Goal: Information Seeking & Learning: Learn about a topic

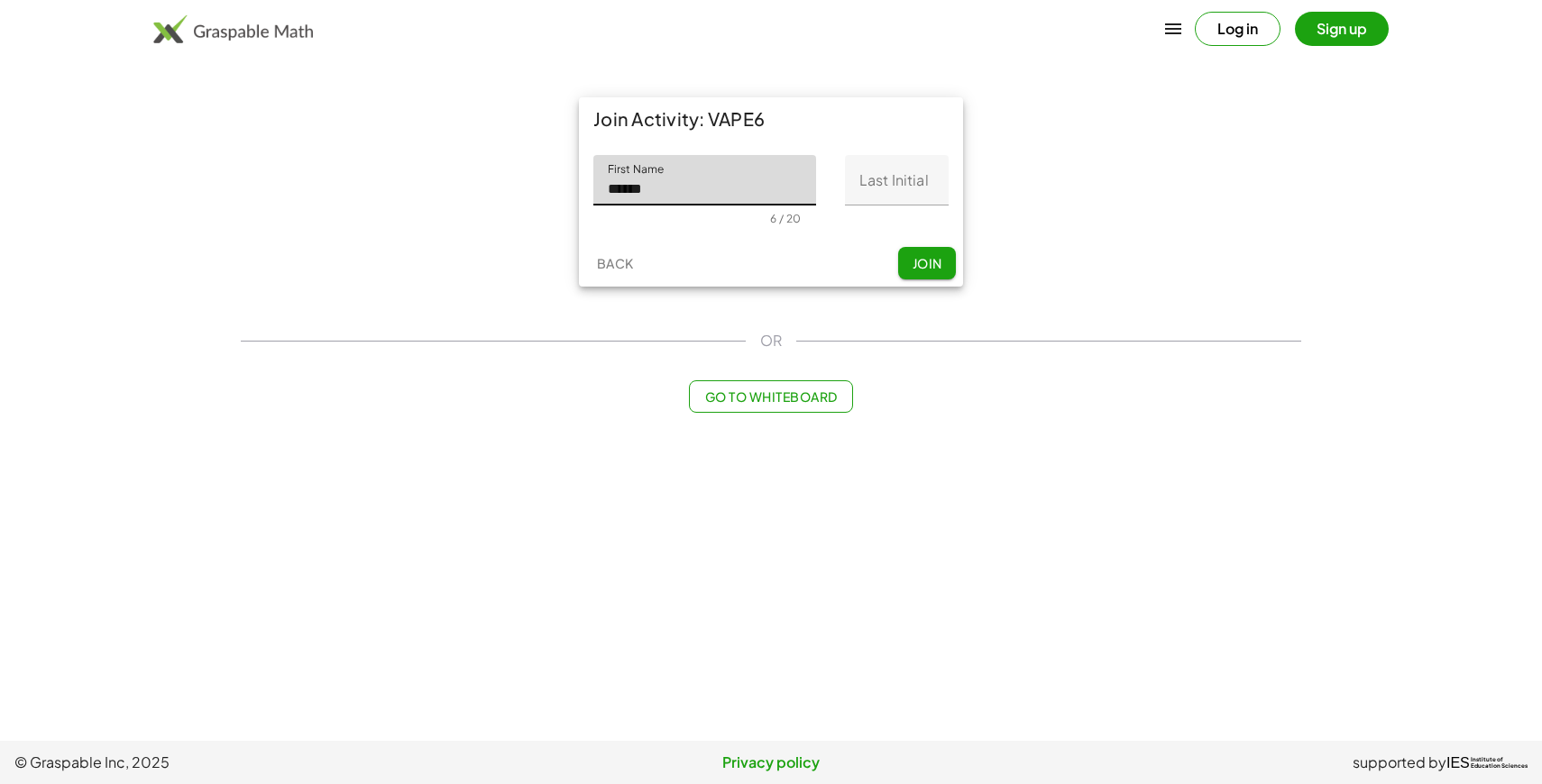
click at [906, 234] on div "First Name First Name ****** 6 / 20 Last Initial Last Initial 0 / 1" at bounding box center [771, 190] width 385 height 99
click at [696, 163] on input "******" at bounding box center [704, 180] width 222 height 51
click at [693, 176] on input "******" at bounding box center [704, 180] width 222 height 51
click at [672, 184] on input "******" at bounding box center [704, 180] width 222 height 51
type input "*********"
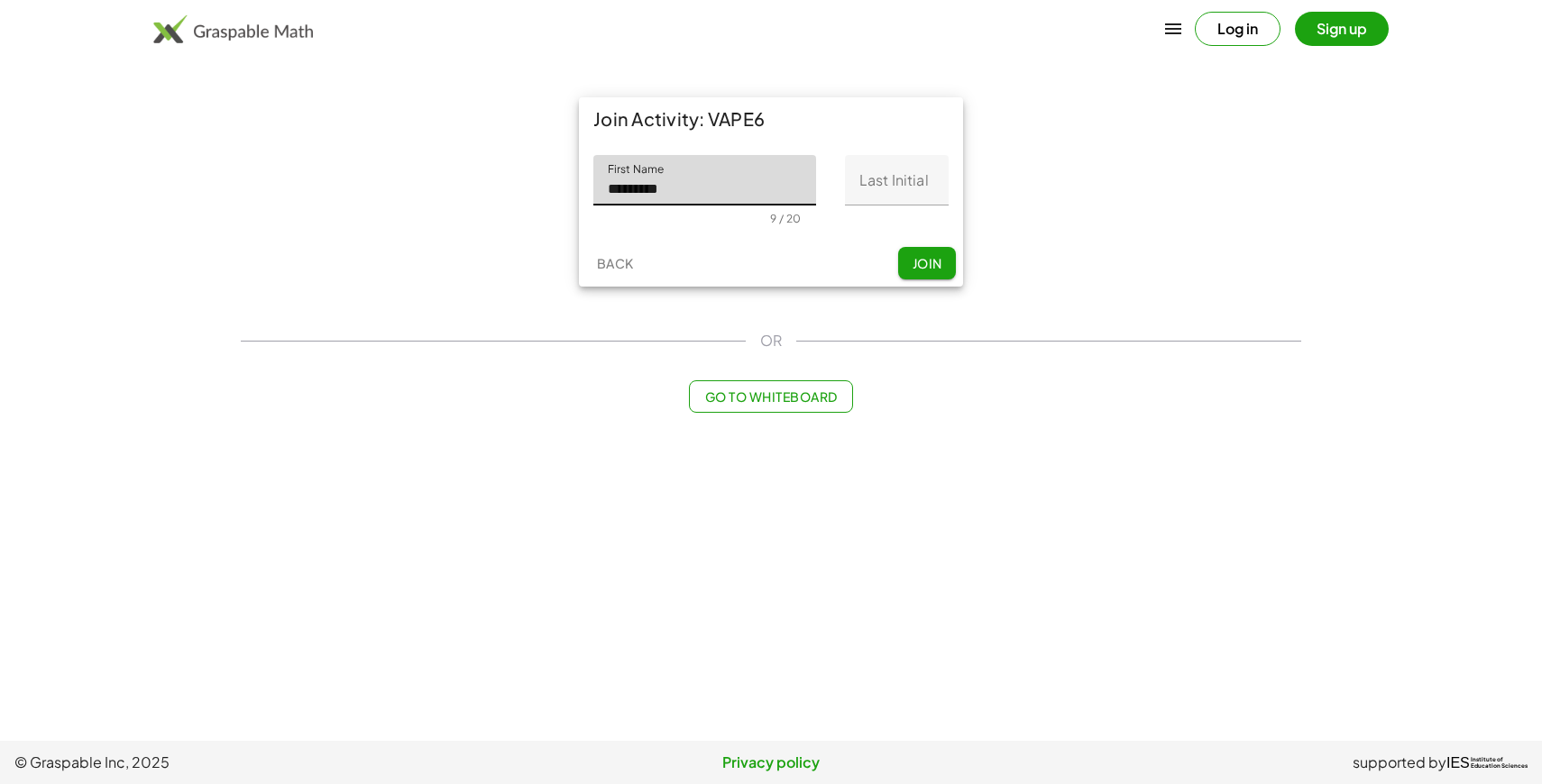
click at [909, 173] on input "Last Initial" at bounding box center [897, 180] width 104 height 51
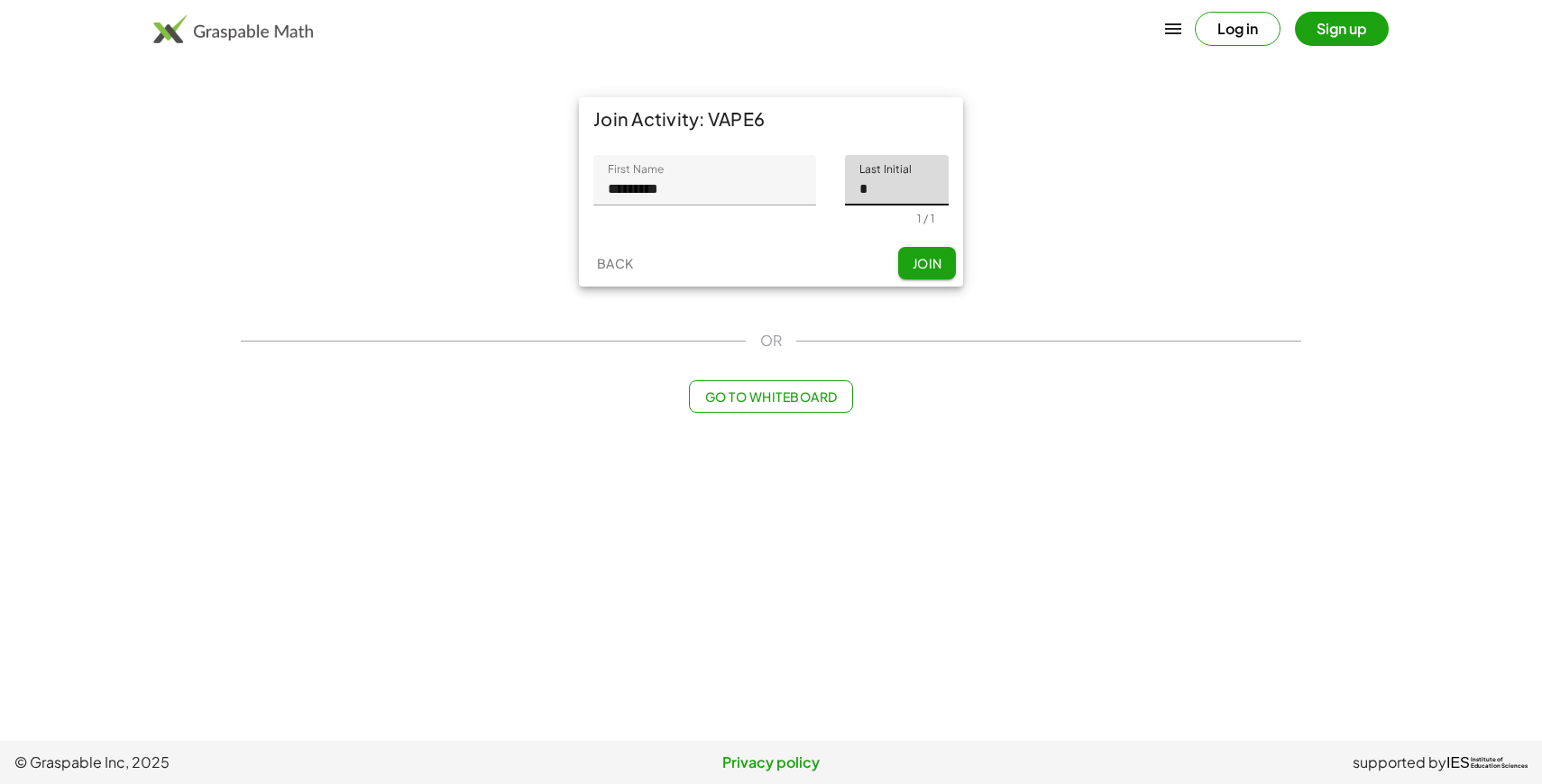
type input "*"
click at [750, 274] on div "Back Join" at bounding box center [771, 264] width 385 height 47
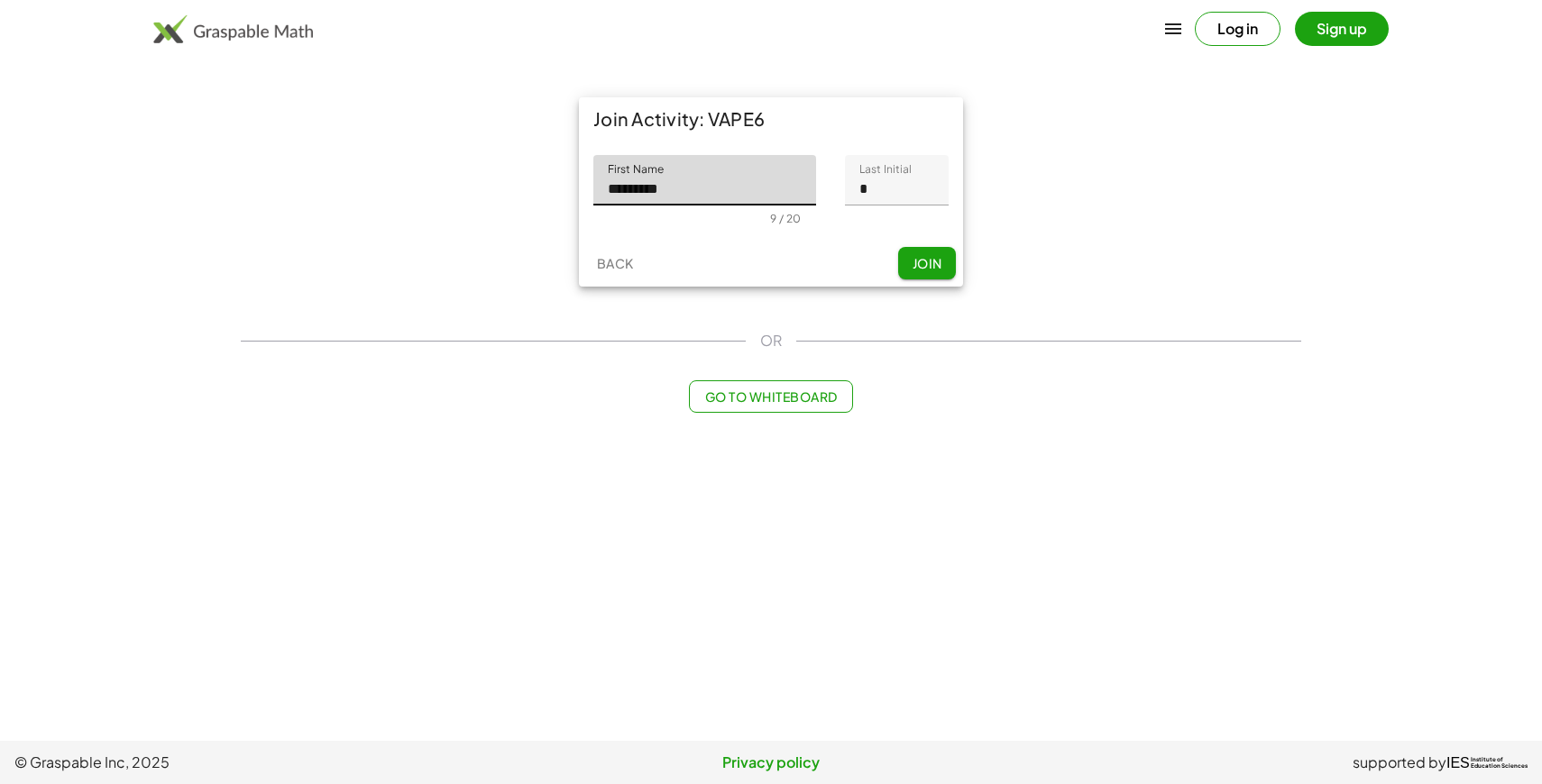
click at [737, 184] on input "*********" at bounding box center [704, 180] width 222 height 51
click at [761, 219] on div at bounding box center [688, 219] width 162 height 12
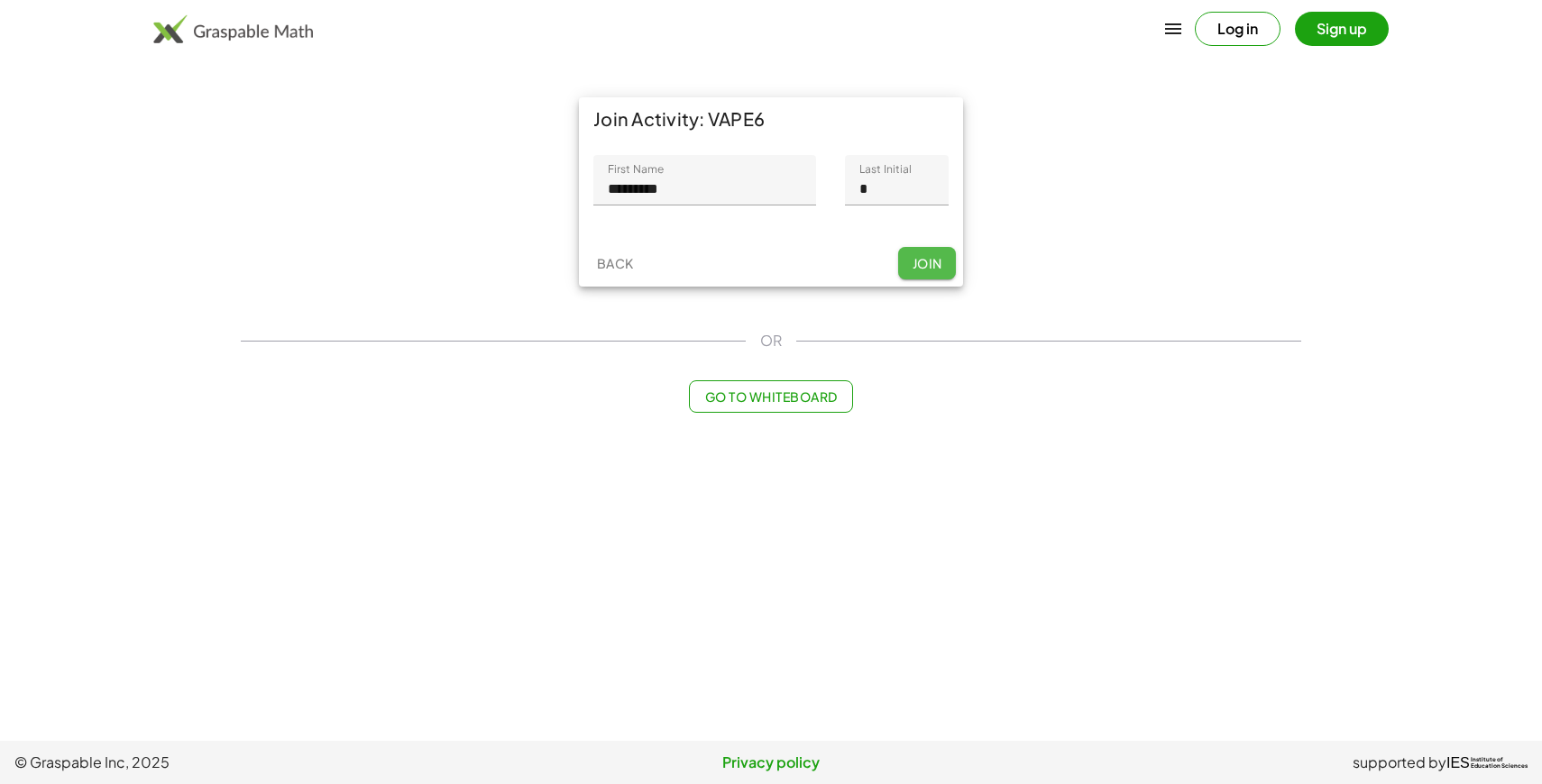
click at [917, 258] on span "Join" at bounding box center [927, 263] width 30 height 16
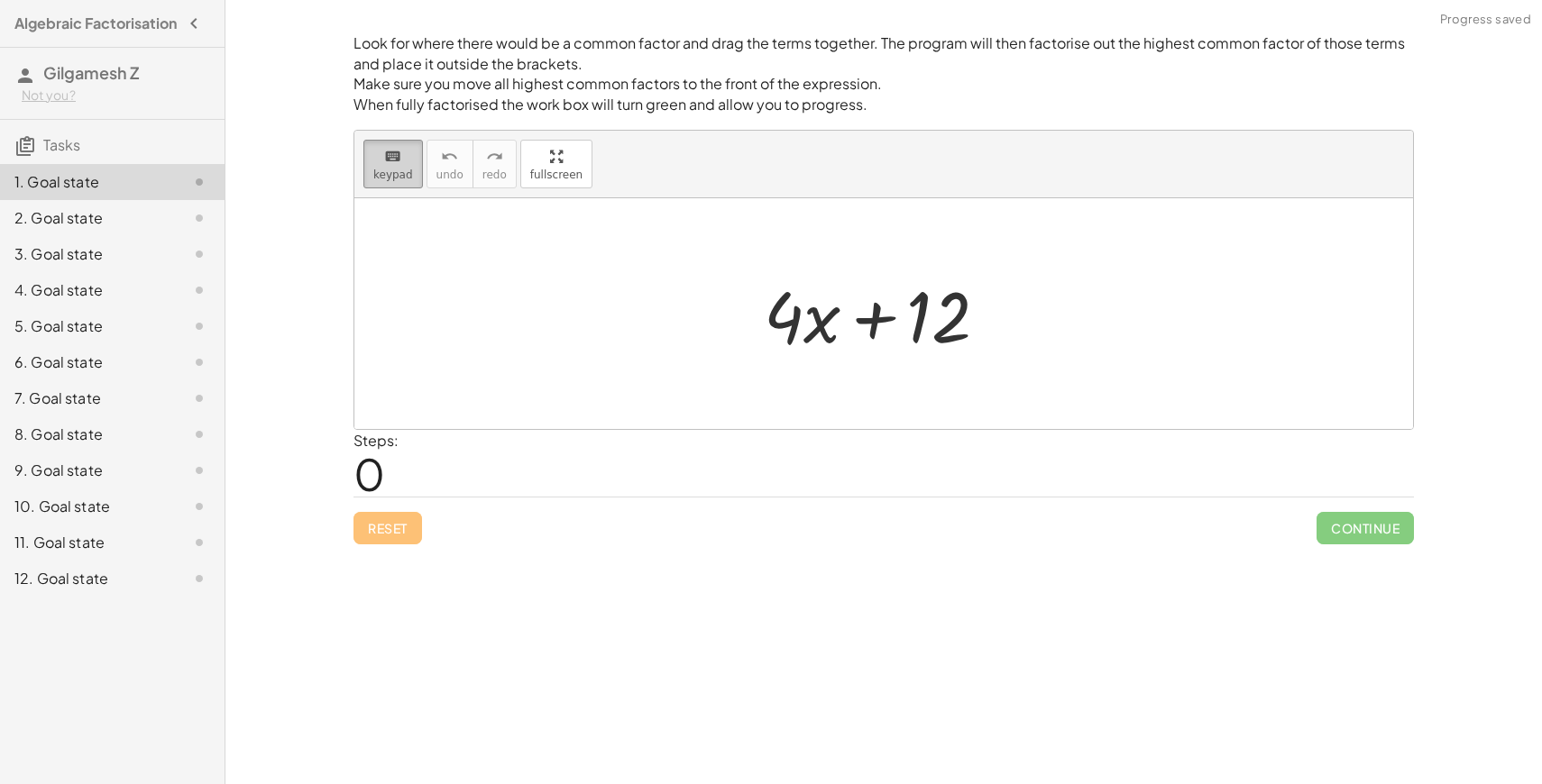
click at [381, 152] on div "keyboard" at bounding box center [393, 156] width 39 height 22
click at [394, 172] on span "keypad" at bounding box center [393, 174] width 39 height 12
click at [414, 188] on div "keyboard keypad undo [PERSON_NAME] redo fullscreen" at bounding box center [884, 164] width 1059 height 68
click at [398, 154] on icon "keyboard" at bounding box center [393, 157] width 17 height 22
click at [389, 171] on span "keypad" at bounding box center [393, 174] width 39 height 12
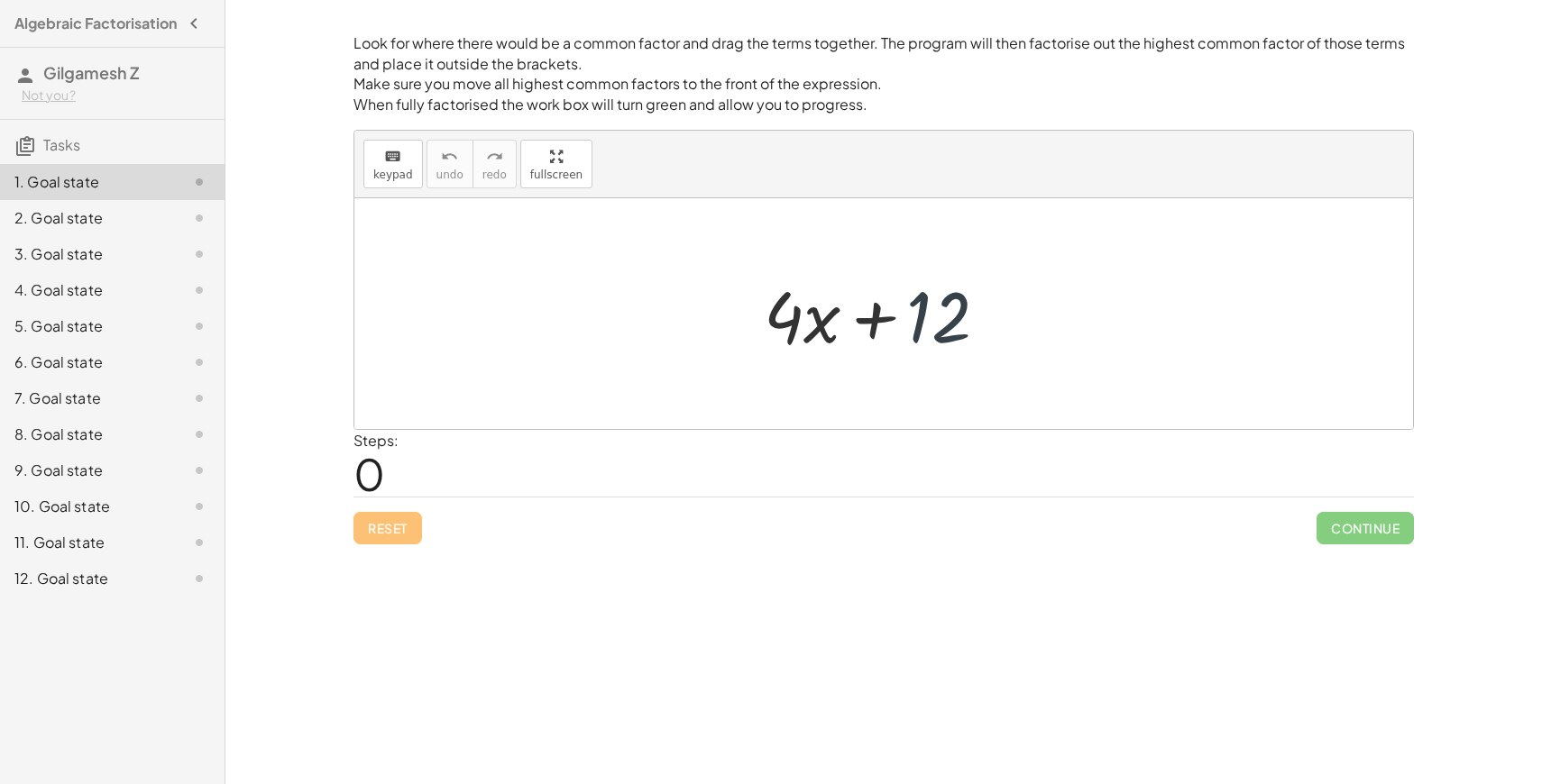
click at [982, 290] on div at bounding box center [891, 314] width 272 height 93
click at [880, 294] on div at bounding box center [891, 314] width 272 height 93
click at [768, 341] on div at bounding box center [891, 314] width 272 height 93
click at [863, 339] on div at bounding box center [891, 314] width 272 height 93
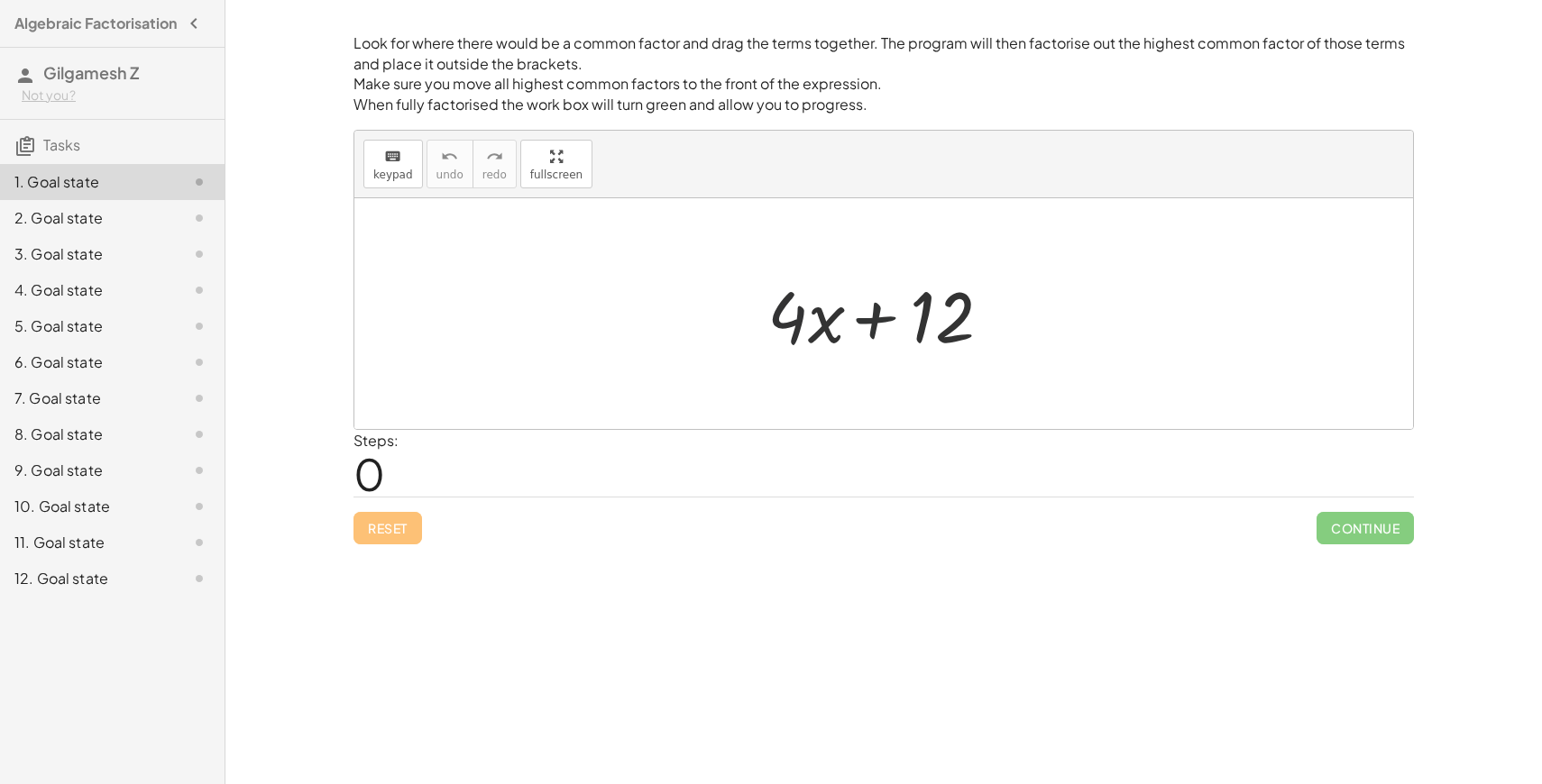
click at [863, 328] on div at bounding box center [891, 314] width 272 height 93
drag, startPoint x: 946, startPoint y: 330, endPoint x: 919, endPoint y: 352, distance: 34.8
click at [919, 352] on div at bounding box center [891, 314] width 272 height 93
drag, startPoint x: 975, startPoint y: 298, endPoint x: 1002, endPoint y: 444, distance: 148.5
click at [0, 0] on div "Look for where there would be a common factor and drag the terms together. The …" at bounding box center [0, 0] width 0 height 0
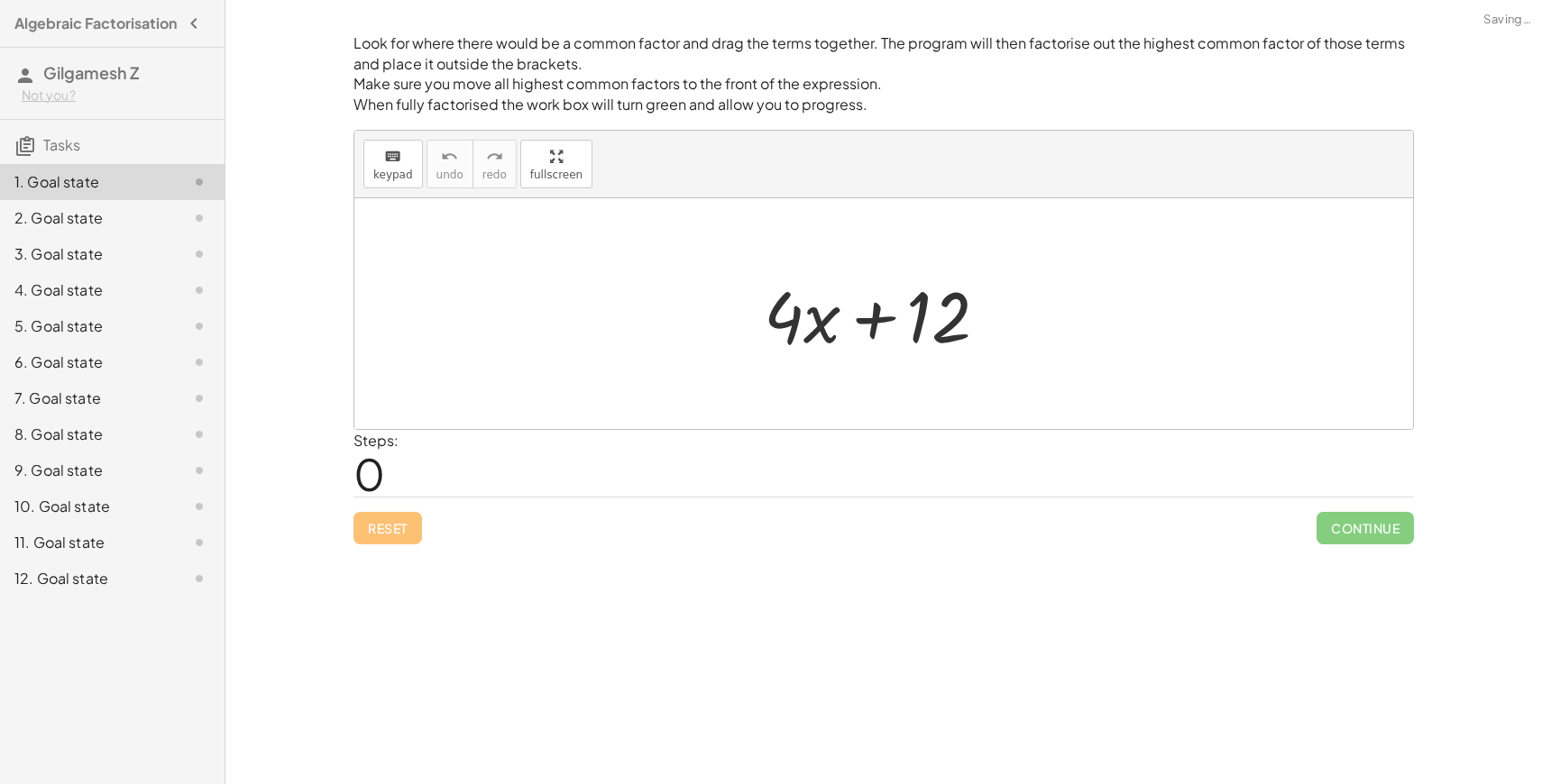
drag, startPoint x: 1043, startPoint y: 158, endPoint x: 1012, endPoint y: 151, distance: 31.8
click at [1012, 151] on div "keyboard keypad undo [PERSON_NAME] redo fullscreen" at bounding box center [884, 164] width 1059 height 68
drag, startPoint x: 801, startPoint y: 322, endPoint x: 922, endPoint y: 324, distance: 121.0
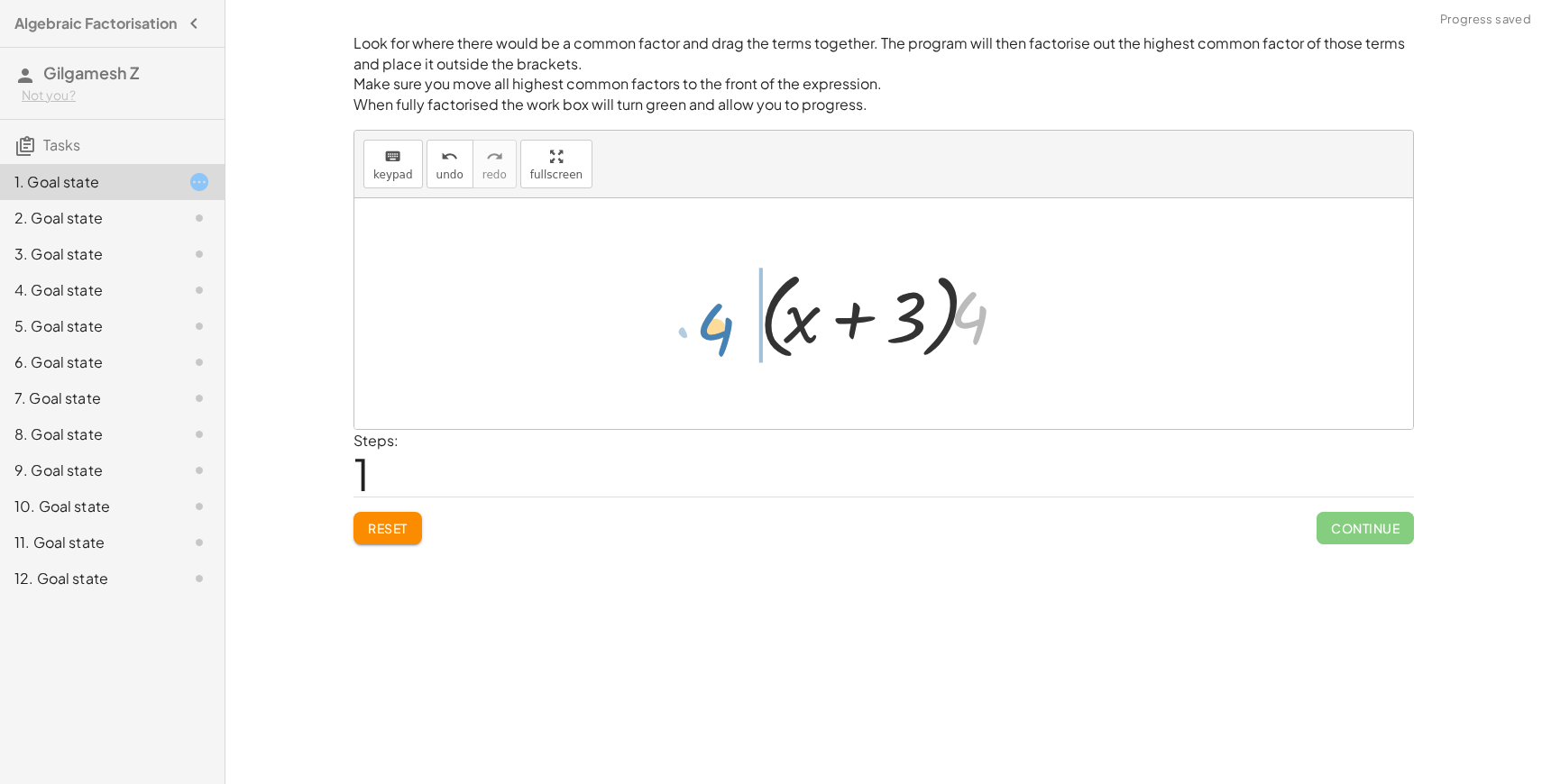
drag, startPoint x: 972, startPoint y: 331, endPoint x: 720, endPoint y: 342, distance: 252.2
click at [718, 342] on div "+ · 4 · x + 12 + · 4 · x + · 4 · 3 · 4 + · 4 x + 3 · ( )" at bounding box center [884, 314] width 1059 height 231
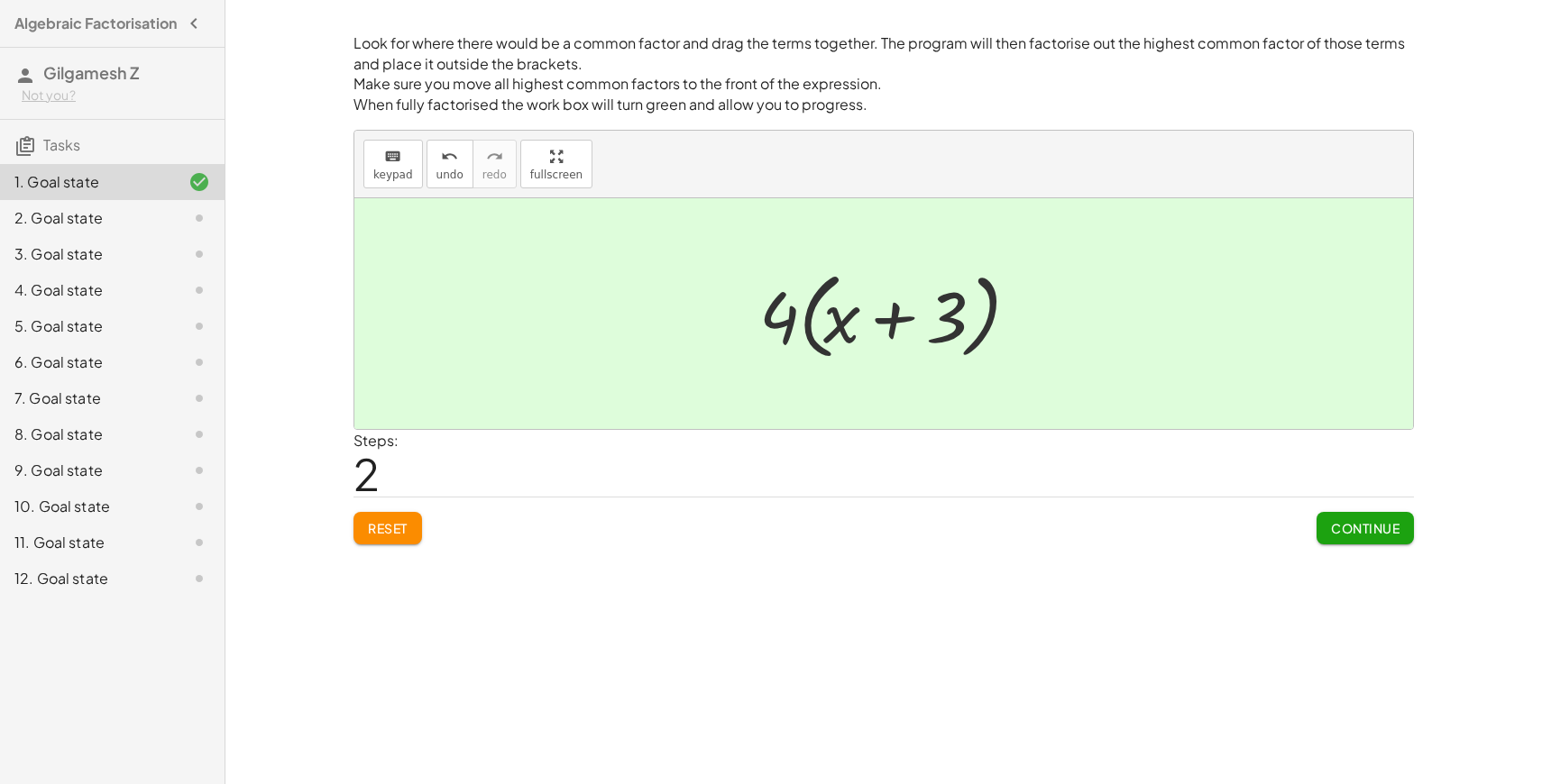
click at [1376, 535] on span "Continue" at bounding box center [1365, 528] width 68 height 16
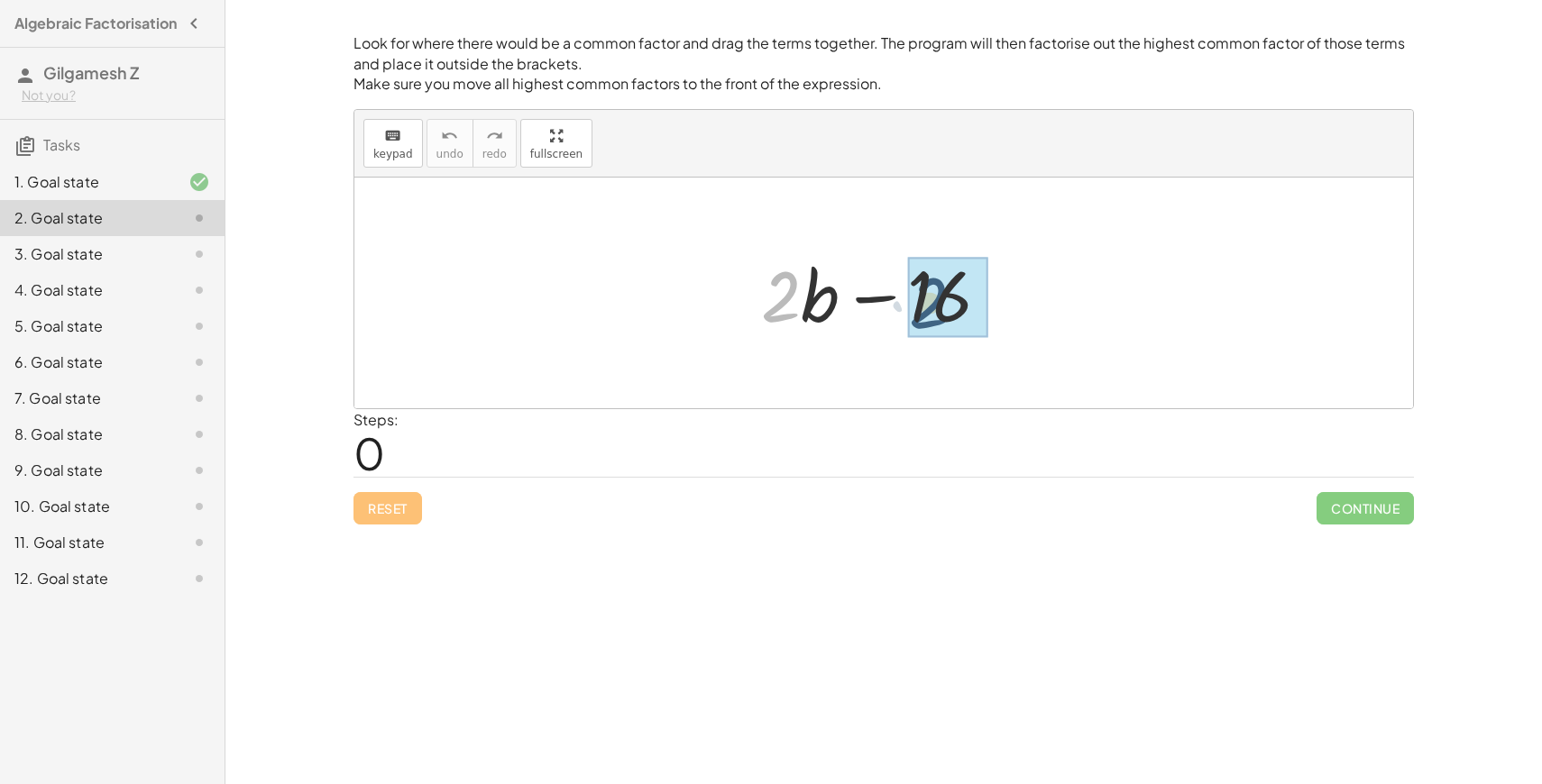
drag, startPoint x: 785, startPoint y: 299, endPoint x: 931, endPoint y: 304, distance: 146.1
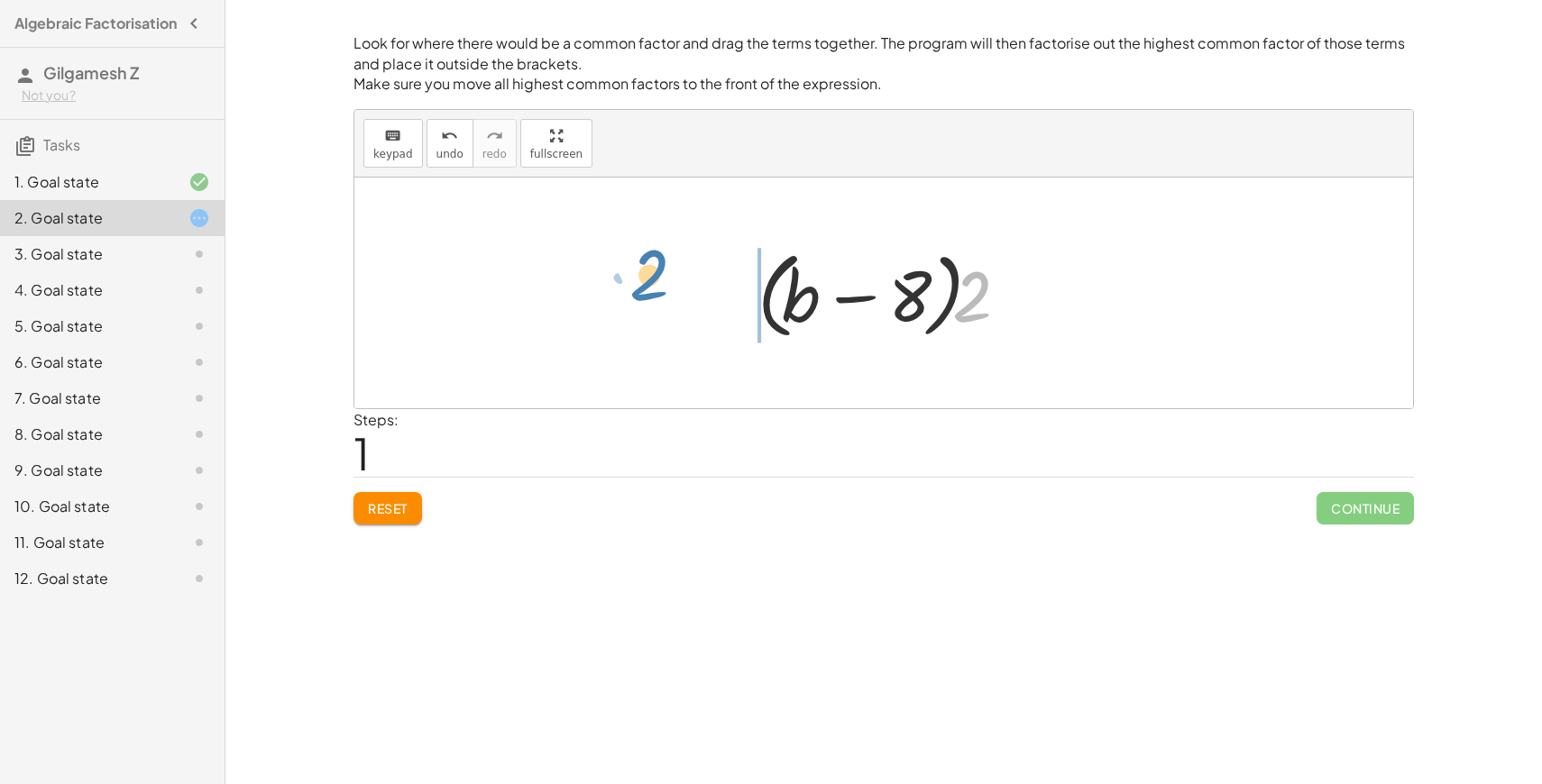
drag, startPoint x: 973, startPoint y: 311, endPoint x: 654, endPoint y: 292, distance: 319.6
click at [654, 291] on div "+ · 2 · b − 16 + · 2 · b − · 2 · 8 · 2 + · 2 b − 8 · ( )" at bounding box center [884, 293] width 1059 height 231
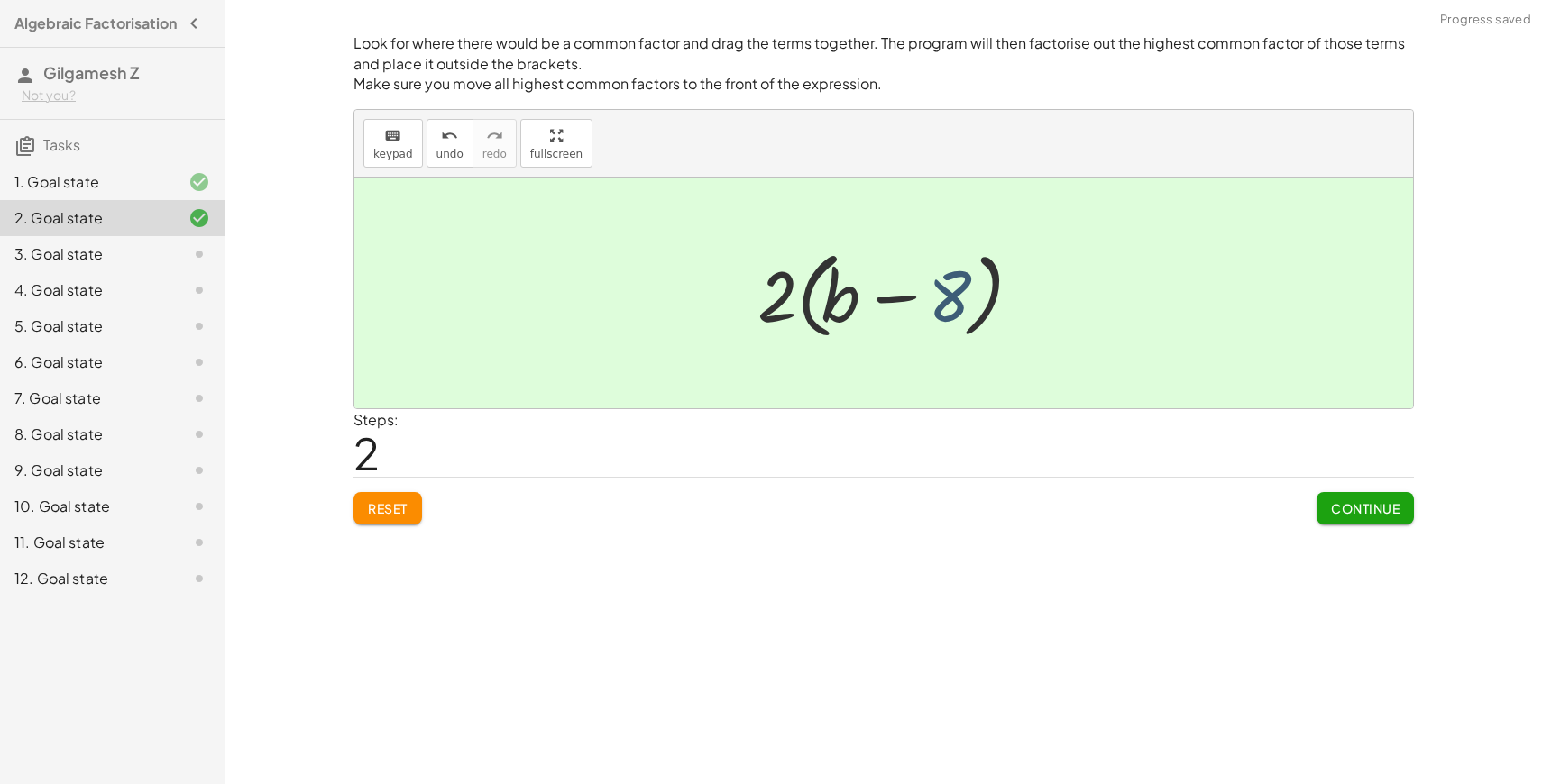
click at [933, 296] on div at bounding box center [890, 294] width 284 height 104
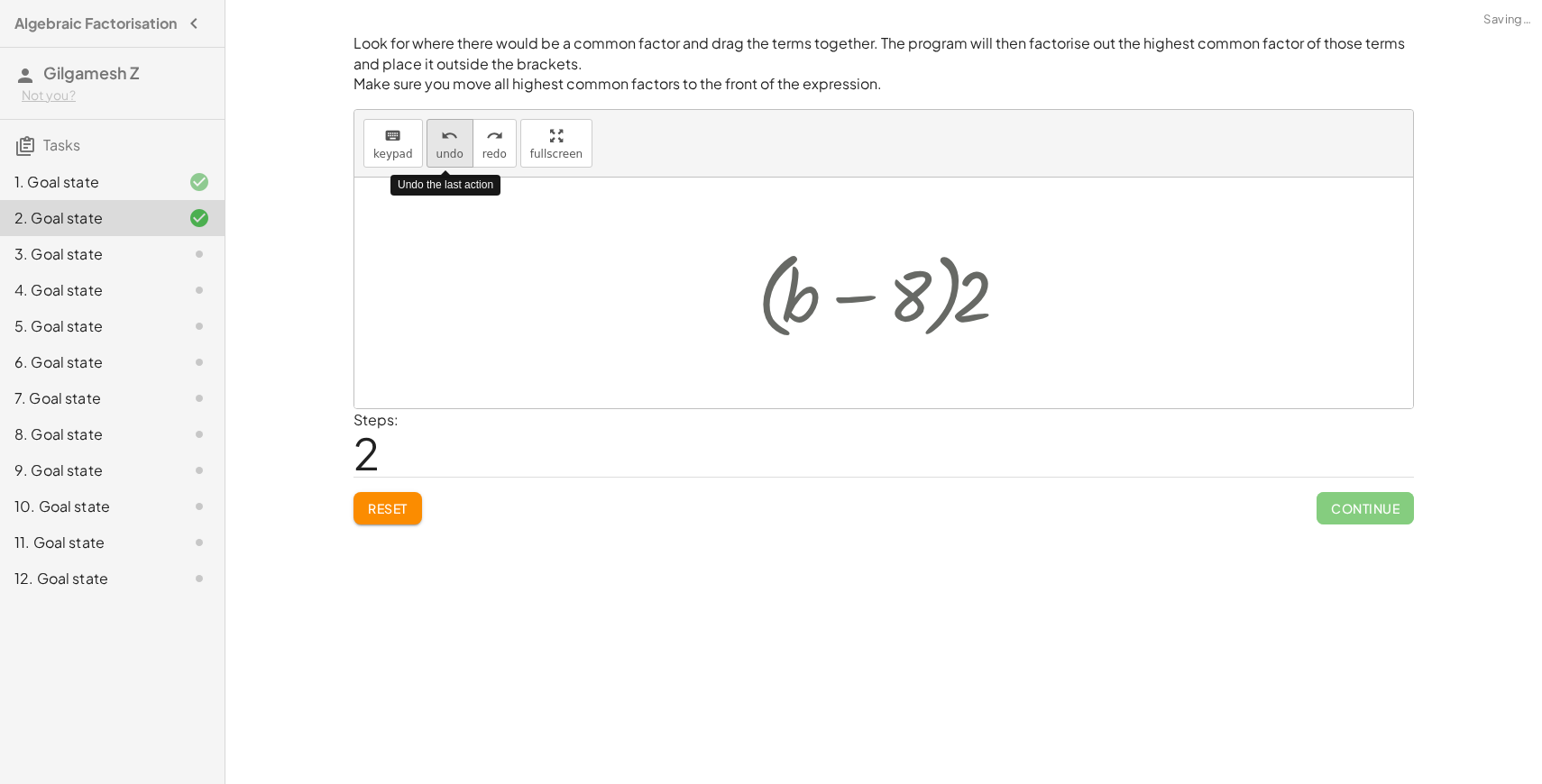
click at [450, 126] on icon "undo" at bounding box center [449, 136] width 17 height 22
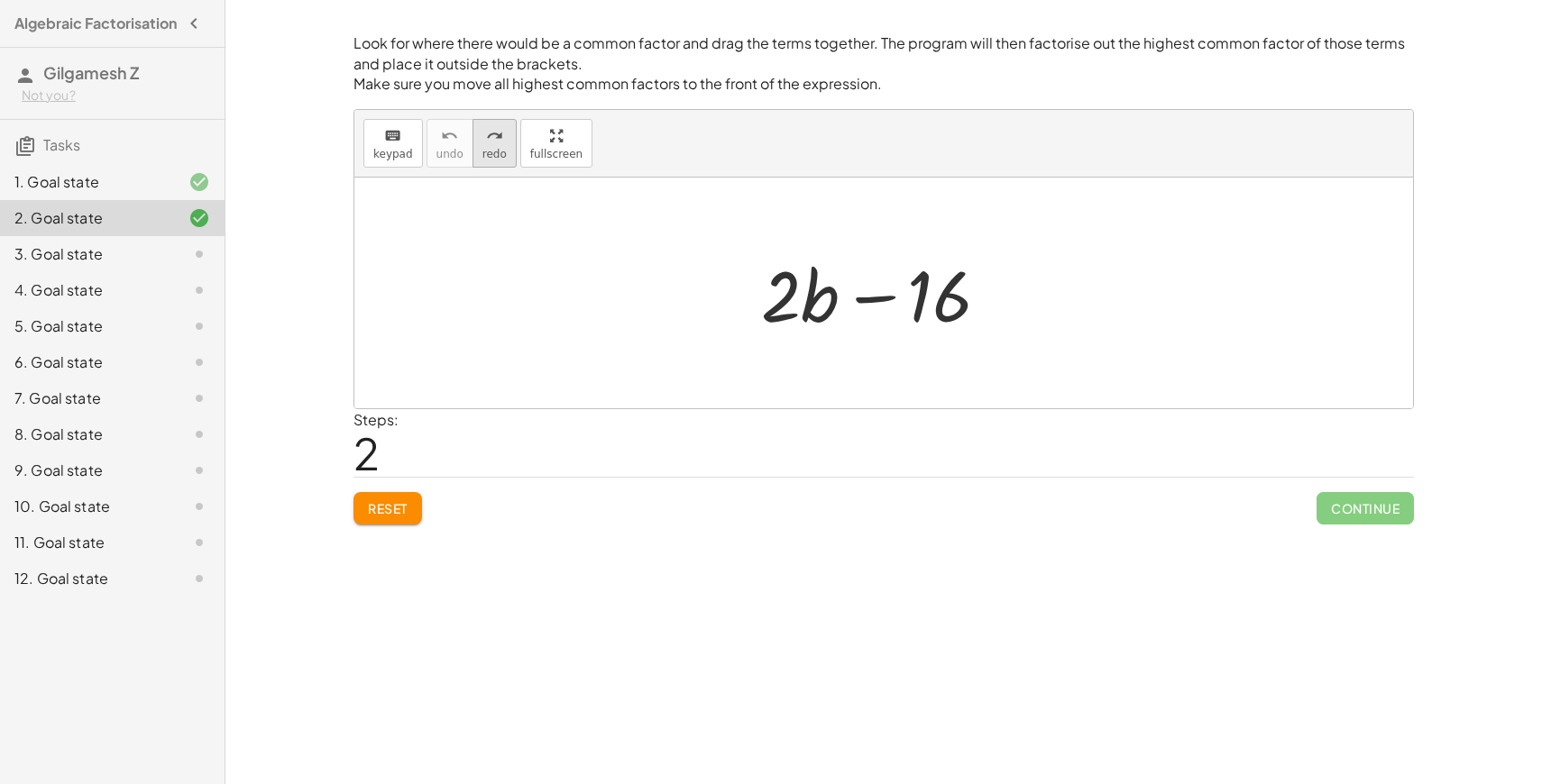
click at [504, 146] on button "redo redo" at bounding box center [494, 143] width 44 height 49
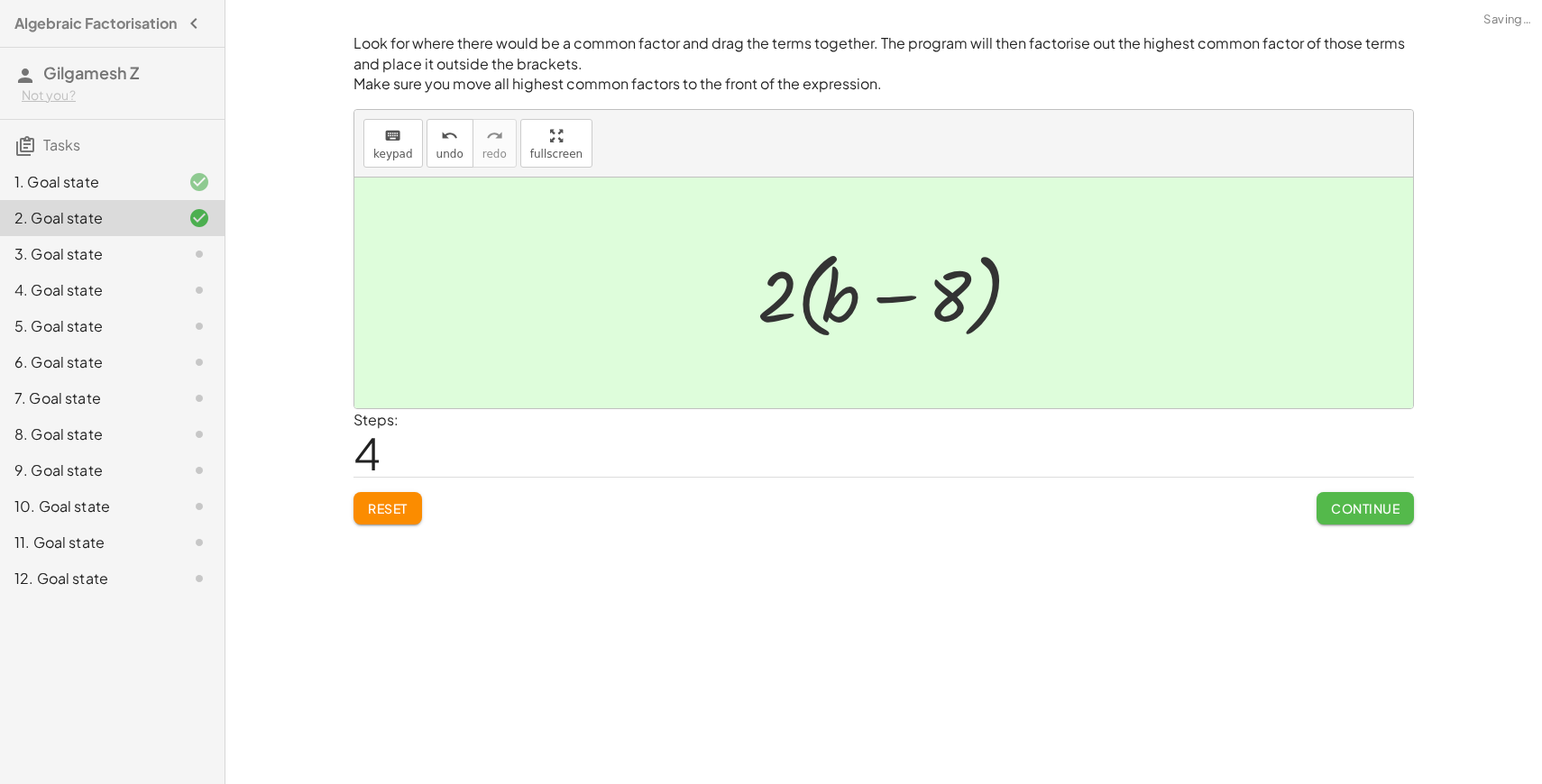
click at [1352, 505] on span "Continue" at bounding box center [1365, 508] width 68 height 16
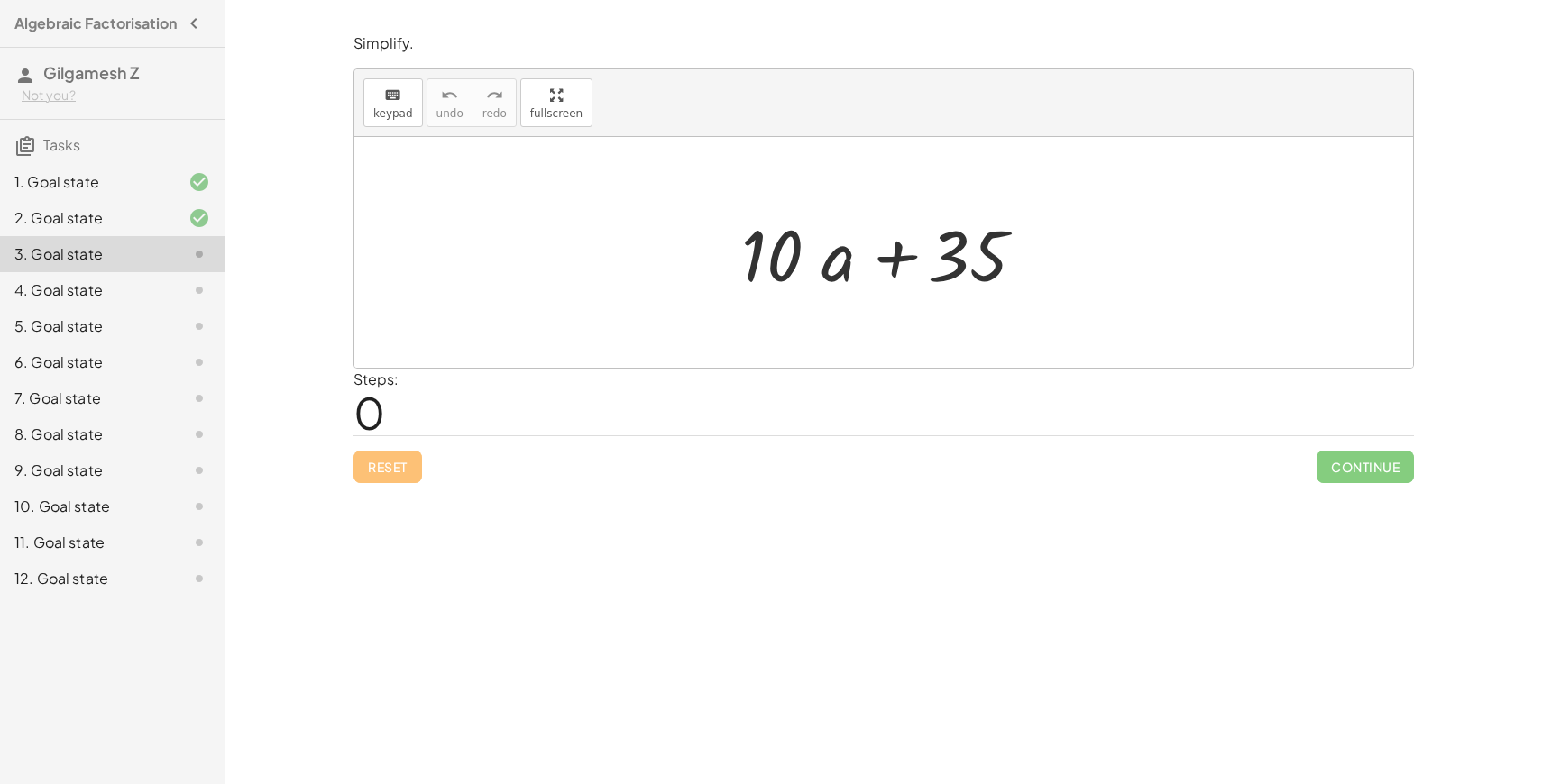
click at [907, 324] on div at bounding box center [884, 252] width 1059 height 231
click at [945, 273] on div at bounding box center [890, 252] width 316 height 93
drag, startPoint x: 834, startPoint y: 255, endPoint x: 995, endPoint y: 255, distance: 161.0
click at [995, 255] on div at bounding box center [890, 252] width 316 height 93
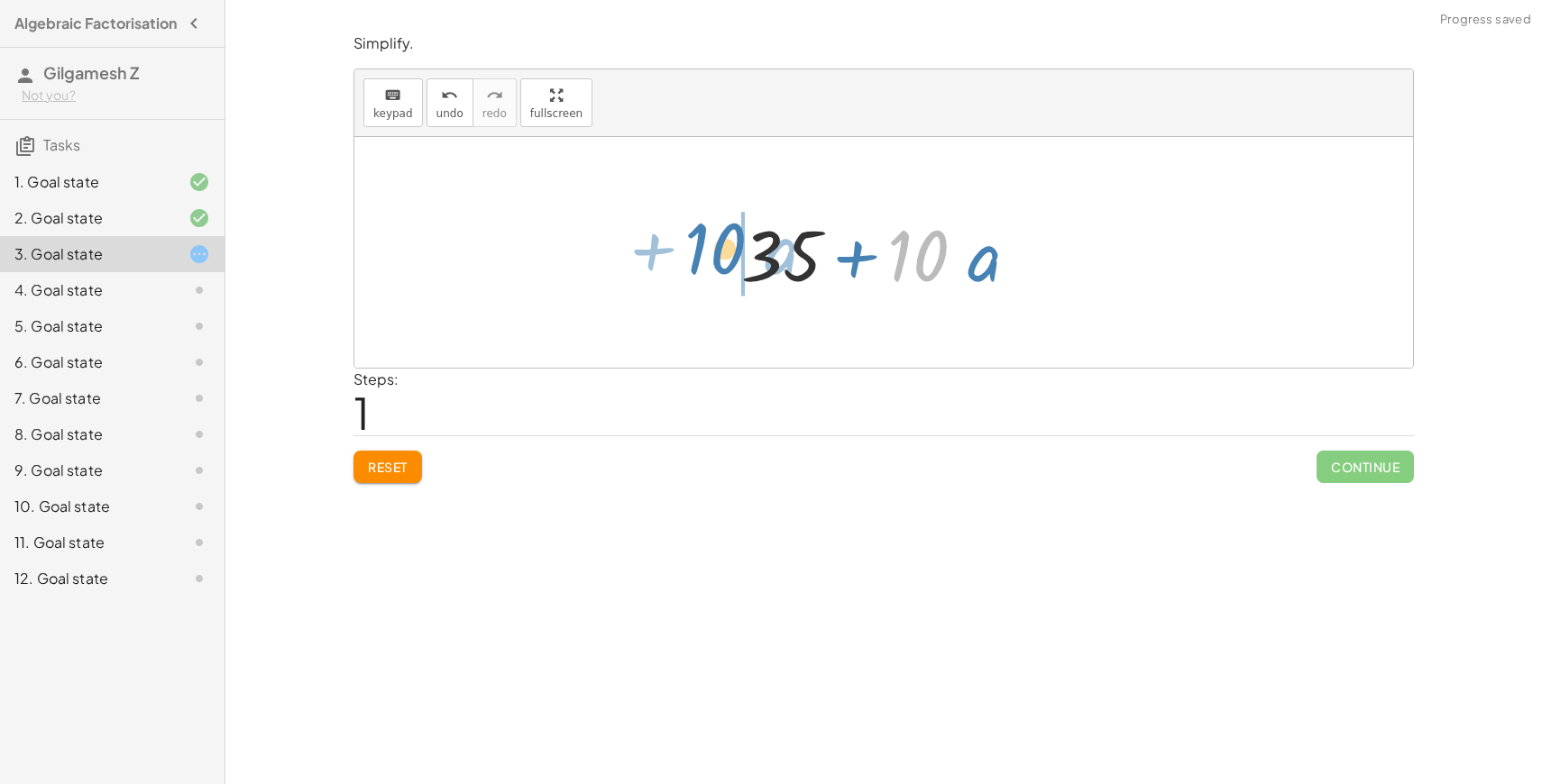
drag, startPoint x: 935, startPoint y: 273, endPoint x: 739, endPoint y: 265, distance: 196.2
click at [738, 265] on div at bounding box center [890, 252] width 316 height 93
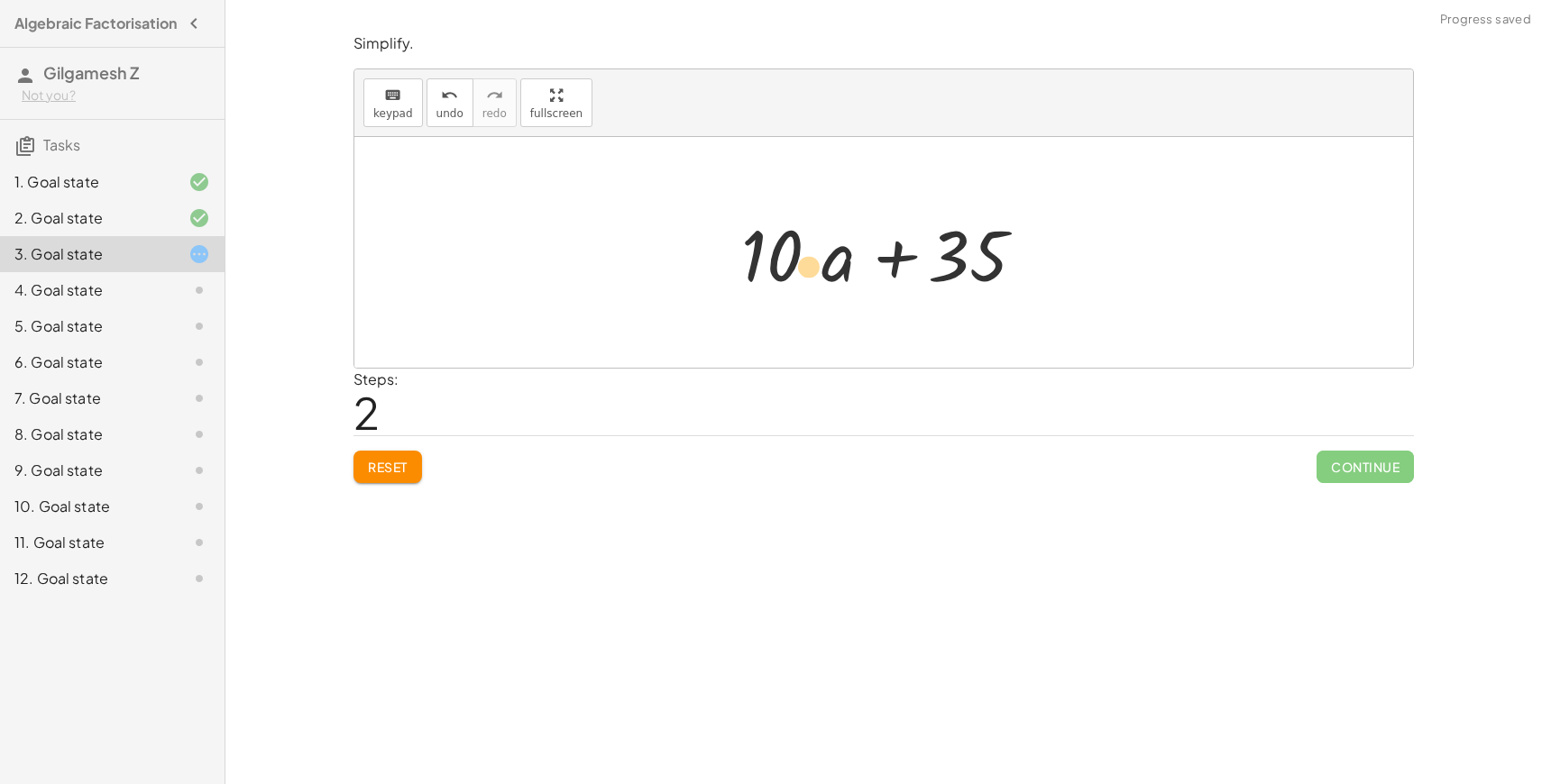
drag, startPoint x: 824, startPoint y: 263, endPoint x: 782, endPoint y: 273, distance: 43.2
click at [780, 273] on div at bounding box center [890, 252] width 316 height 93
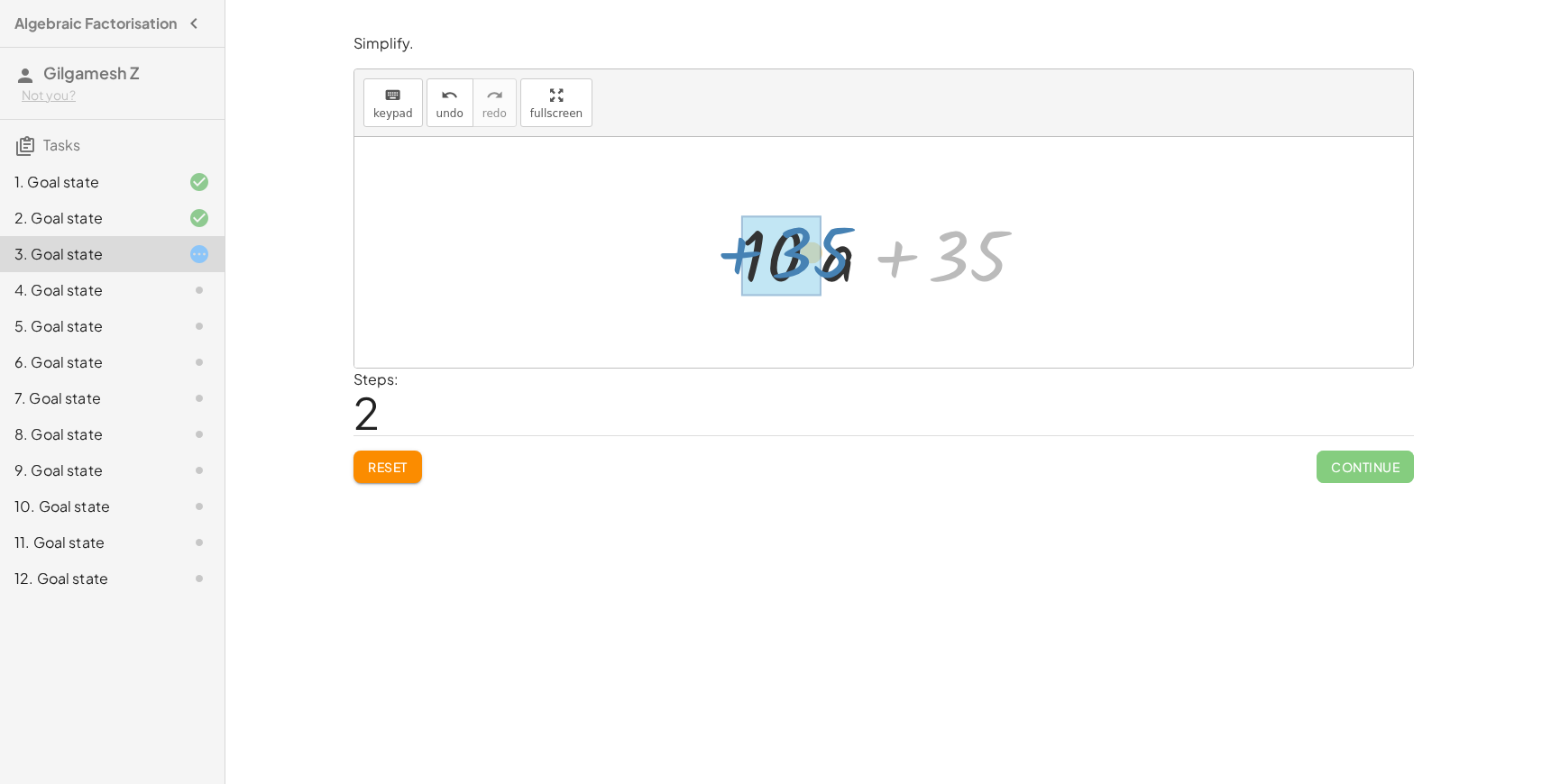
drag, startPoint x: 961, startPoint y: 261, endPoint x: 808, endPoint y: 257, distance: 153.1
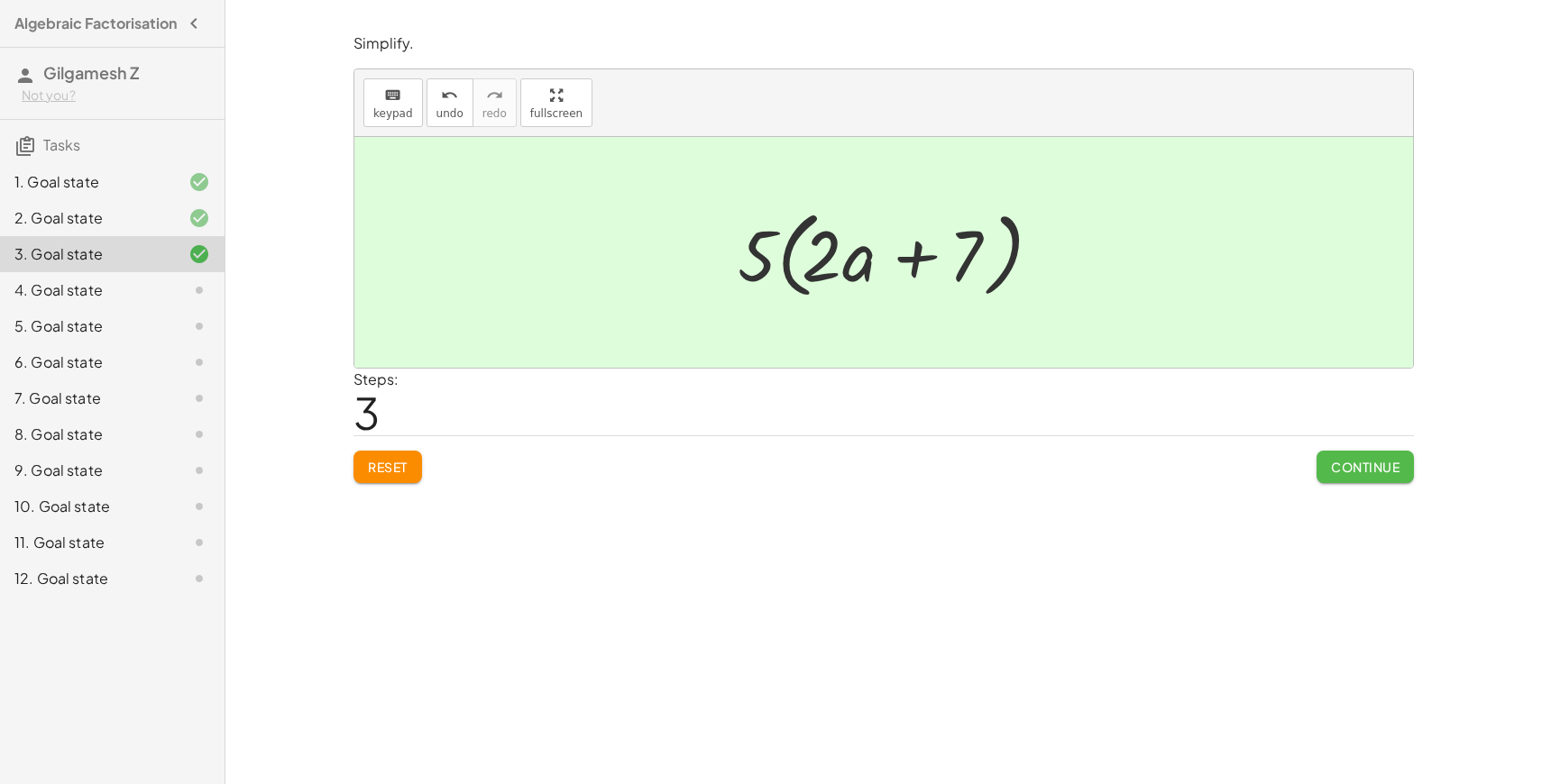
click at [1411, 469] on button "Continue" at bounding box center [1366, 467] width 98 height 33
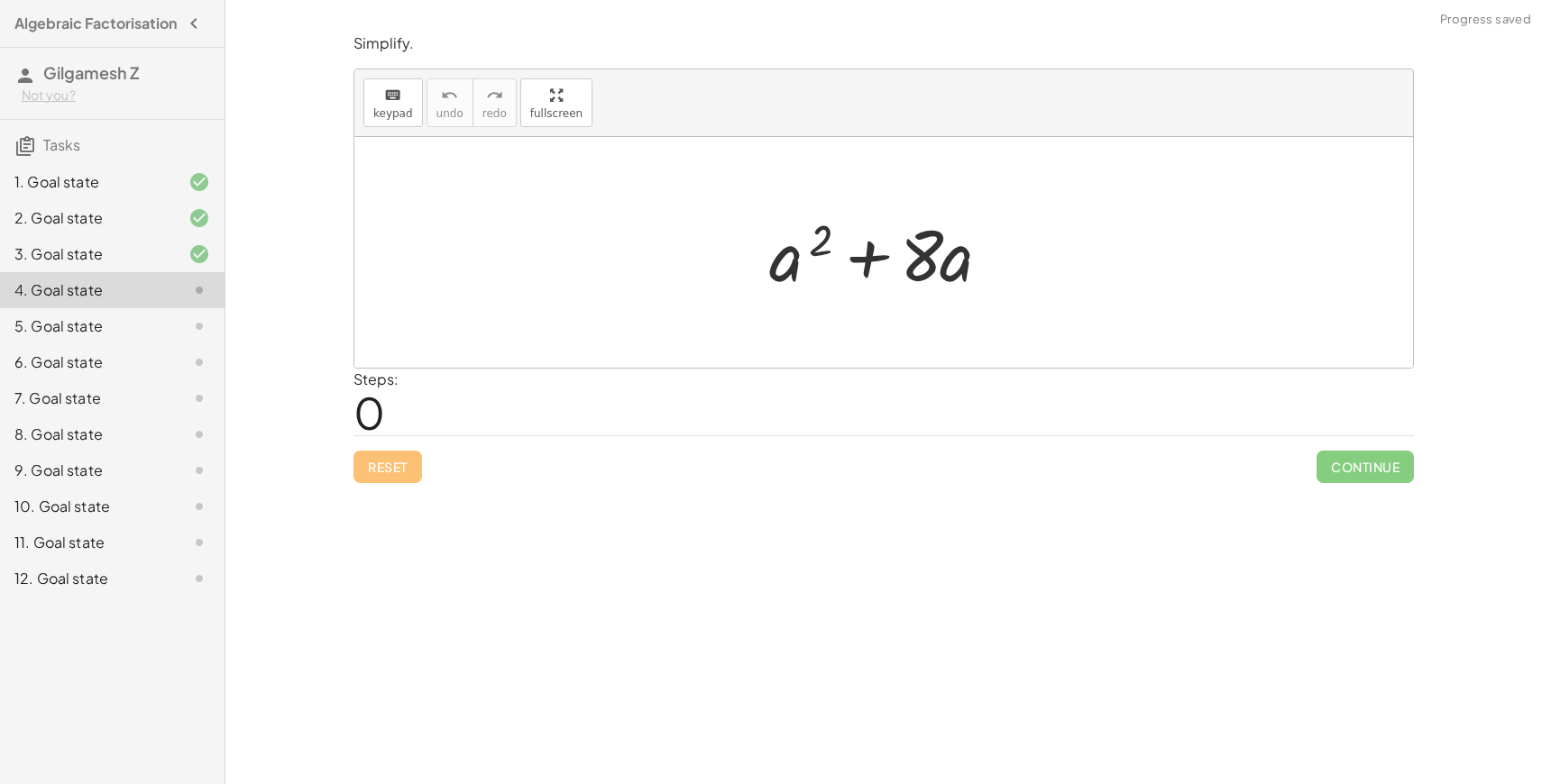
click at [1213, 526] on div "Look for where there would be a common factor and drag the terms together. The …" at bounding box center [884, 392] width 1317 height 784
drag, startPoint x: 947, startPoint y: 270, endPoint x: 768, endPoint y: 273, distance: 179.0
click at [768, 273] on div at bounding box center [891, 252] width 261 height 93
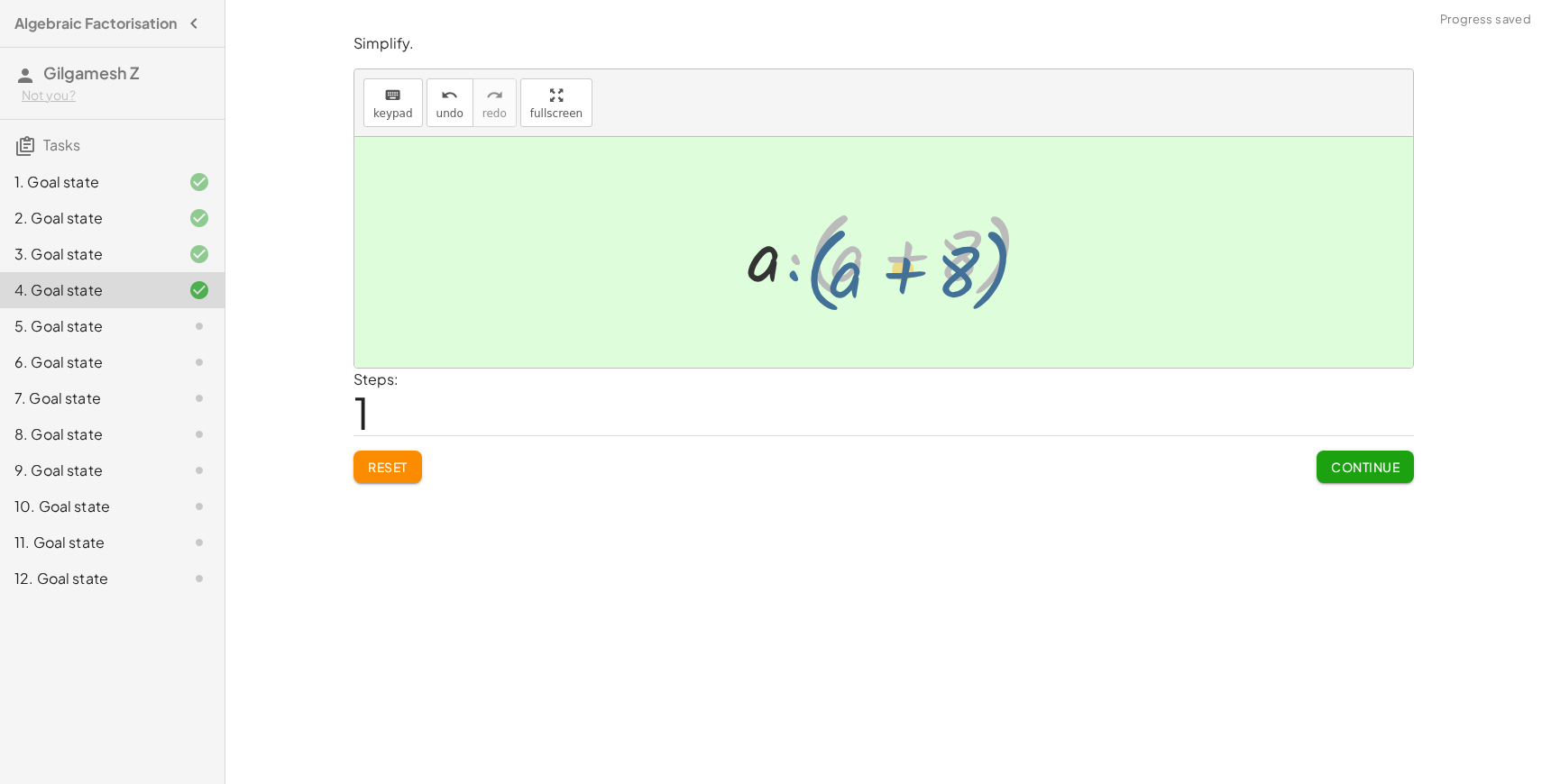
click at [794, 252] on div at bounding box center [890, 252] width 304 height 104
click at [794, 264] on div at bounding box center [890, 252] width 304 height 104
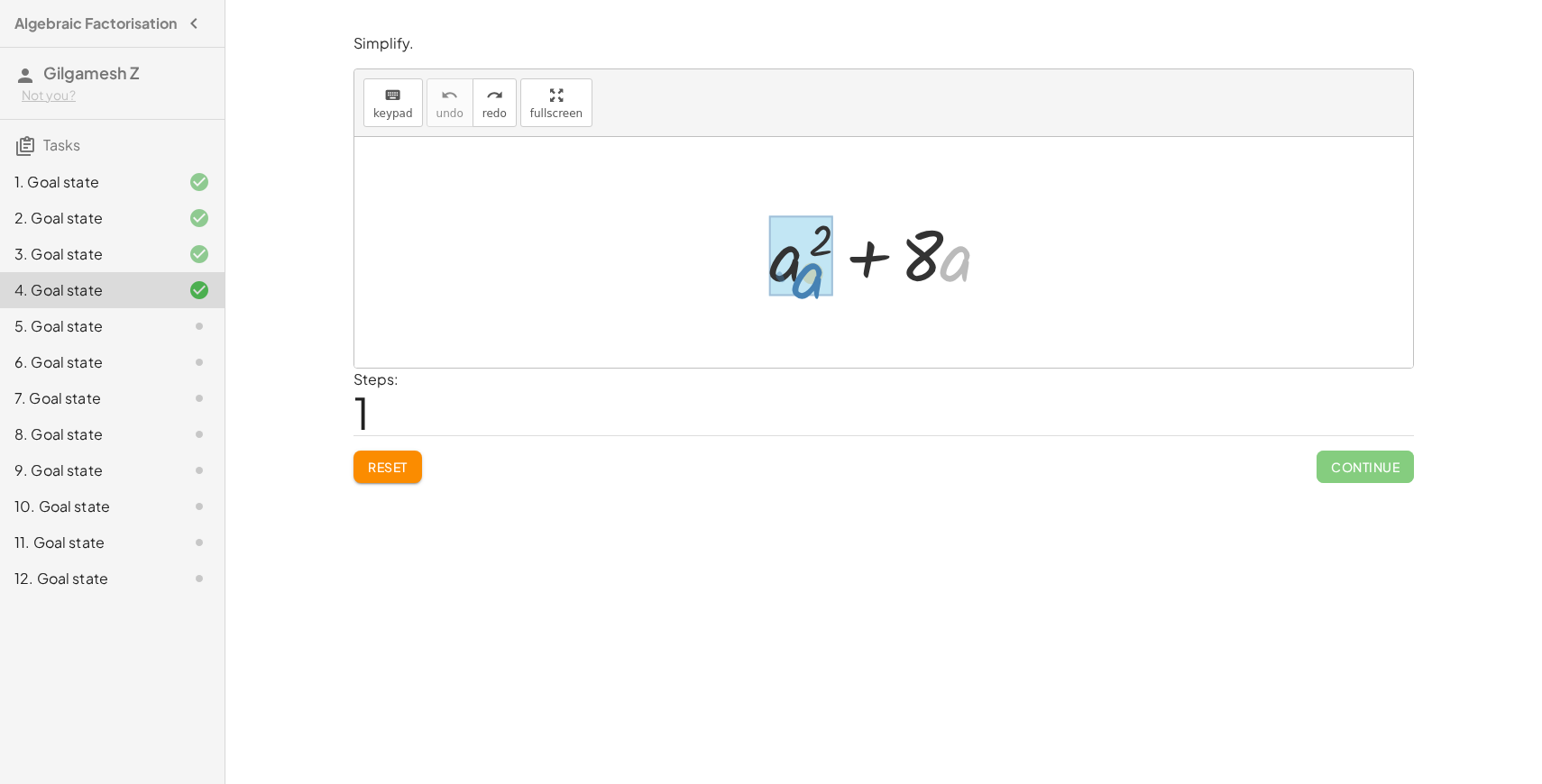
drag, startPoint x: 966, startPoint y: 267, endPoint x: 817, endPoint y: 289, distance: 150.6
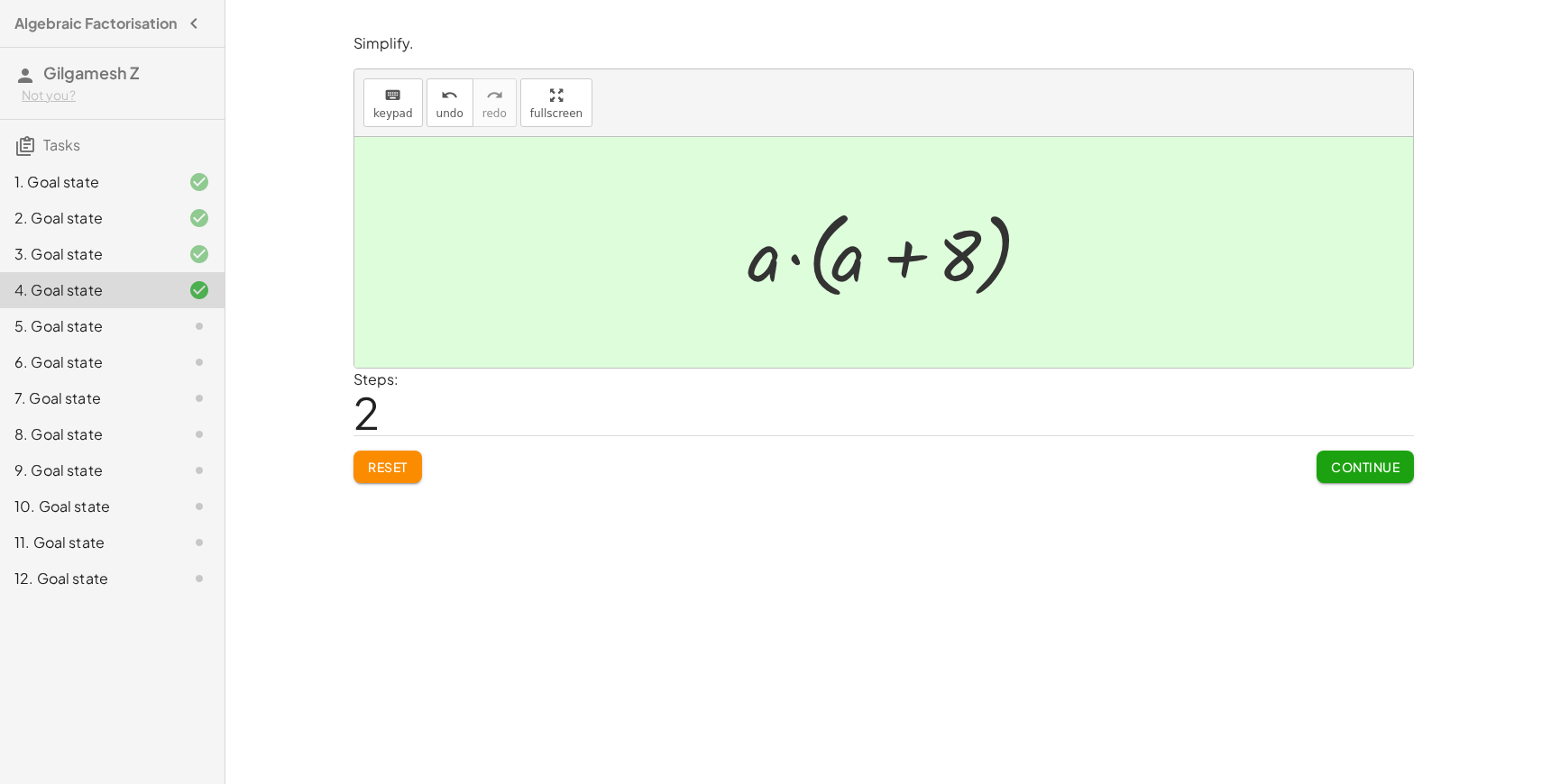
click at [0, 0] on div "Simplify. keyboard keypad undo undo redo redo fullscreen + a 2 + · 8 · a + · a …" at bounding box center [0, 0] width 0 height 0
click at [1341, 463] on span "Continue" at bounding box center [1365, 466] width 68 height 16
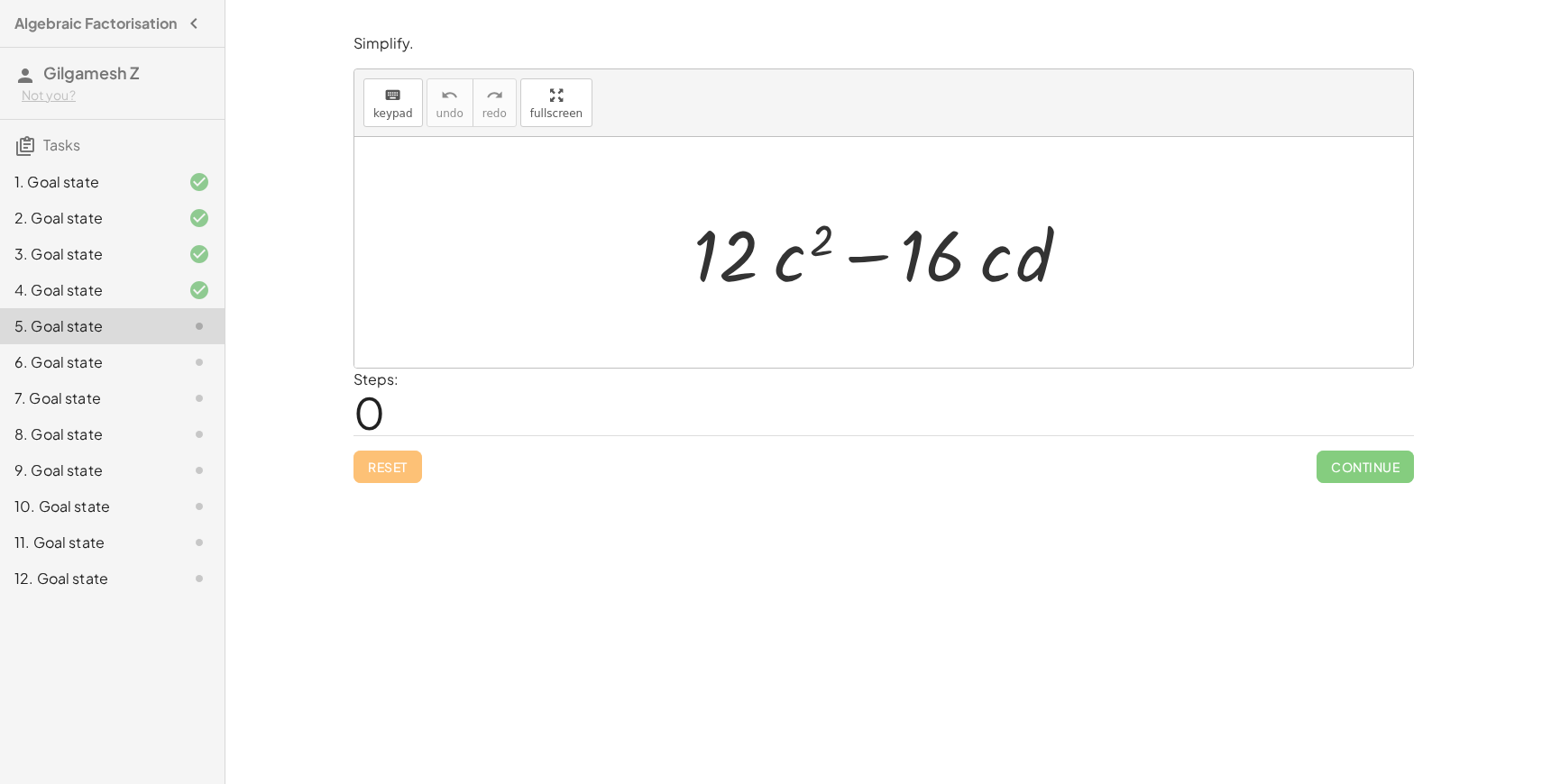
click at [785, 310] on div at bounding box center [884, 252] width 1059 height 231
drag, startPoint x: 998, startPoint y: 271, endPoint x: 794, endPoint y: 279, distance: 204.2
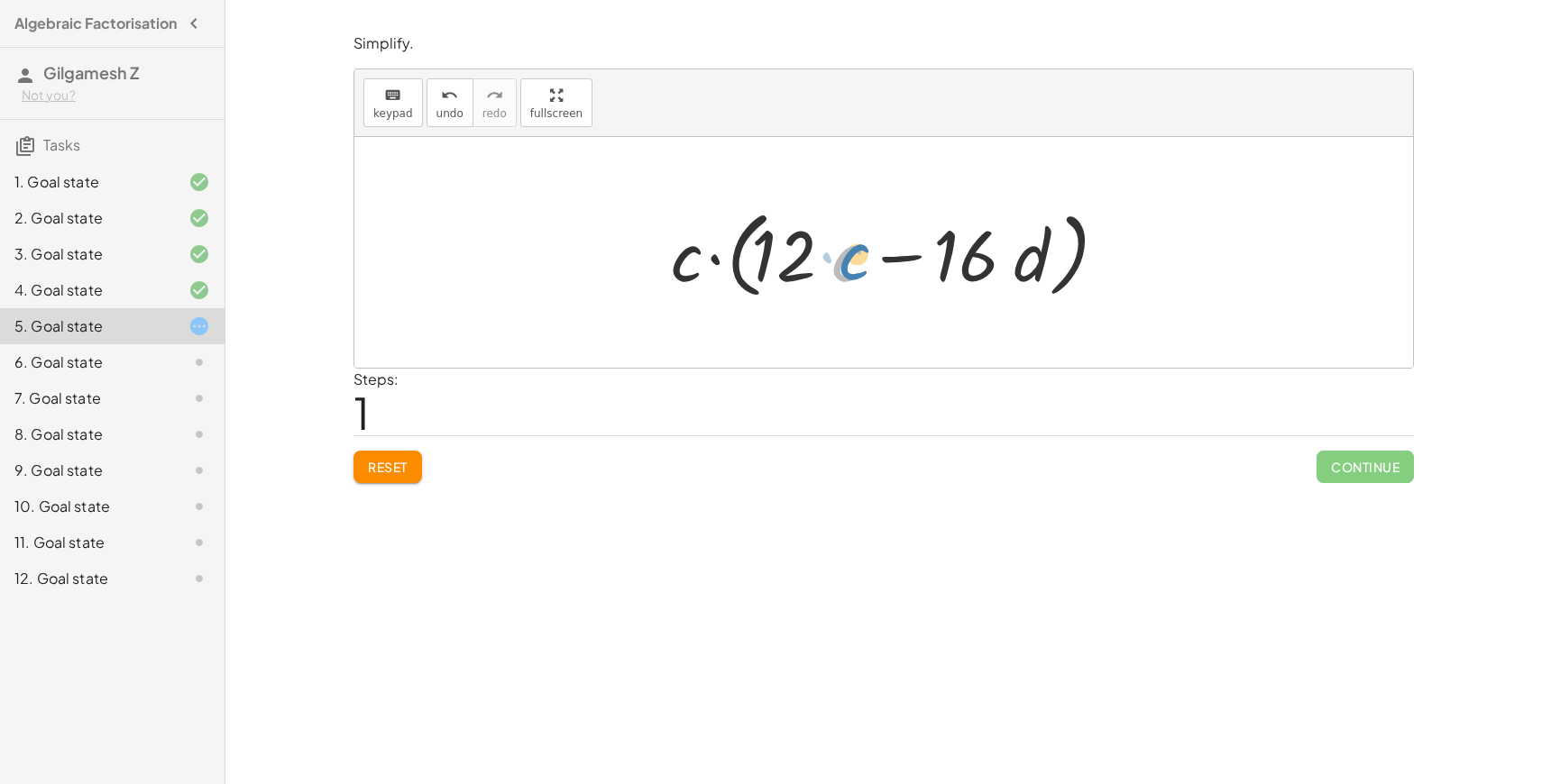
click at [848, 269] on div at bounding box center [890, 252] width 457 height 104
drag, startPoint x: 950, startPoint y: 264, endPoint x: 755, endPoint y: 257, distance: 195.1
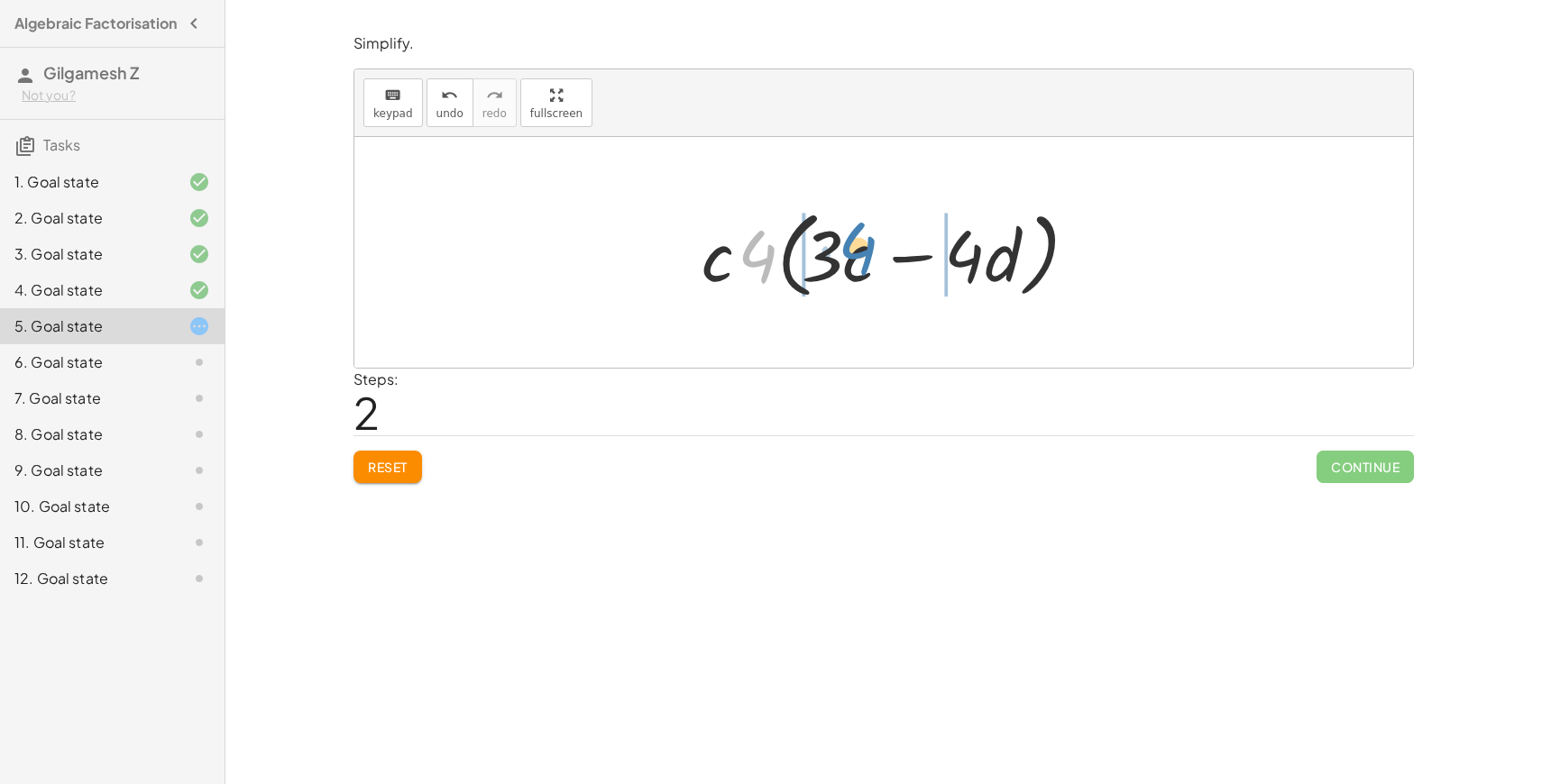
drag, startPoint x: 748, startPoint y: 263, endPoint x: 825, endPoint y: 255, distance: 77.4
click at [825, 255] on div at bounding box center [890, 252] width 397 height 104
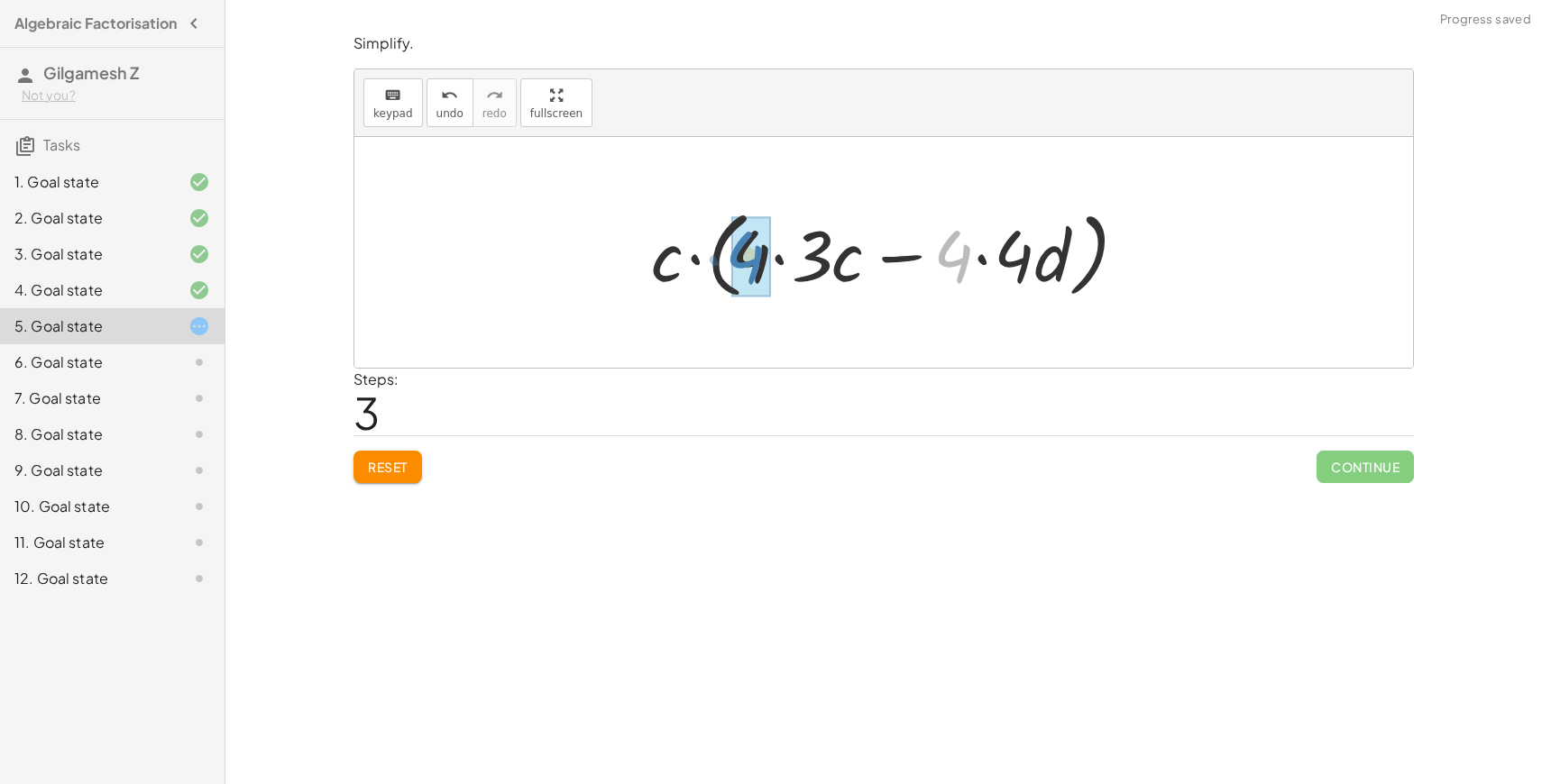
drag, startPoint x: 971, startPoint y: 255, endPoint x: 764, endPoint y: 256, distance: 207.0
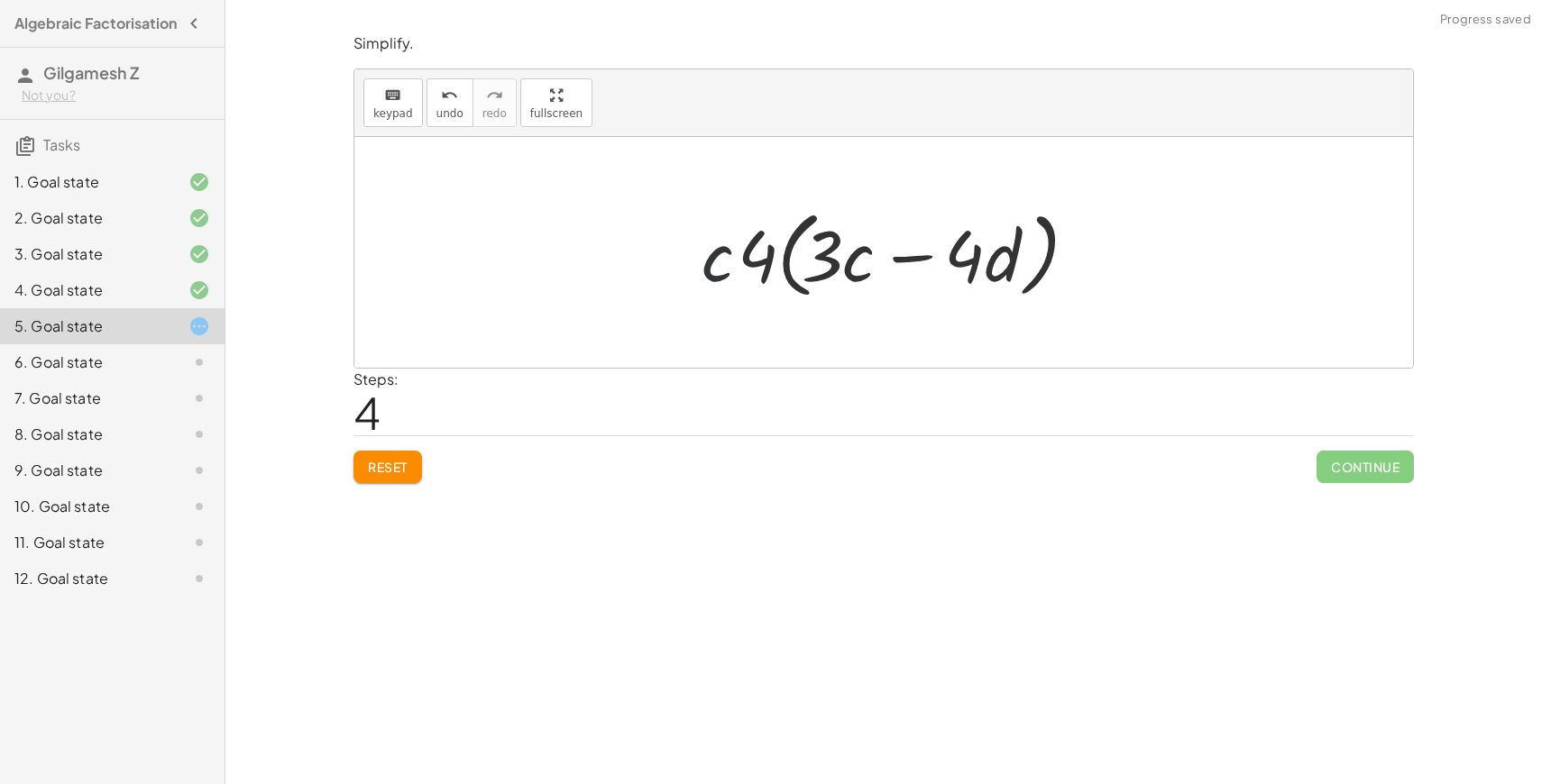
click at [722, 269] on div at bounding box center [890, 252] width 397 height 104
drag, startPoint x: 717, startPoint y: 267, endPoint x: 880, endPoint y: 261, distance: 163.1
click at [880, 261] on div at bounding box center [890, 252] width 397 height 104
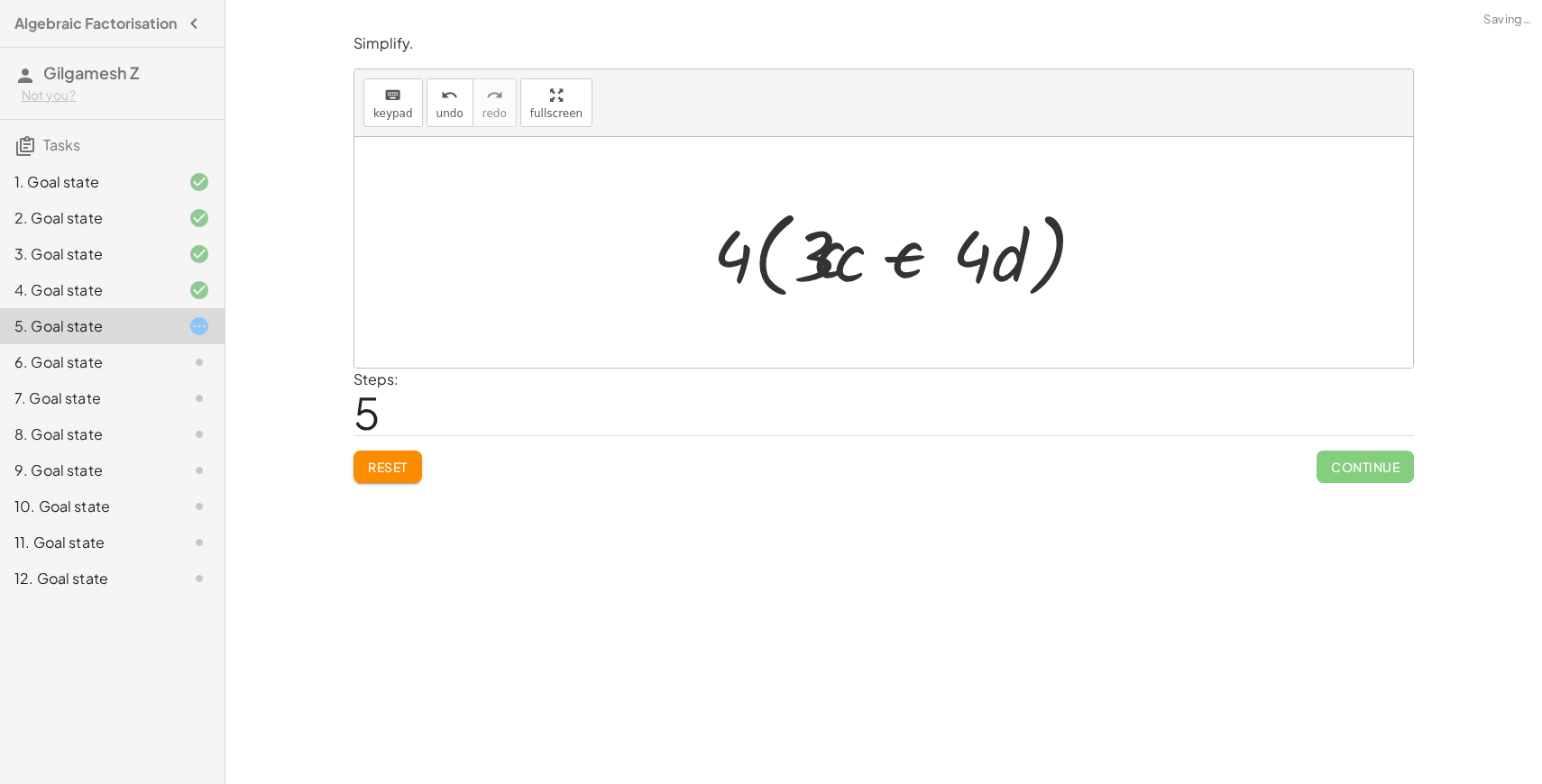
click at [880, 261] on div at bounding box center [891, 252] width 433 height 104
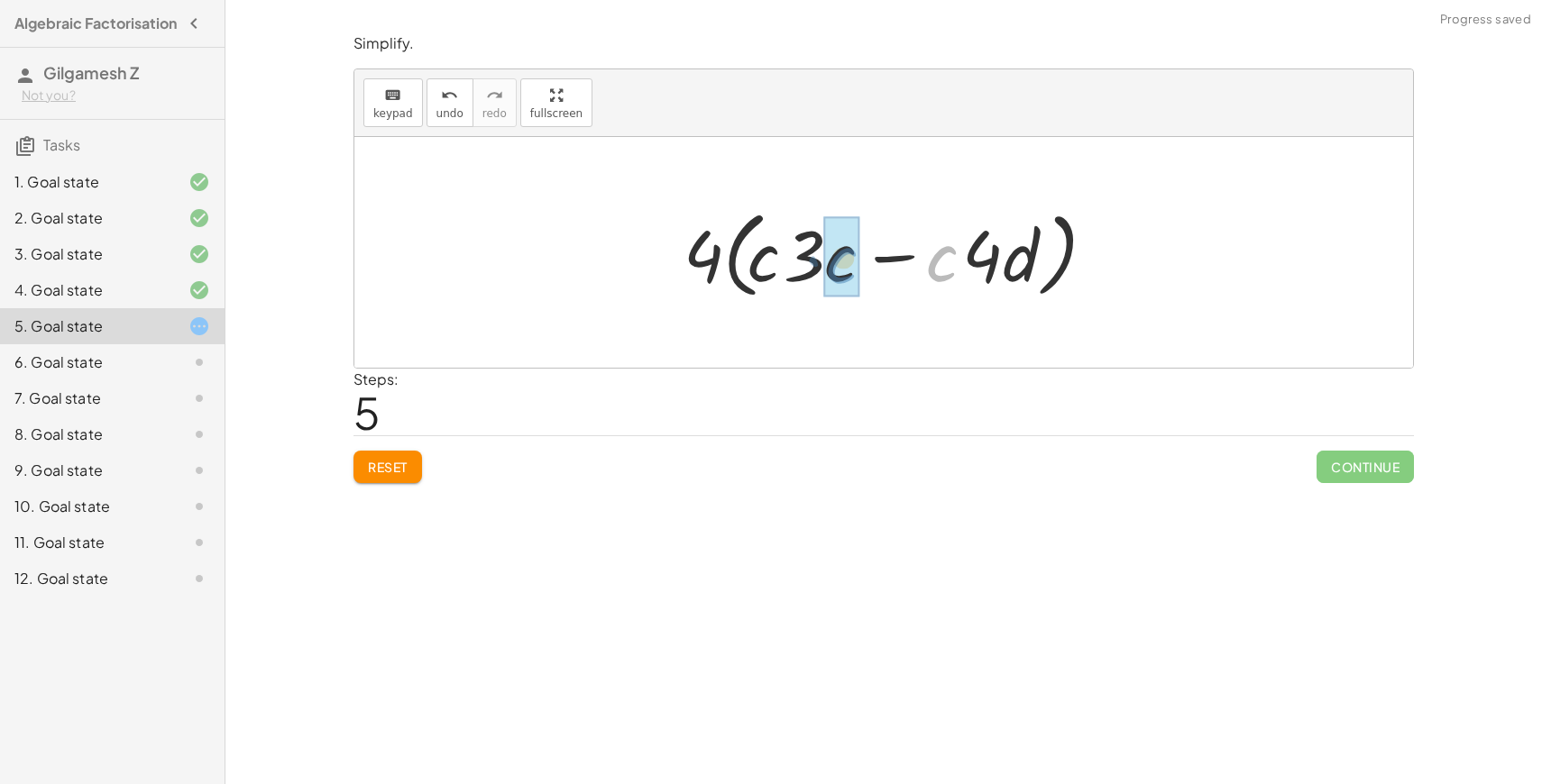
drag, startPoint x: 949, startPoint y: 273, endPoint x: 823, endPoint y: 266, distance: 126.2
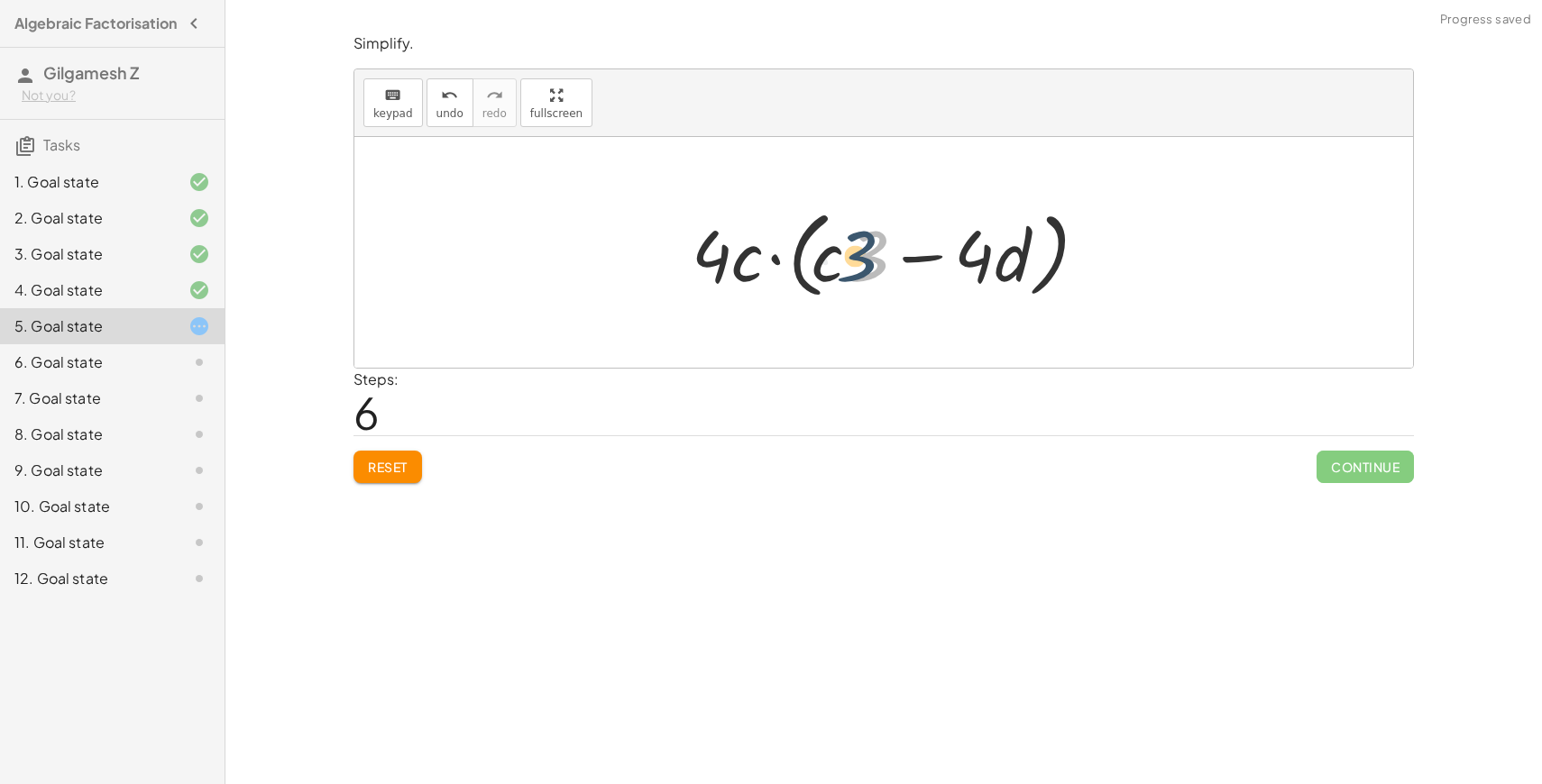
click at [872, 264] on div at bounding box center [891, 252] width 416 height 104
drag, startPoint x: 832, startPoint y: 264, endPoint x: 923, endPoint y: 264, distance: 91.0
click at [923, 264] on div at bounding box center [891, 252] width 416 height 104
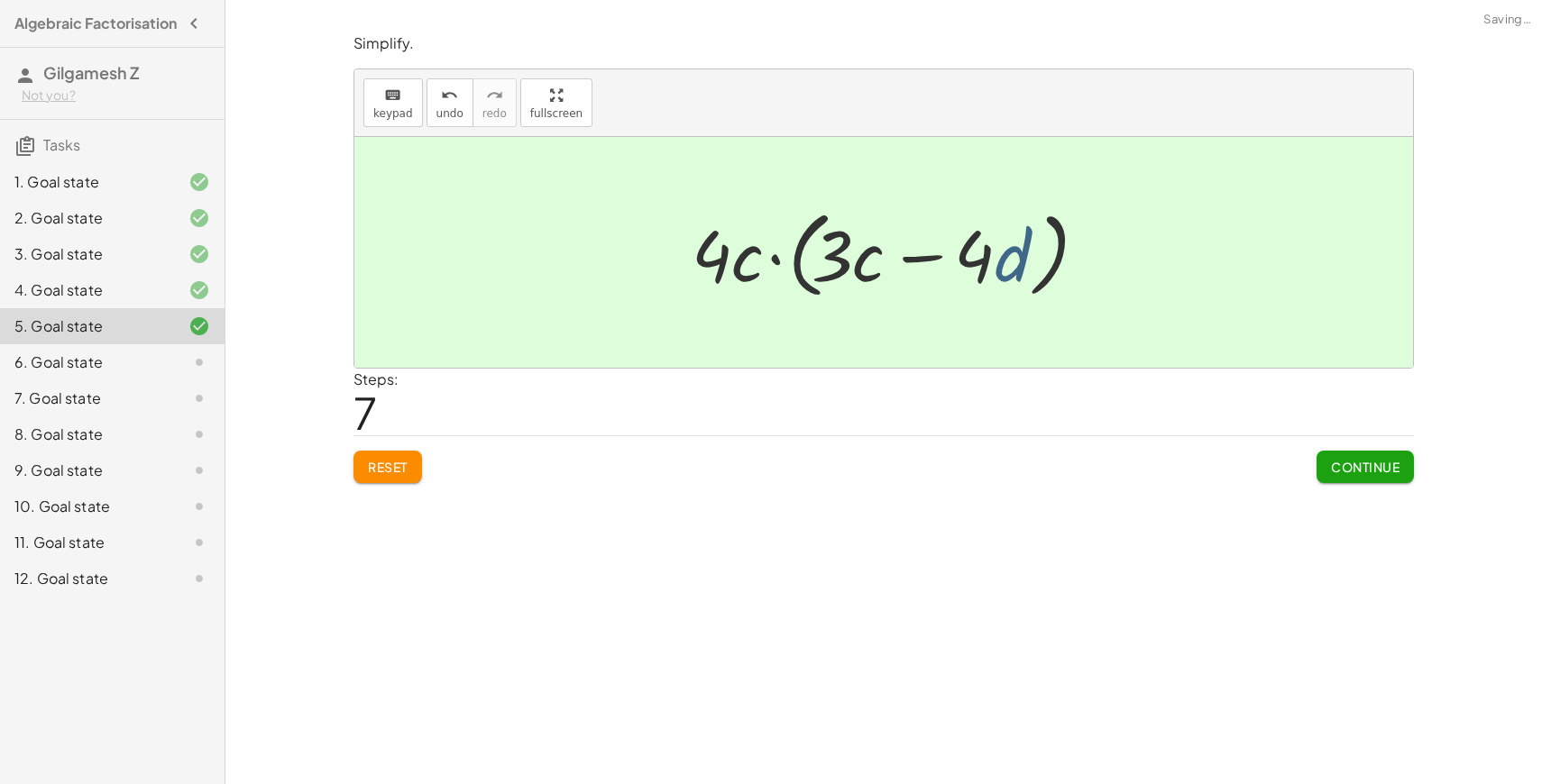
click at [1015, 269] on div at bounding box center [891, 252] width 416 height 104
click at [1508, 405] on div "Look for where there would be a common factor and drag the terms together. The …" at bounding box center [884, 392] width 1317 height 784
click at [1400, 433] on div "Steps: 7" at bounding box center [884, 401] width 1061 height 67
click at [1389, 461] on span "Continue" at bounding box center [1365, 466] width 68 height 16
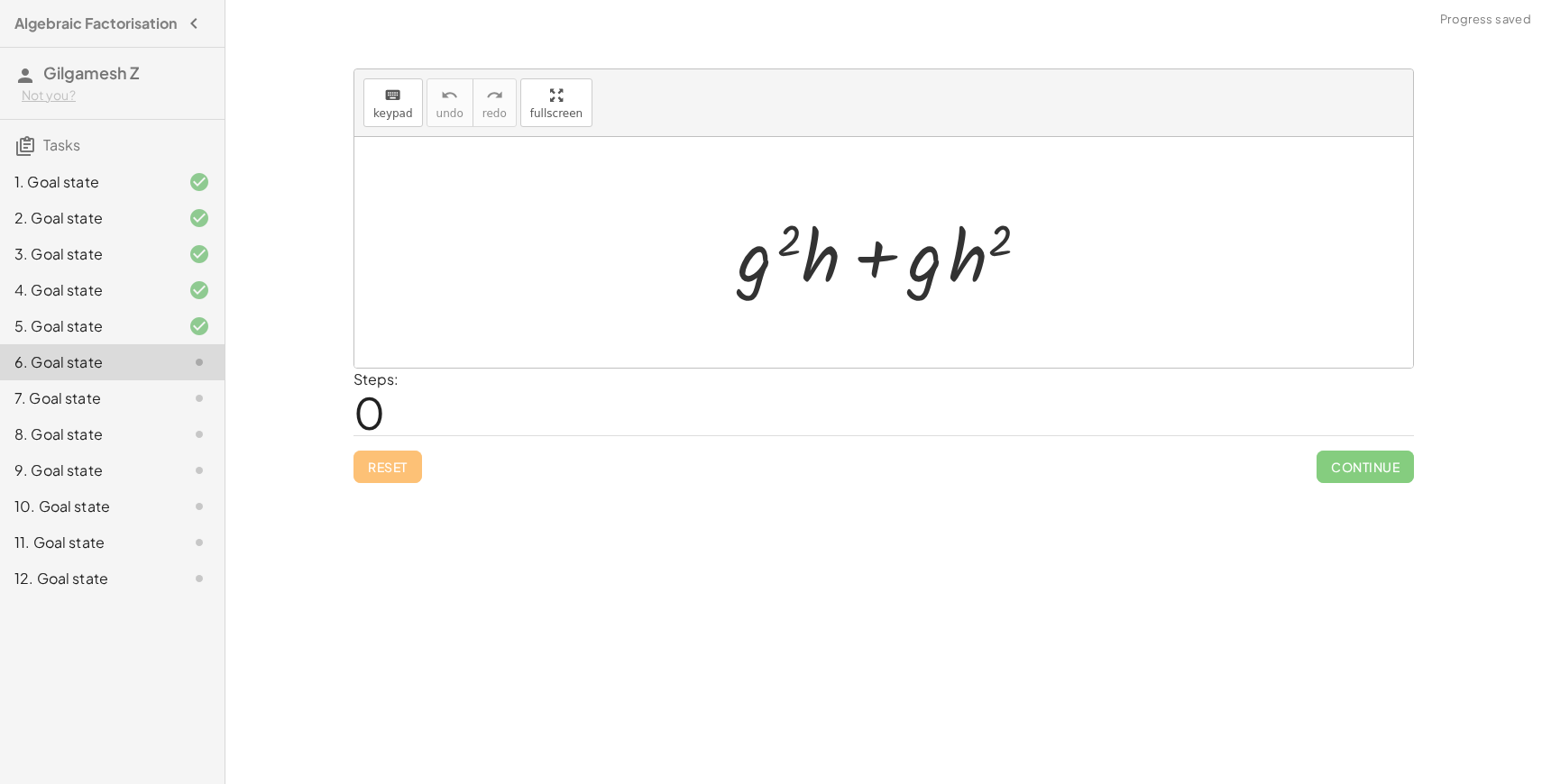
click at [707, 302] on div at bounding box center [884, 252] width 1059 height 231
drag, startPoint x: 932, startPoint y: 272, endPoint x: 784, endPoint y: 271, distance: 148.0
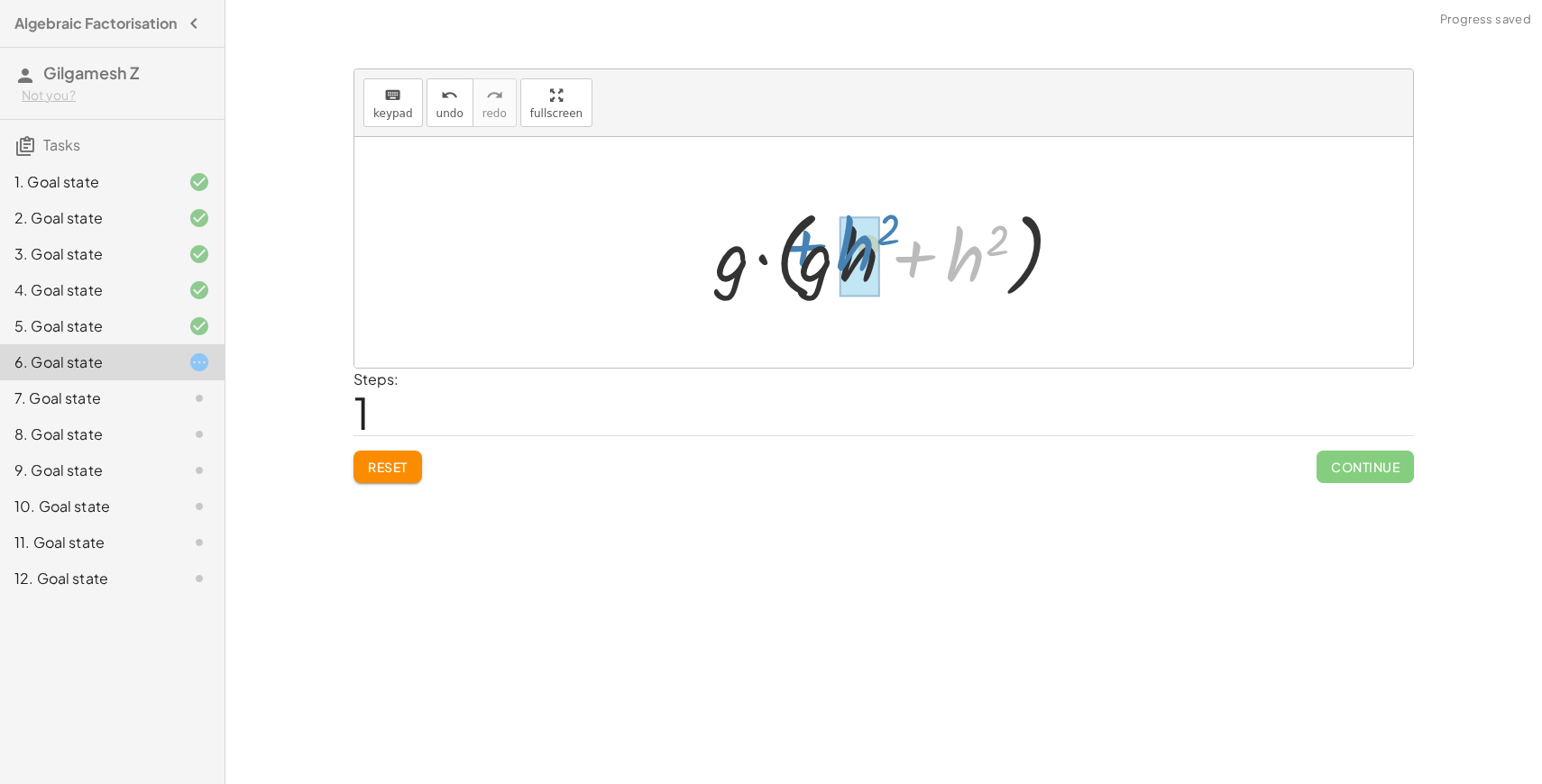
drag, startPoint x: 958, startPoint y: 279, endPoint x: 851, endPoint y: 268, distance: 107.6
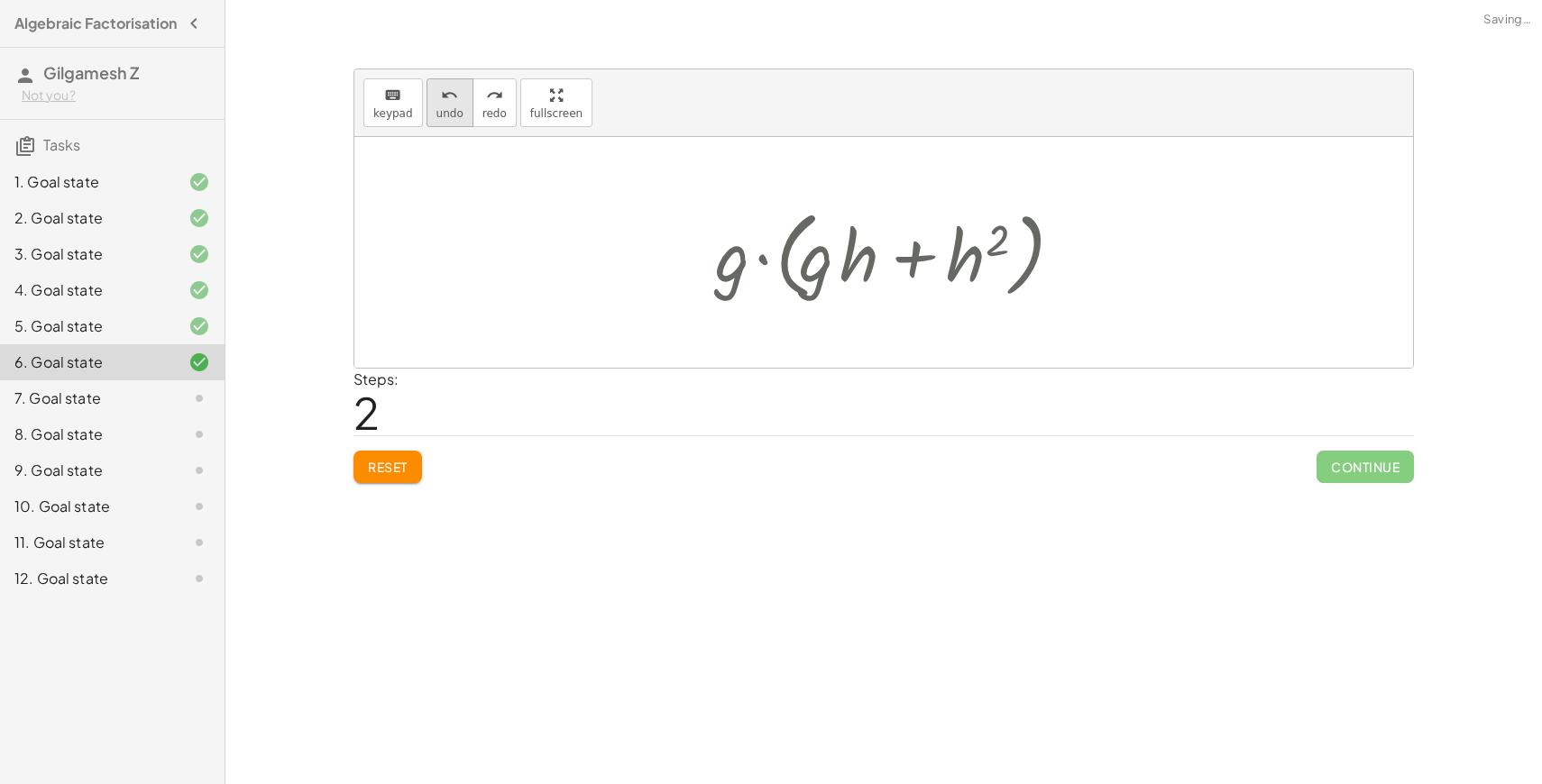
click at [454, 113] on span "undo" at bounding box center [449, 113] width 27 height 12
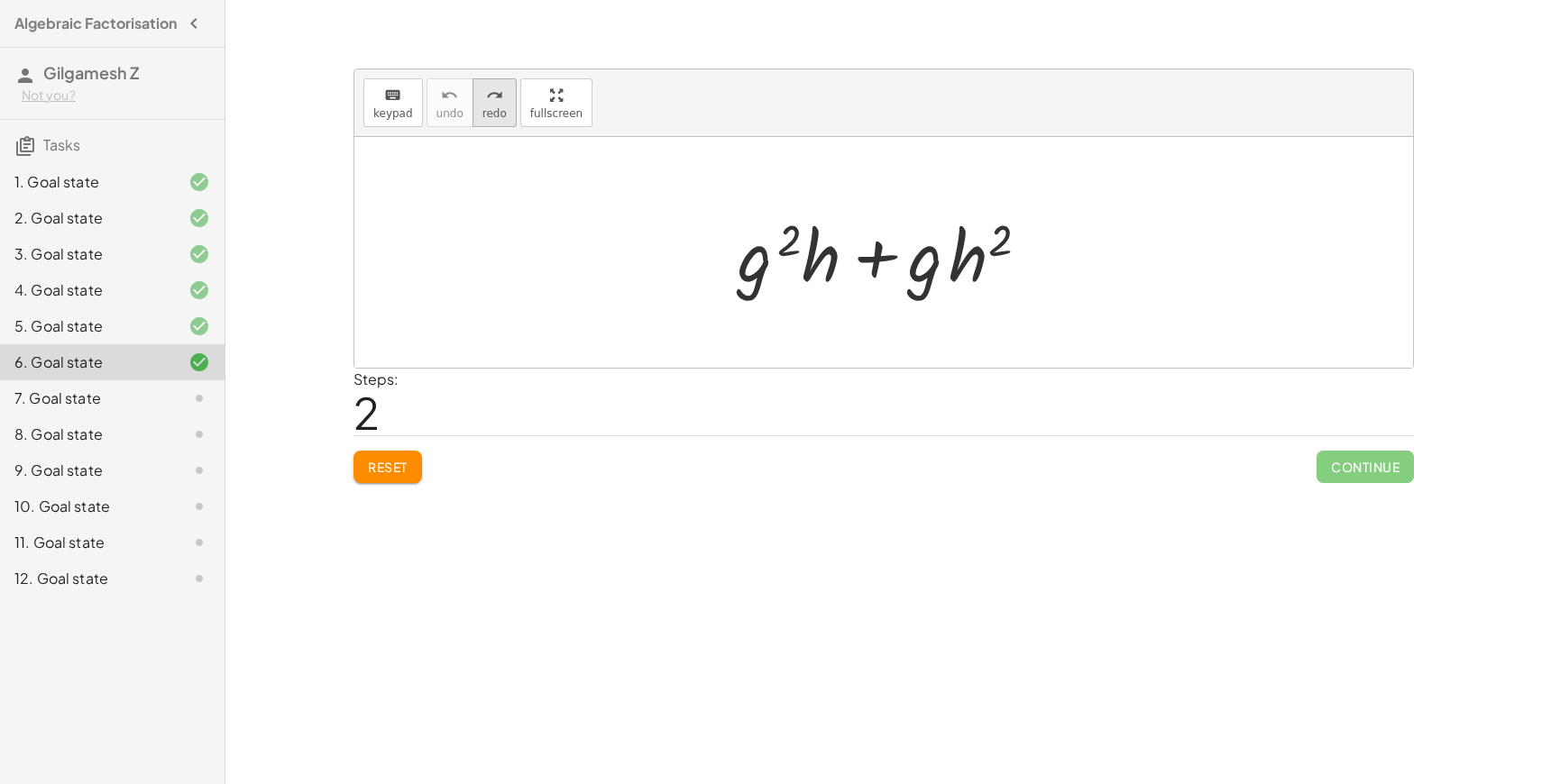
click at [482, 119] on span "redo" at bounding box center [494, 113] width 24 height 12
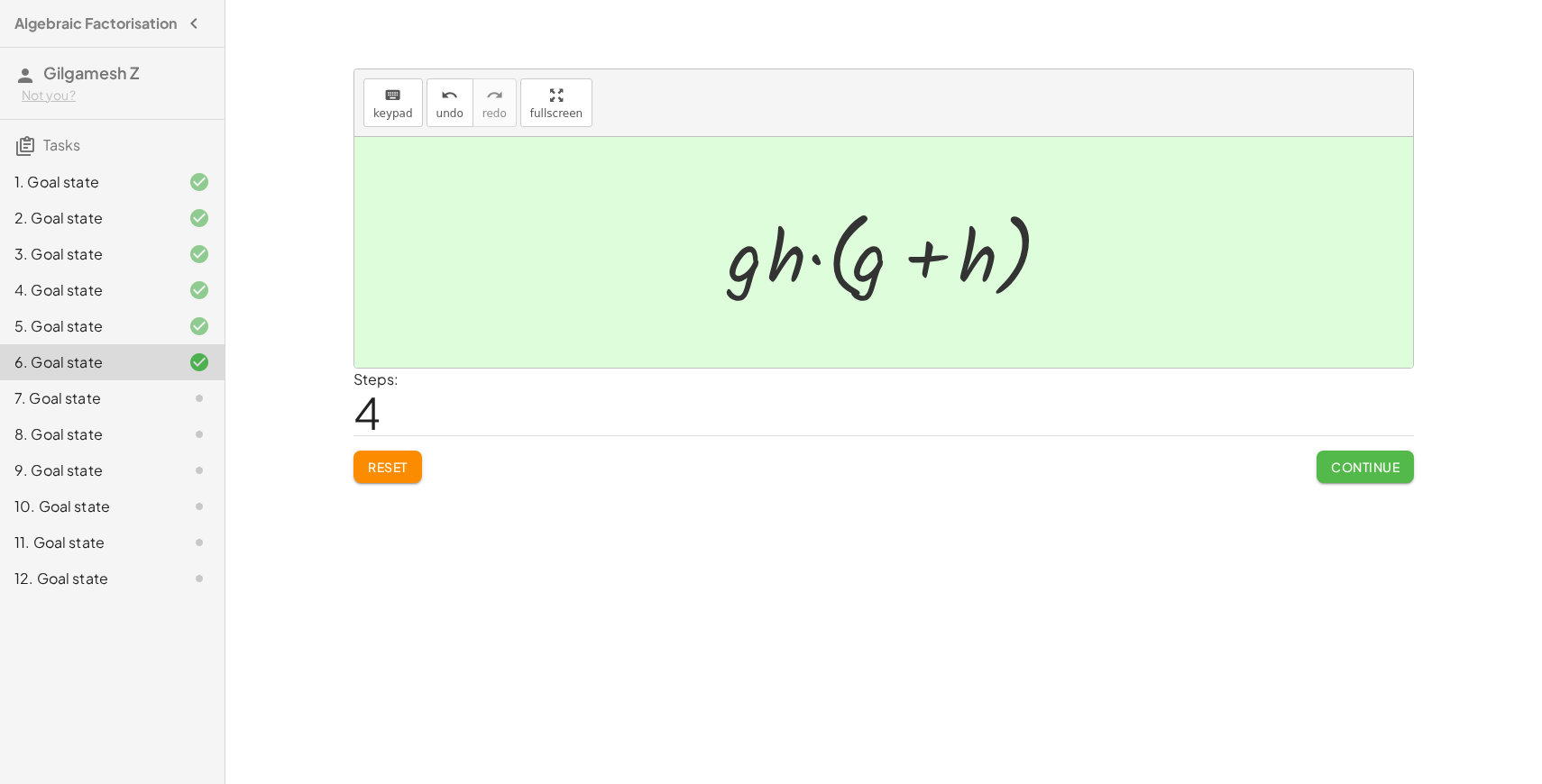
click at [1373, 458] on button "Continue" at bounding box center [1366, 467] width 98 height 33
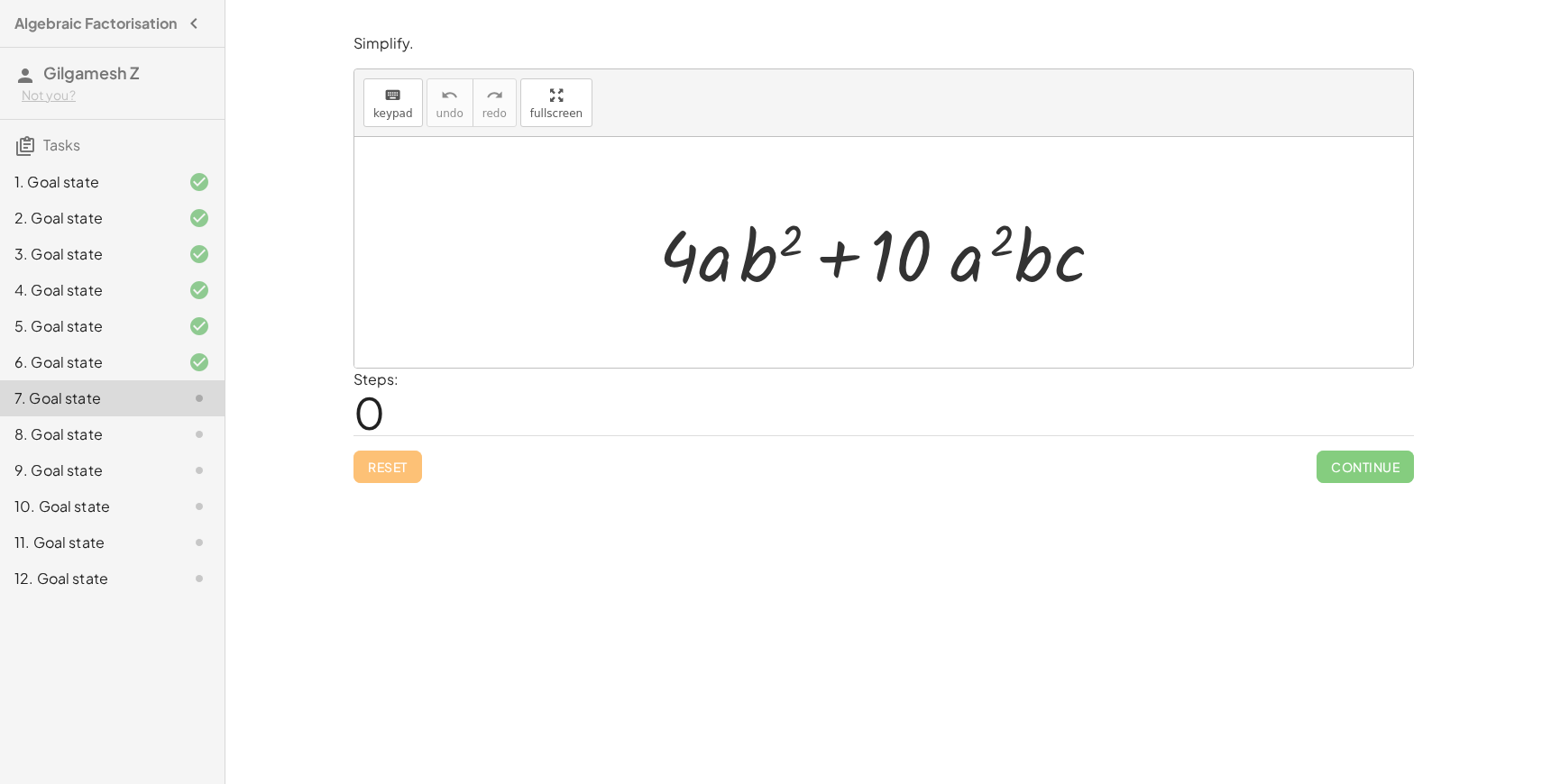
click at [1059, 504] on div "Look for where there would be a common factor and drag the terms together. The …" at bounding box center [884, 392] width 1317 height 784
click at [1426, 35] on div "Look for where there would be a common factor and drag the terms together. The …" at bounding box center [884, 392] width 1317 height 784
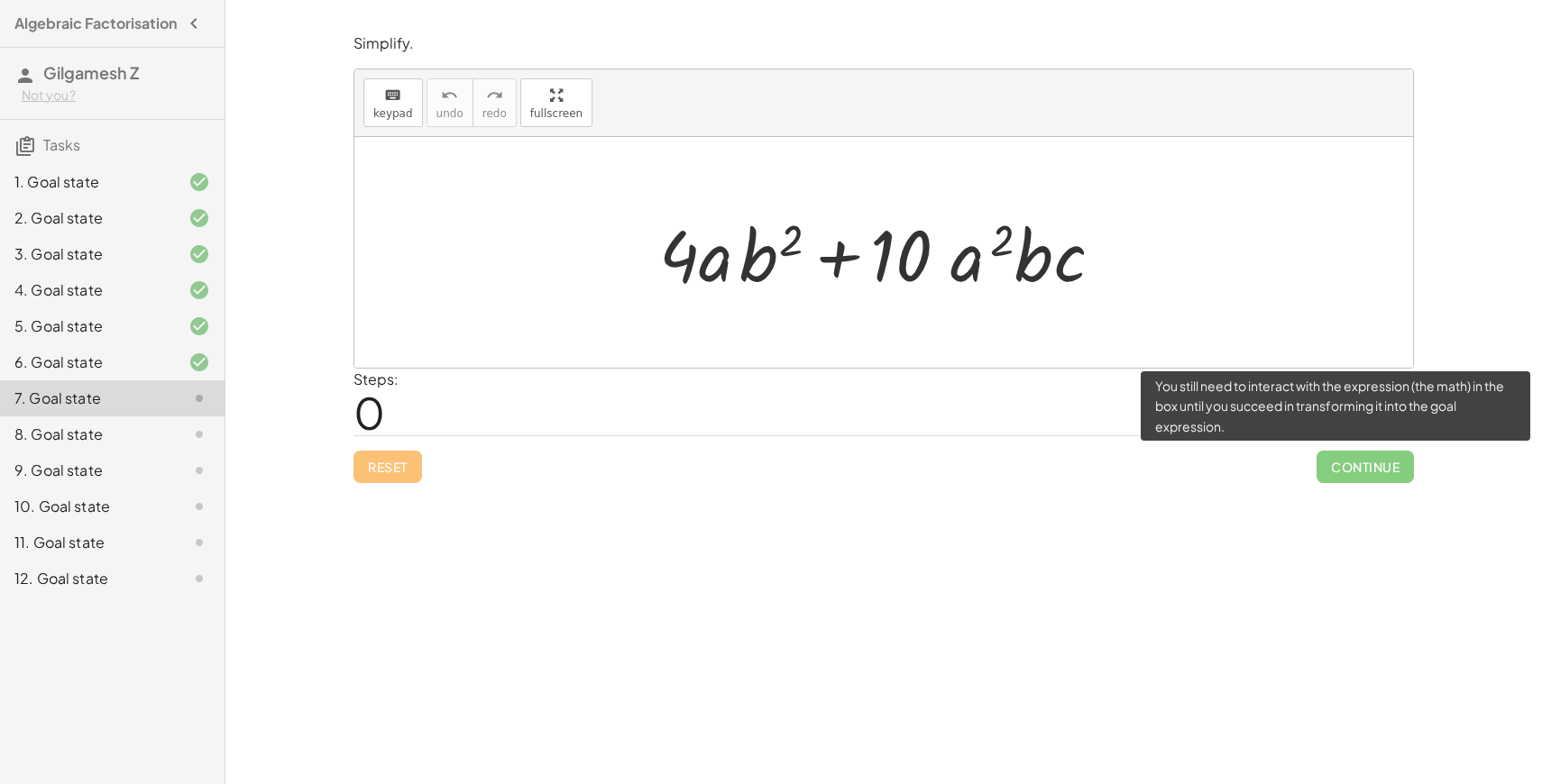
click at [1343, 462] on span "Continue" at bounding box center [1366, 467] width 98 height 33
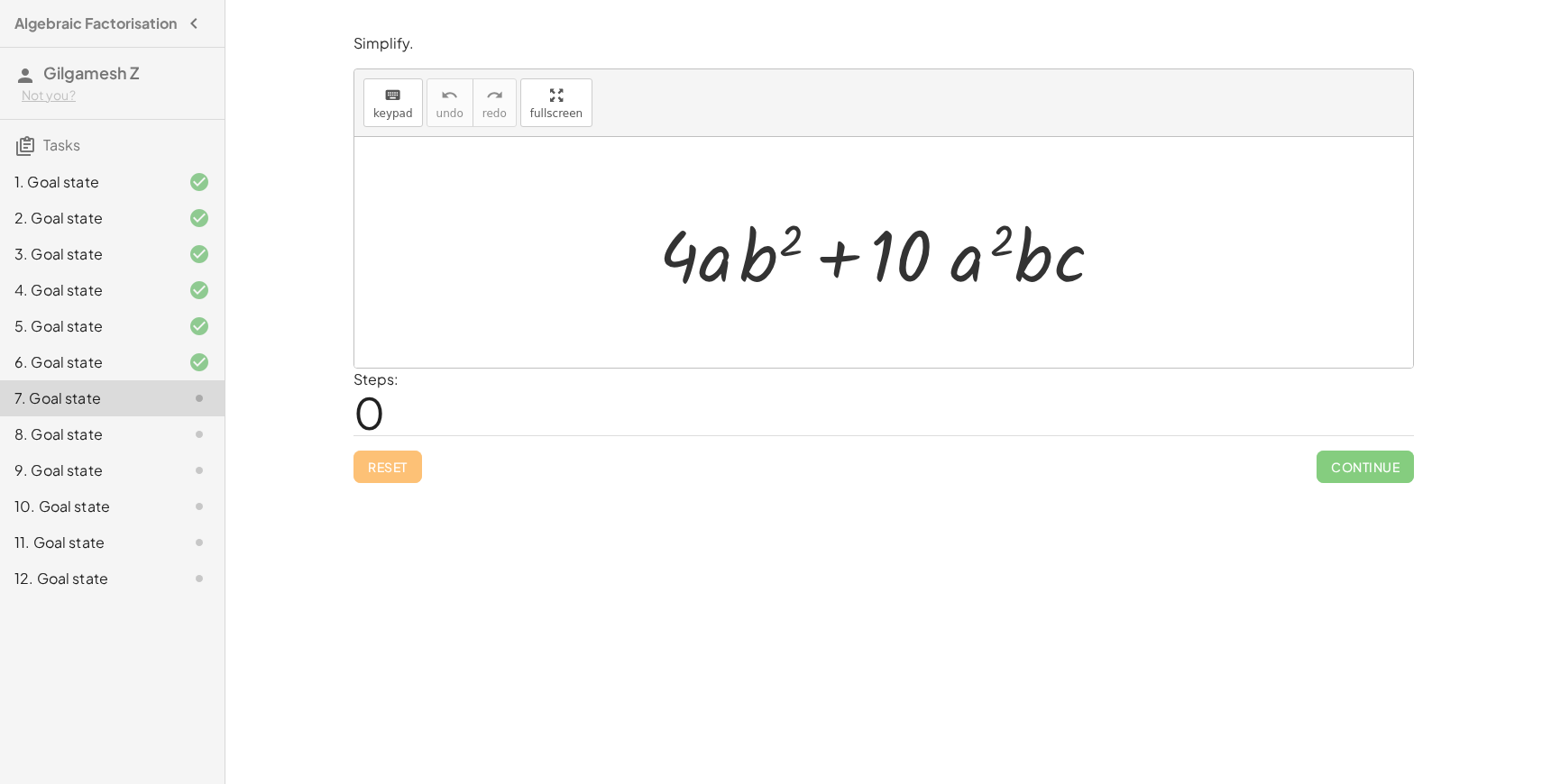
click at [1096, 289] on div at bounding box center [890, 252] width 480 height 93
drag, startPoint x: 1031, startPoint y: 275, endPoint x: 779, endPoint y: 270, distance: 252.0
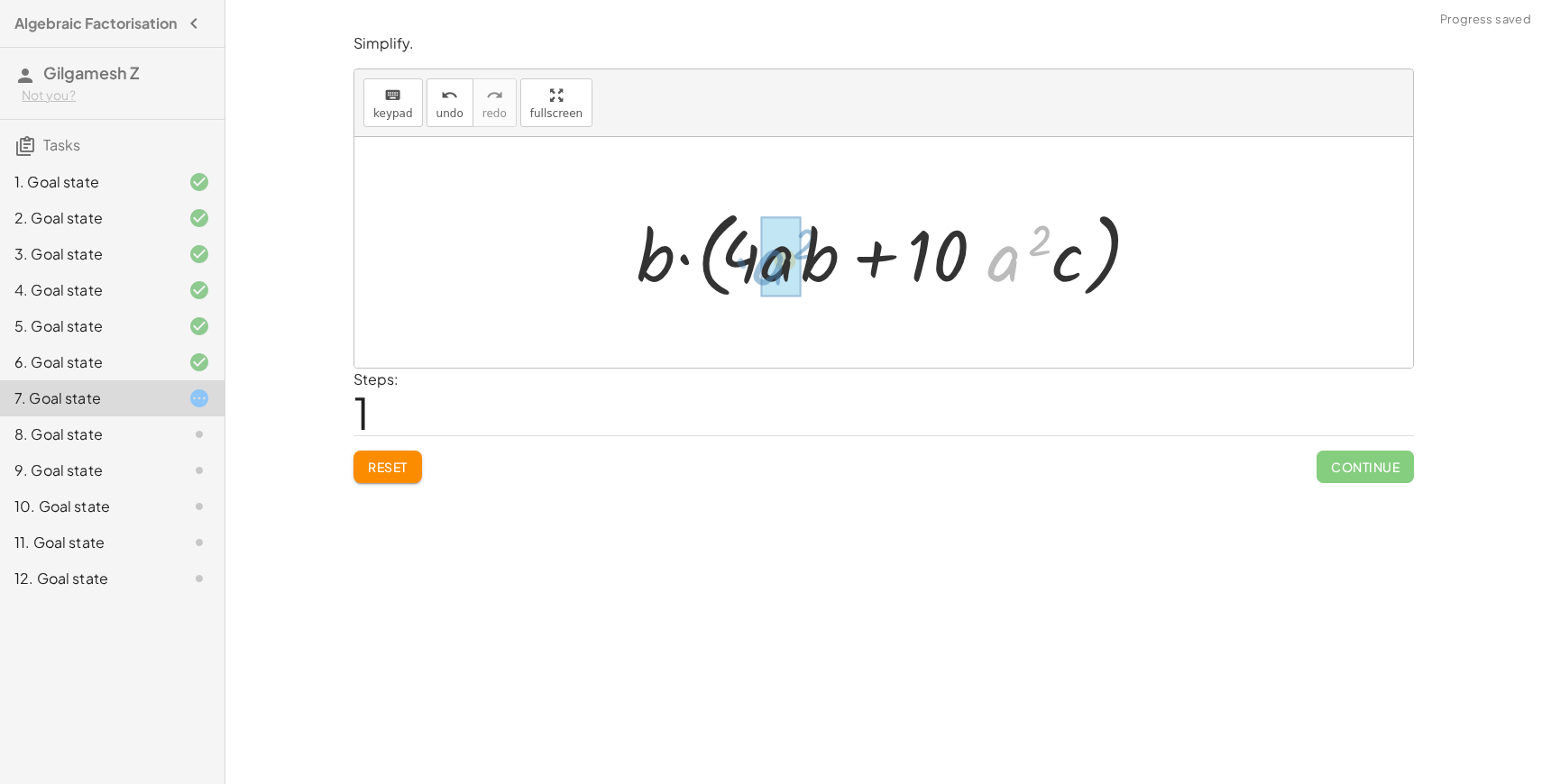
drag, startPoint x: 1003, startPoint y: 269, endPoint x: 775, endPoint y: 275, distance: 228.1
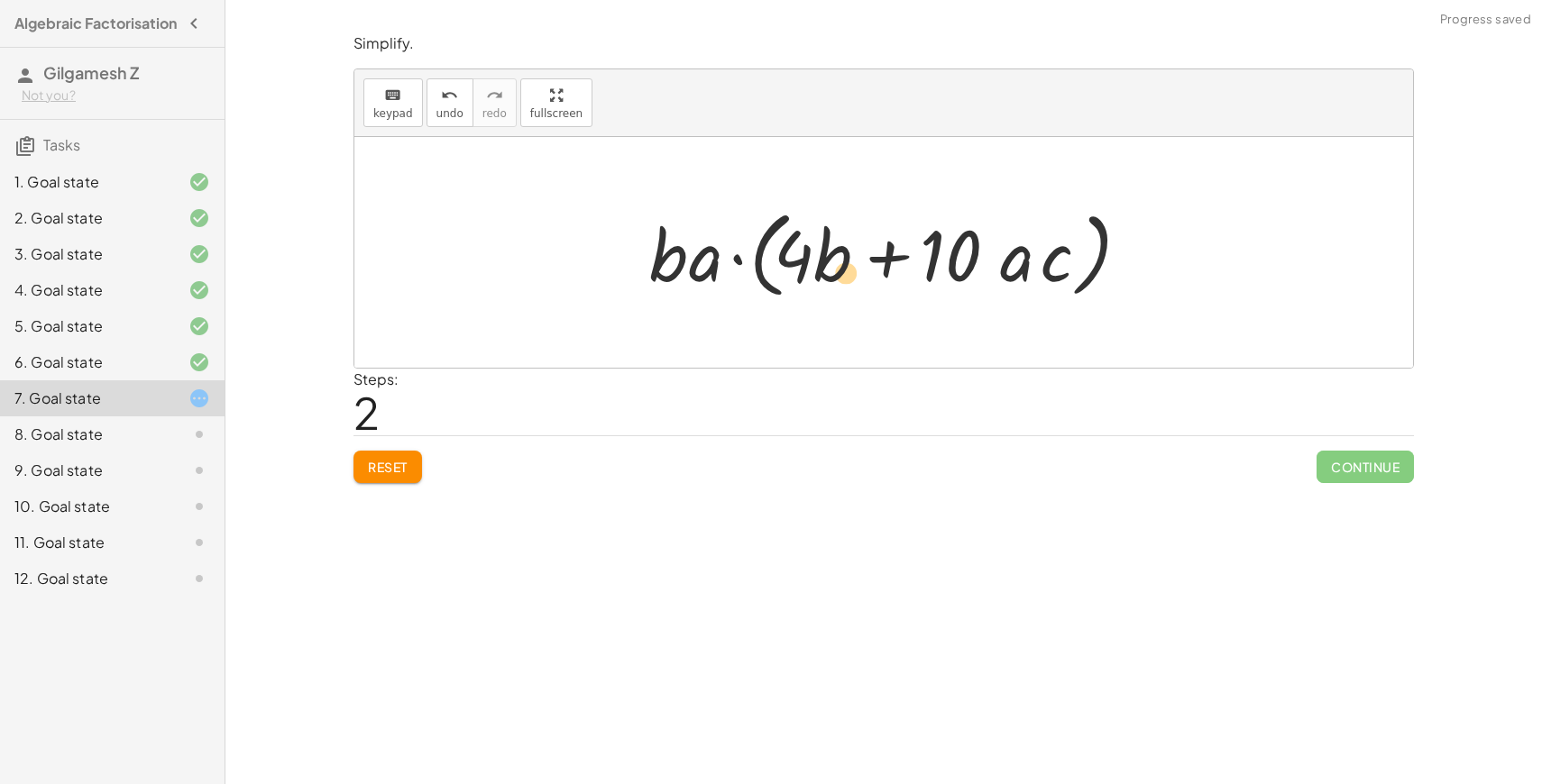
drag, startPoint x: 839, startPoint y: 260, endPoint x: 849, endPoint y: 276, distance: 18.9
click at [849, 276] on div at bounding box center [891, 252] width 501 height 104
drag, startPoint x: 837, startPoint y: 275, endPoint x: 652, endPoint y: 270, distance: 185.1
click at [652, 270] on div at bounding box center [891, 252] width 501 height 104
drag, startPoint x: 797, startPoint y: 264, endPoint x: 983, endPoint y: 262, distance: 186.0
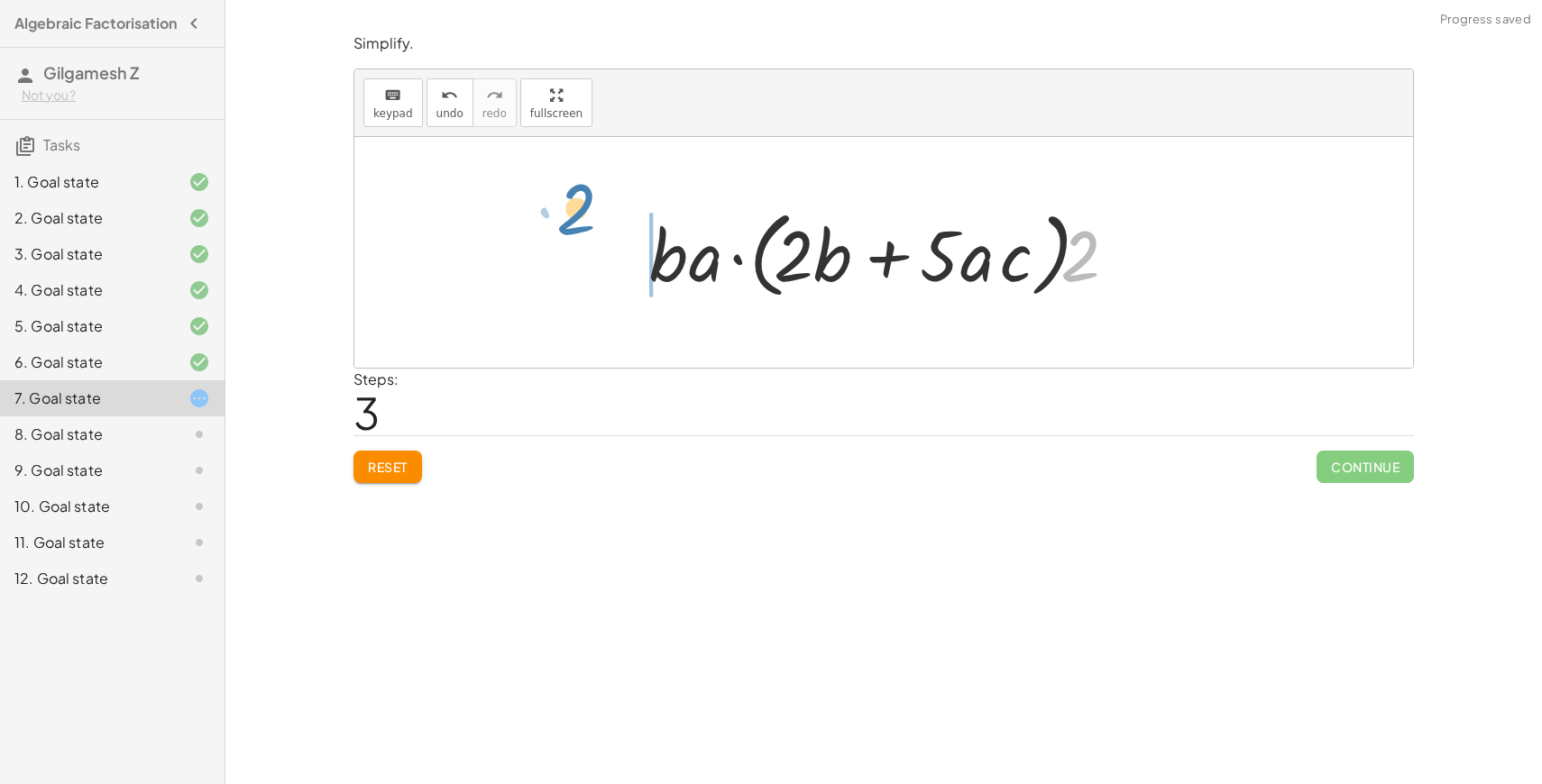
drag, startPoint x: 1085, startPoint y: 253, endPoint x: 592, endPoint y: 211, distance: 494.8
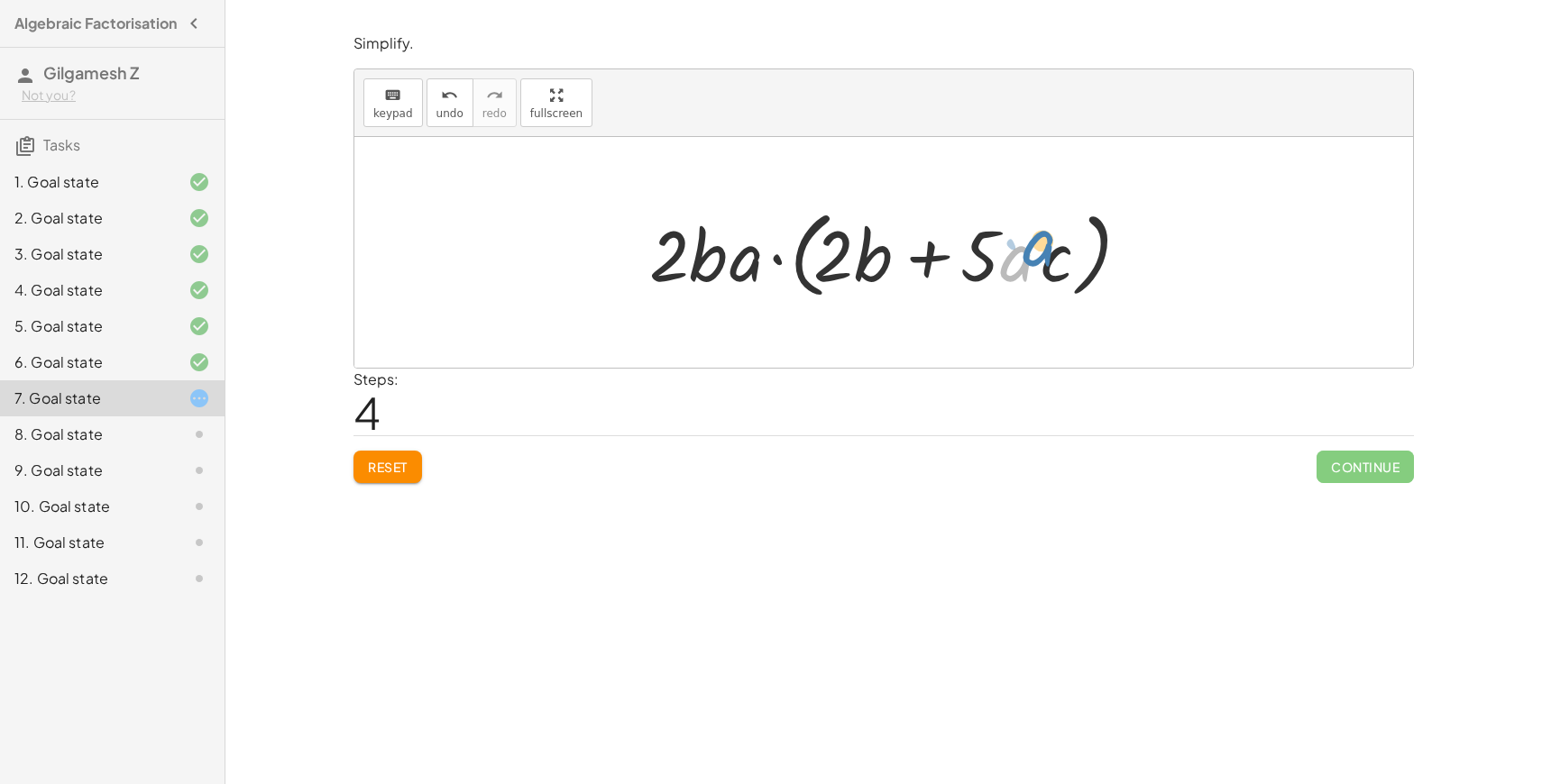
drag, startPoint x: 1011, startPoint y: 263, endPoint x: 1030, endPoint y: 247, distance: 24.8
click at [1030, 247] on div at bounding box center [891, 252] width 501 height 104
drag, startPoint x: 1065, startPoint y: 262, endPoint x: 818, endPoint y: 257, distance: 247.1
click at [818, 257] on div at bounding box center [891, 252] width 501 height 104
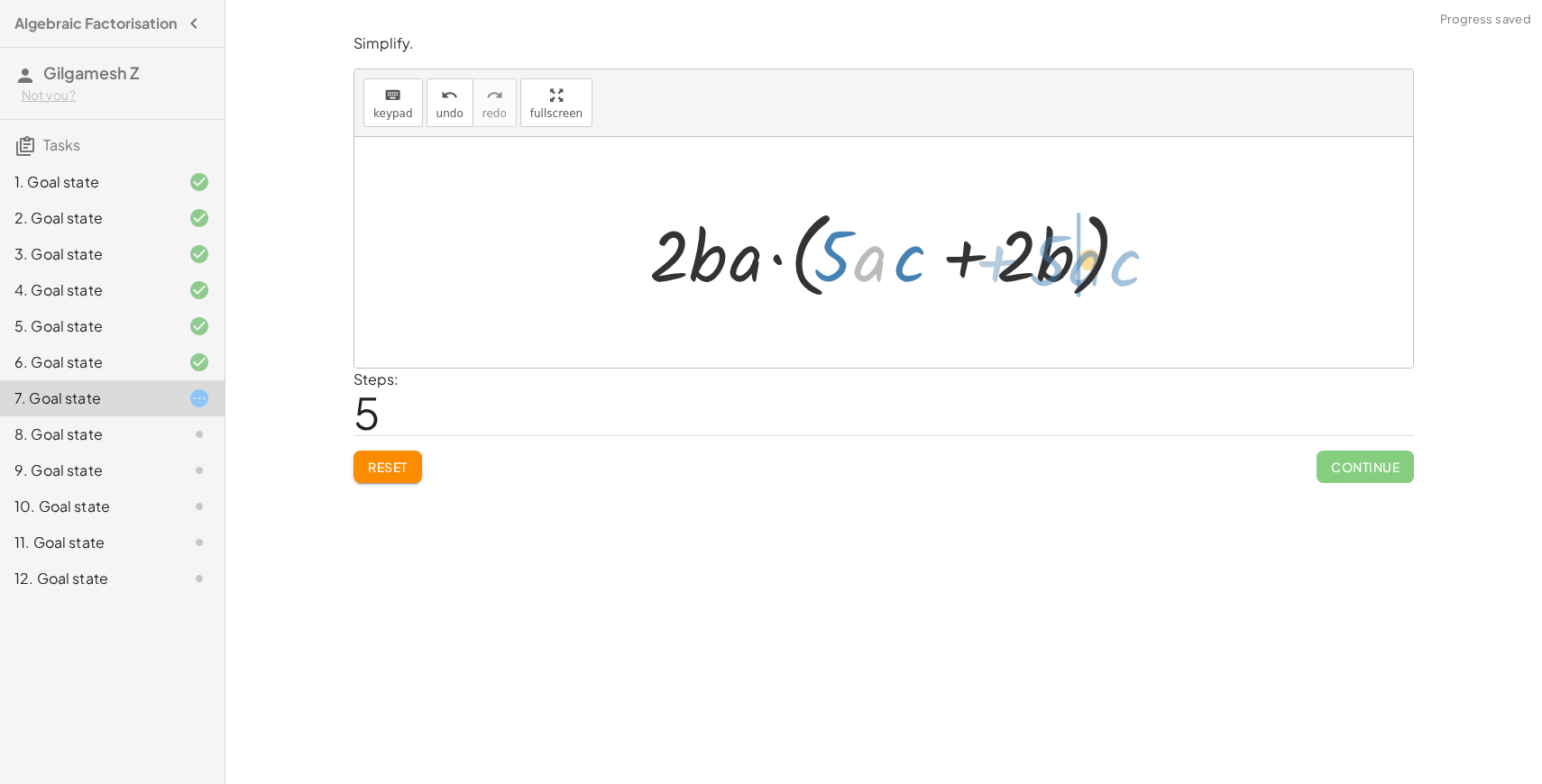
drag, startPoint x: 878, startPoint y: 261, endPoint x: 1089, endPoint y: 266, distance: 211.1
click at [1089, 266] on div at bounding box center [891, 252] width 501 height 104
drag, startPoint x: 671, startPoint y: 255, endPoint x: 662, endPoint y: 260, distance: 10.3
click at [660, 259] on div at bounding box center [891, 252] width 501 height 104
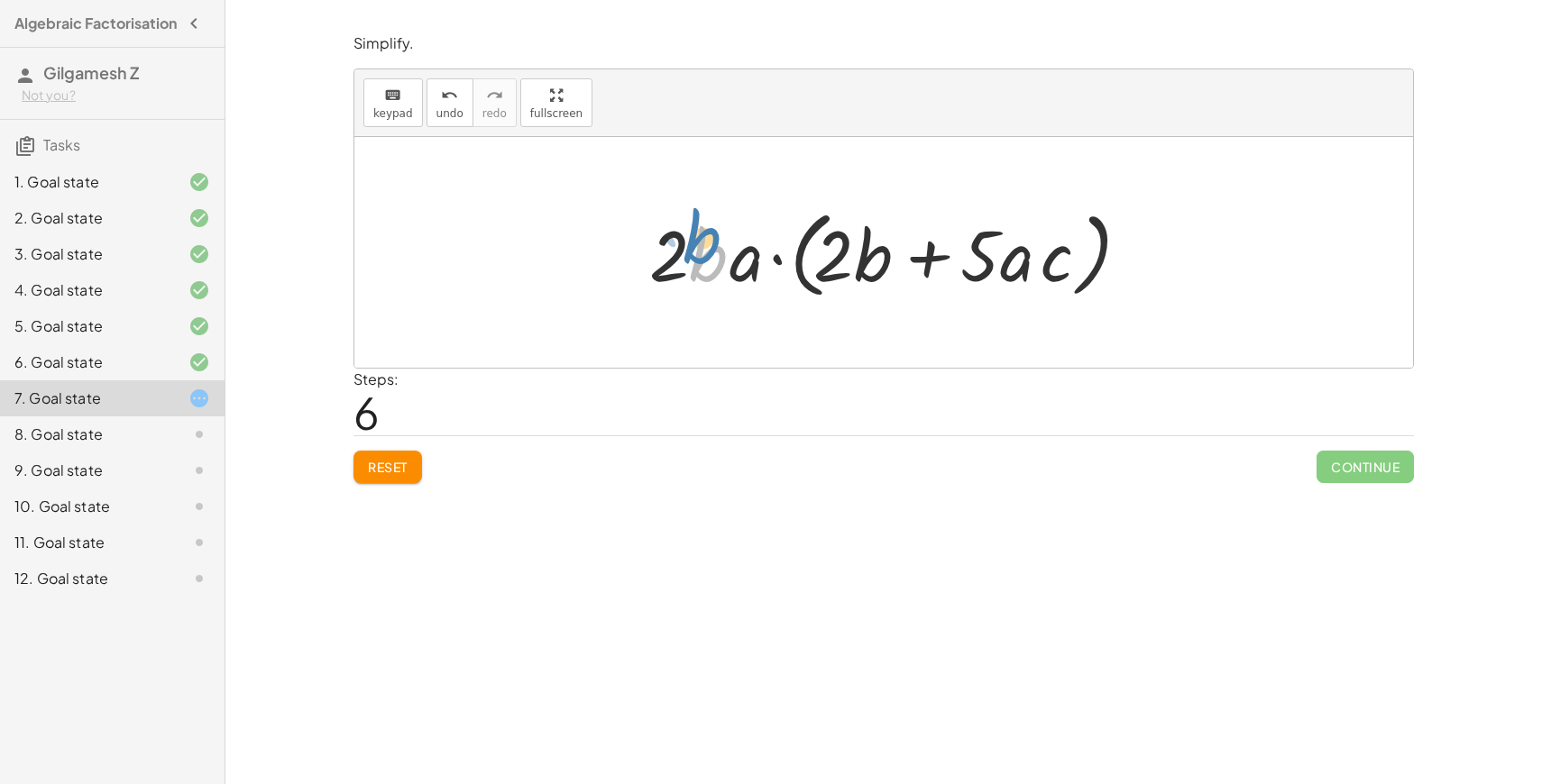
drag, startPoint x: 699, startPoint y: 261, endPoint x: 689, endPoint y: 248, distance: 16.4
click at [689, 248] on div at bounding box center [891, 252] width 501 height 104
click at [736, 264] on div at bounding box center [891, 252] width 501 height 104
drag, startPoint x: 982, startPoint y: 259, endPoint x: 852, endPoint y: 262, distance: 130.0
click at [852, 262] on div at bounding box center [891, 252] width 501 height 104
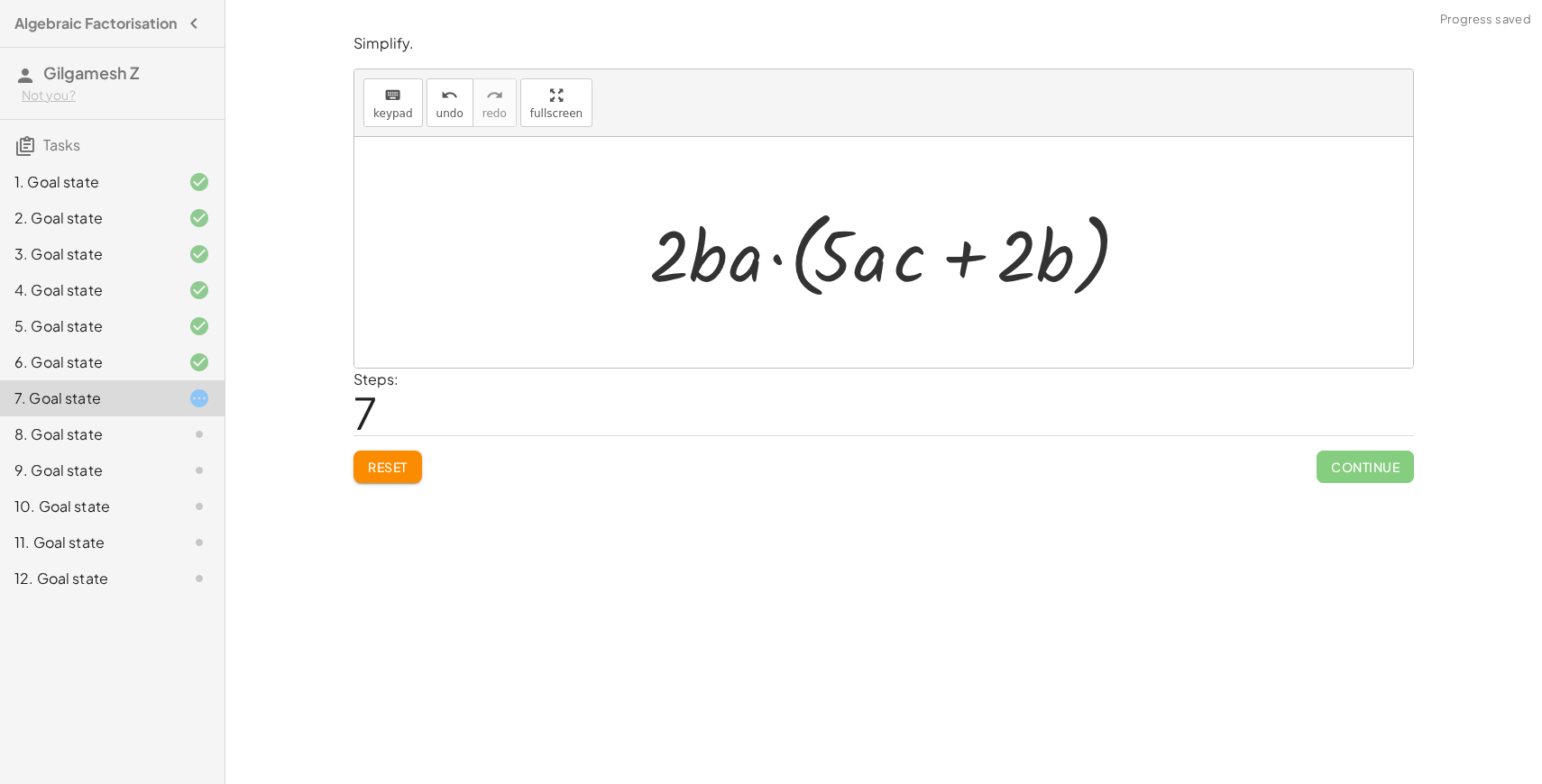
click at [584, 91] on div "keyboard keypad undo [PERSON_NAME] redo fullscreen" at bounding box center [884, 103] width 1059 height 68
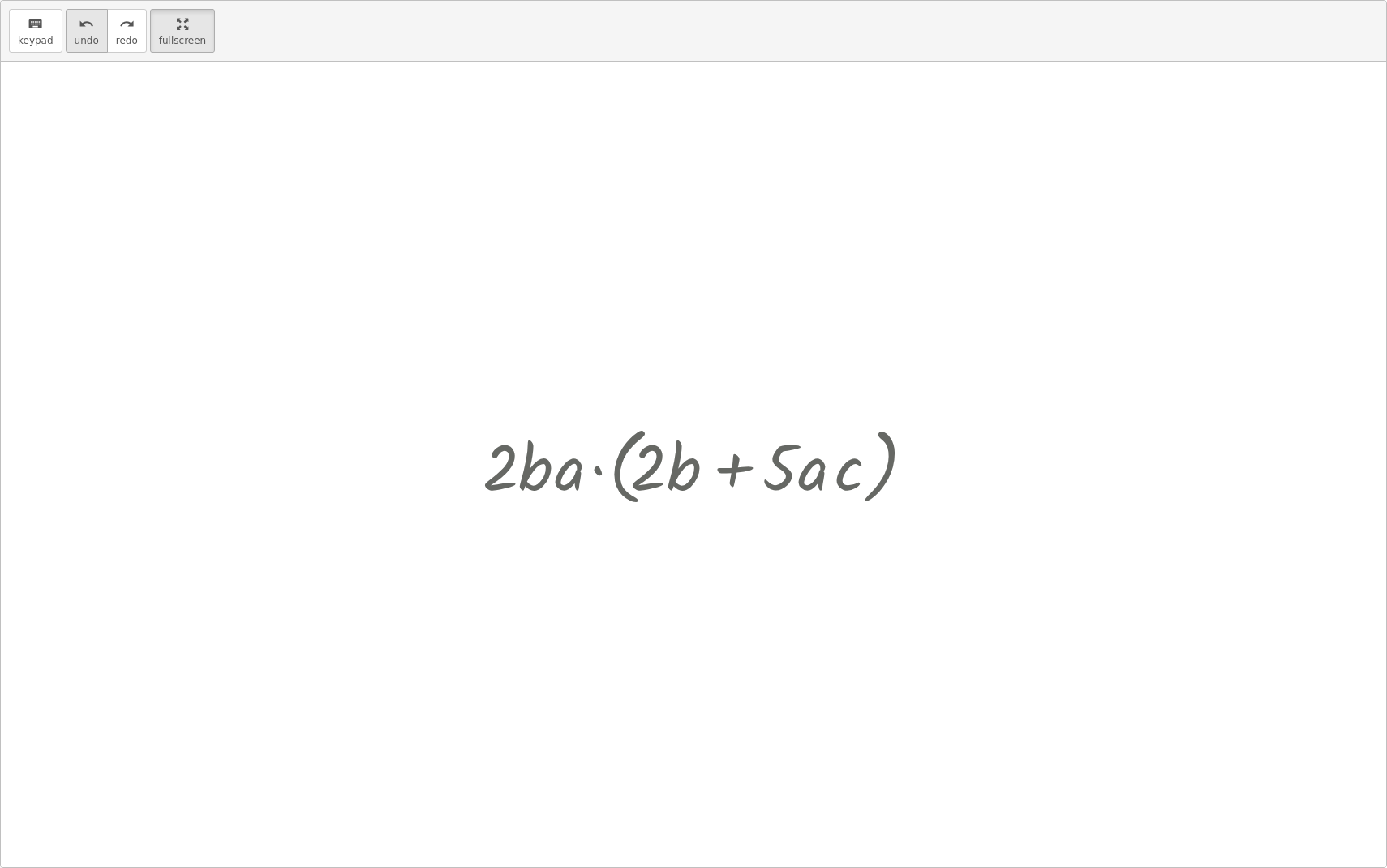
click at [89, 45] on span "undo" at bounding box center [86, 40] width 24 height 11
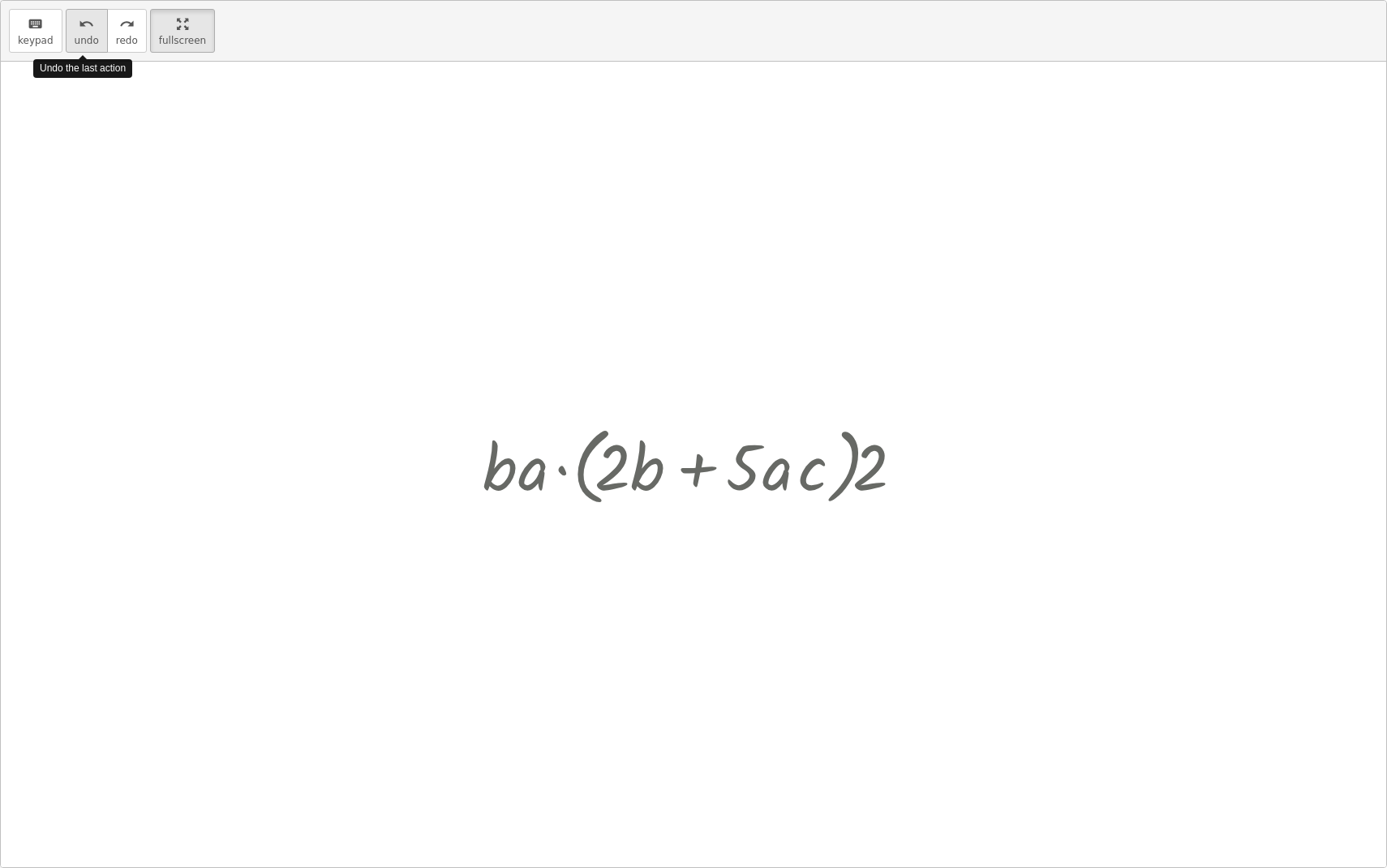
click at [89, 45] on span "undo" at bounding box center [86, 40] width 24 height 11
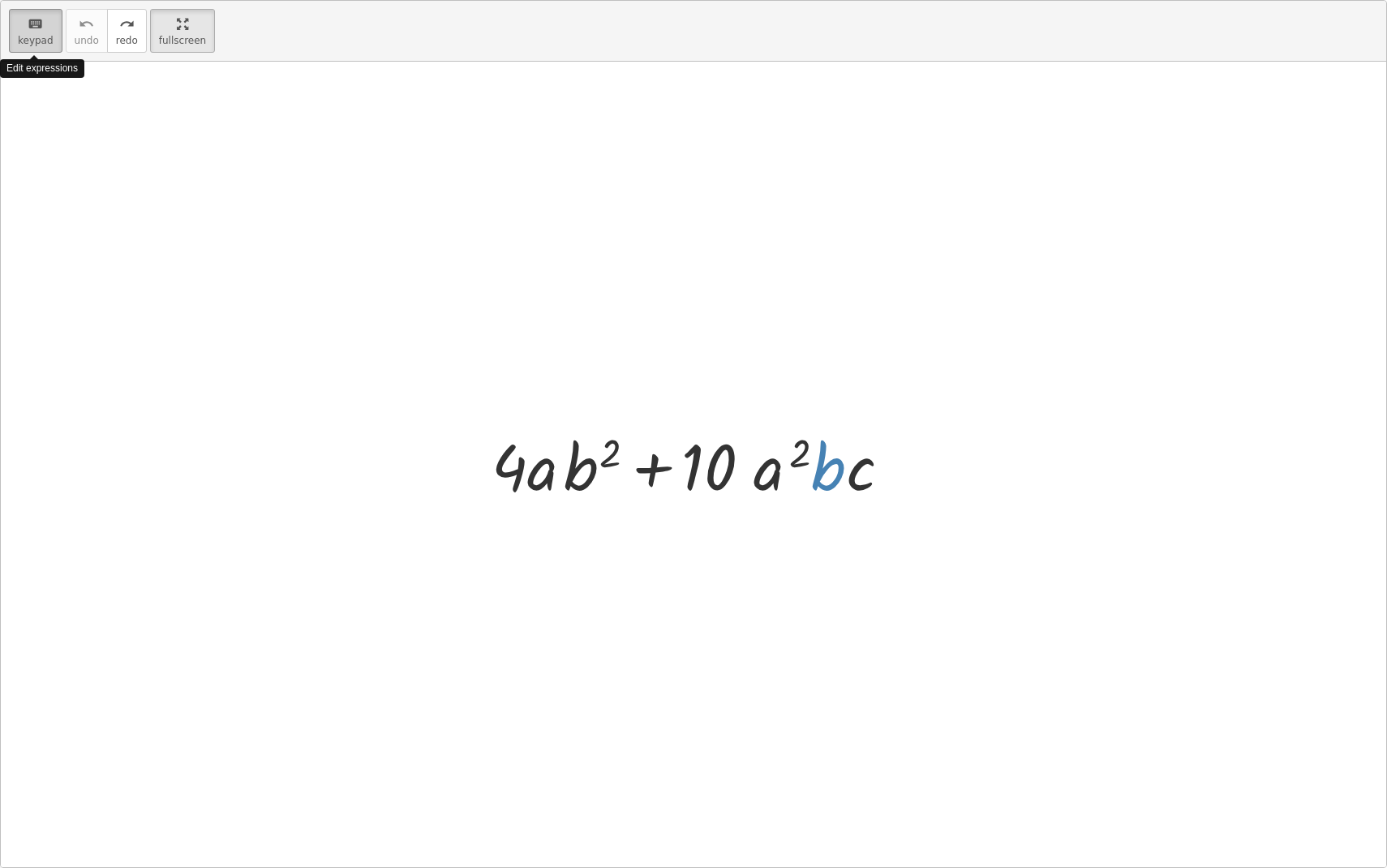
click at [48, 41] on span "keypad" at bounding box center [35, 40] width 35 height 11
click at [34, 40] on span "keypad" at bounding box center [35, 40] width 35 height 11
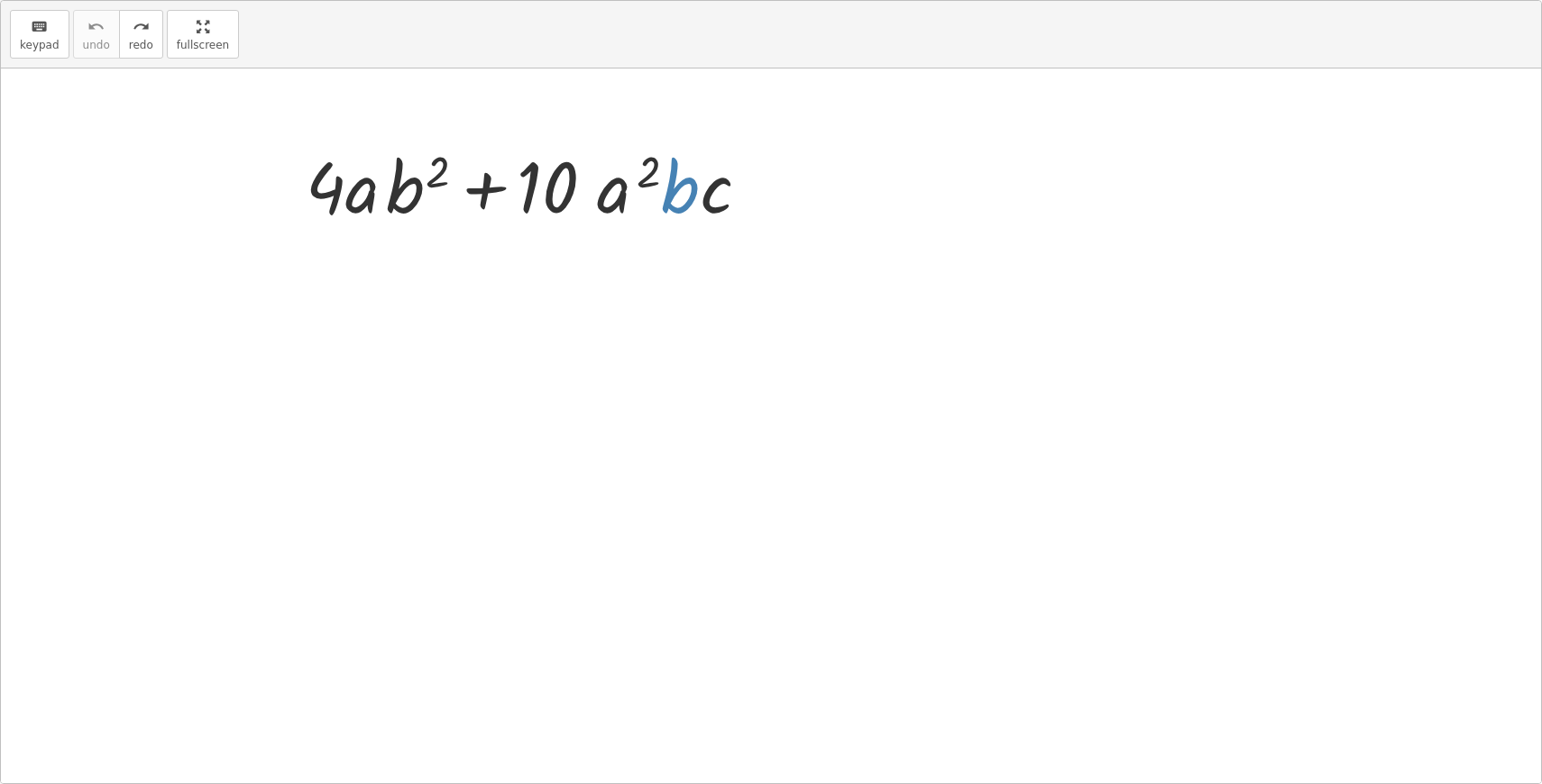
click at [939, 196] on div at bounding box center [771, 426] width 1540 height 715
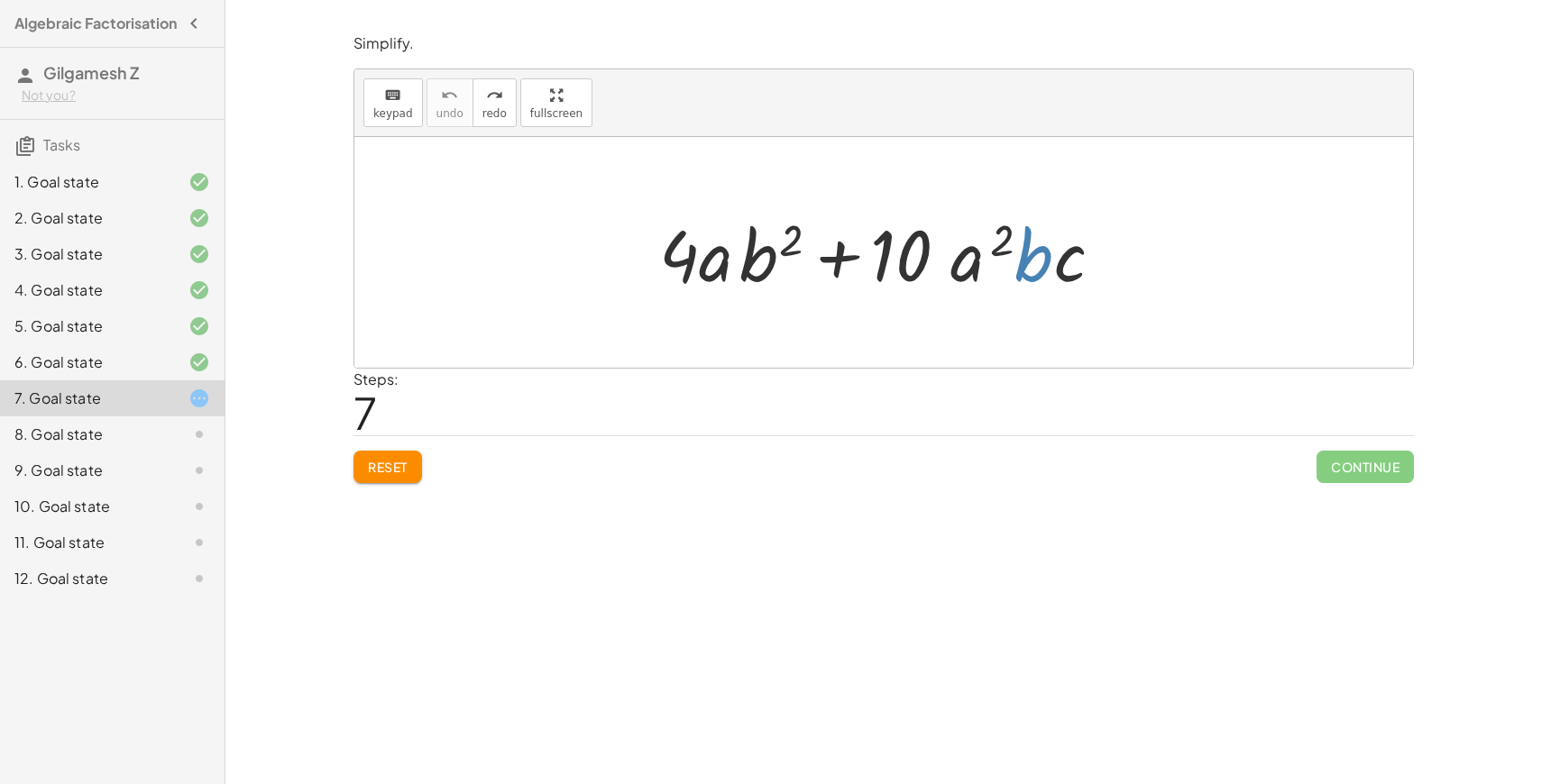
click at [688, 428] on div "Steps: 7" at bounding box center [884, 401] width 1061 height 67
click at [1015, 270] on div at bounding box center [890, 252] width 480 height 93
click at [1062, 269] on div at bounding box center [890, 252] width 480 height 93
drag, startPoint x: 1062, startPoint y: 269, endPoint x: 1063, endPoint y: 258, distance: 11.0
click at [1063, 259] on div at bounding box center [890, 252] width 480 height 93
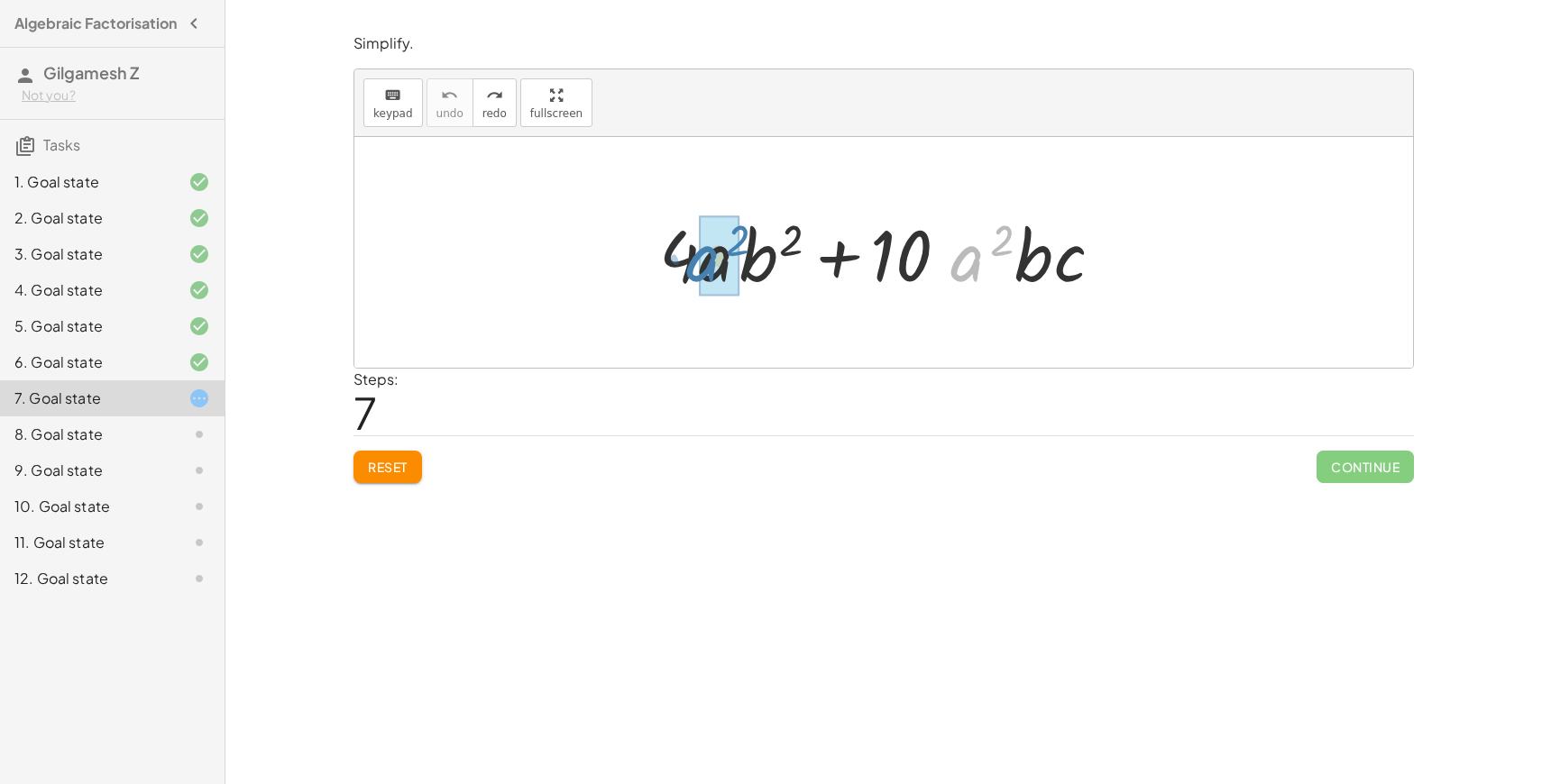
drag, startPoint x: 970, startPoint y: 262, endPoint x: 705, endPoint y: 262, distance: 265.0
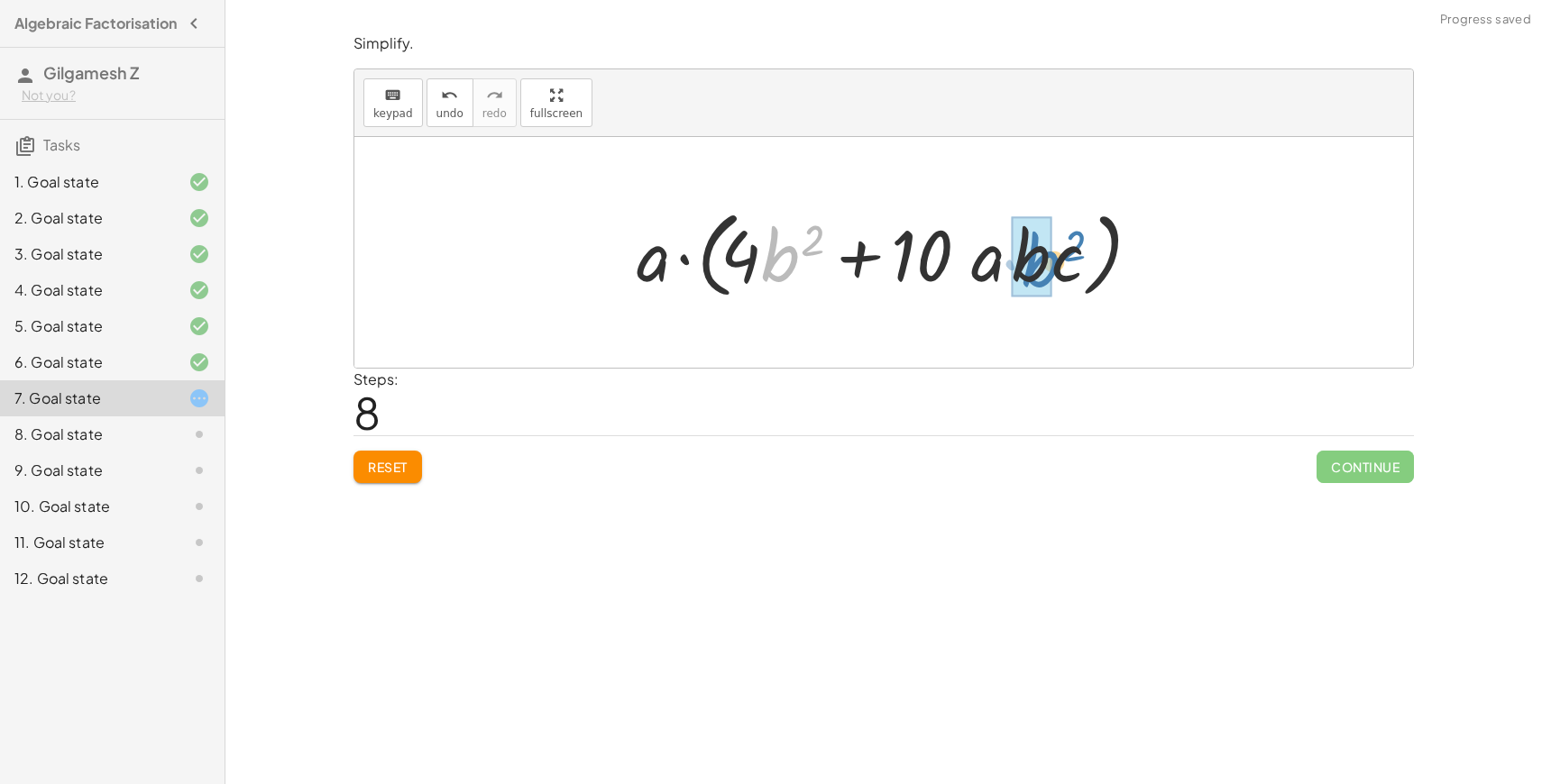
drag, startPoint x: 786, startPoint y: 264, endPoint x: 1046, endPoint y: 269, distance: 260.0
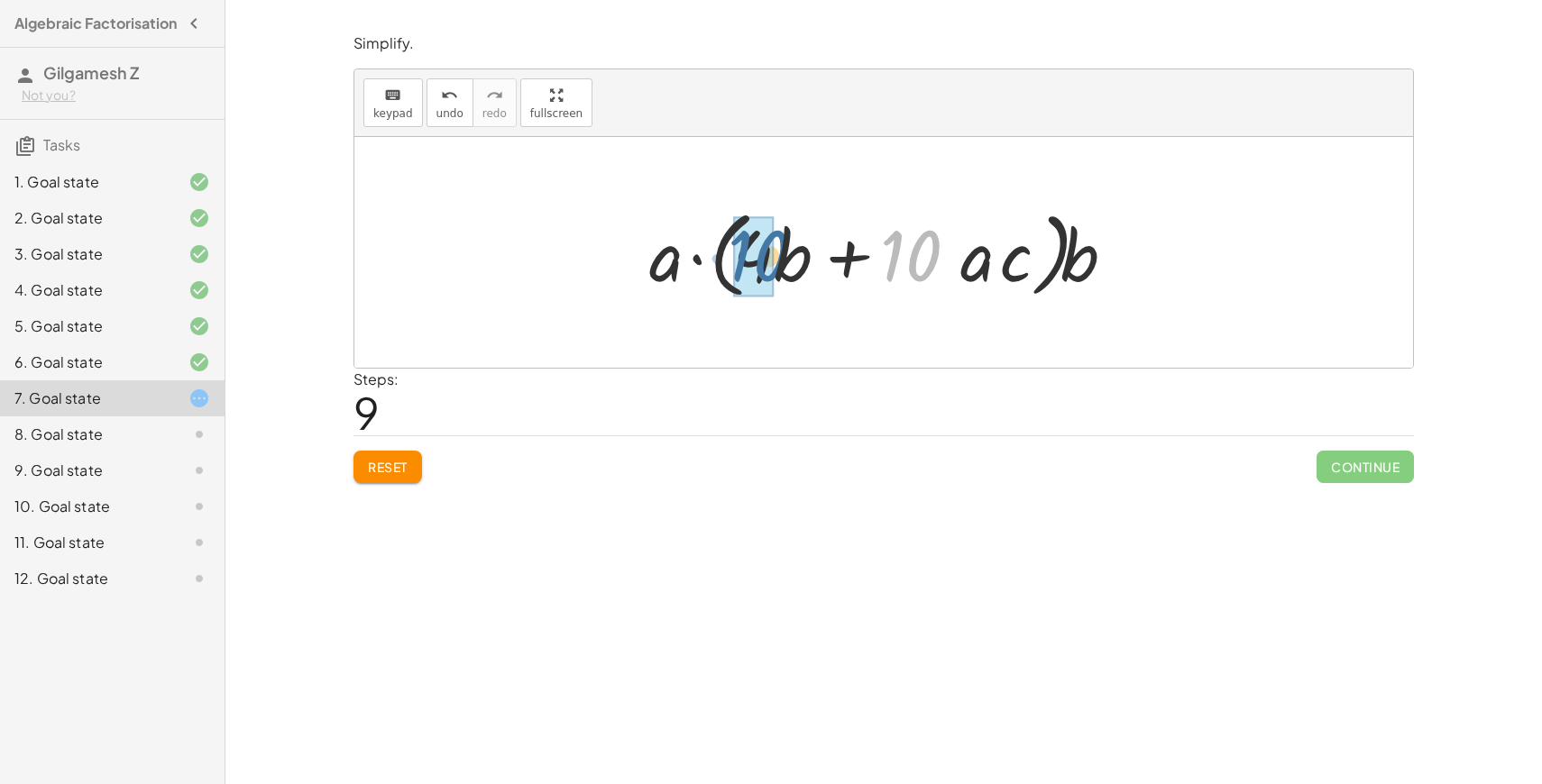
drag, startPoint x: 895, startPoint y: 250, endPoint x: 744, endPoint y: 250, distance: 151.0
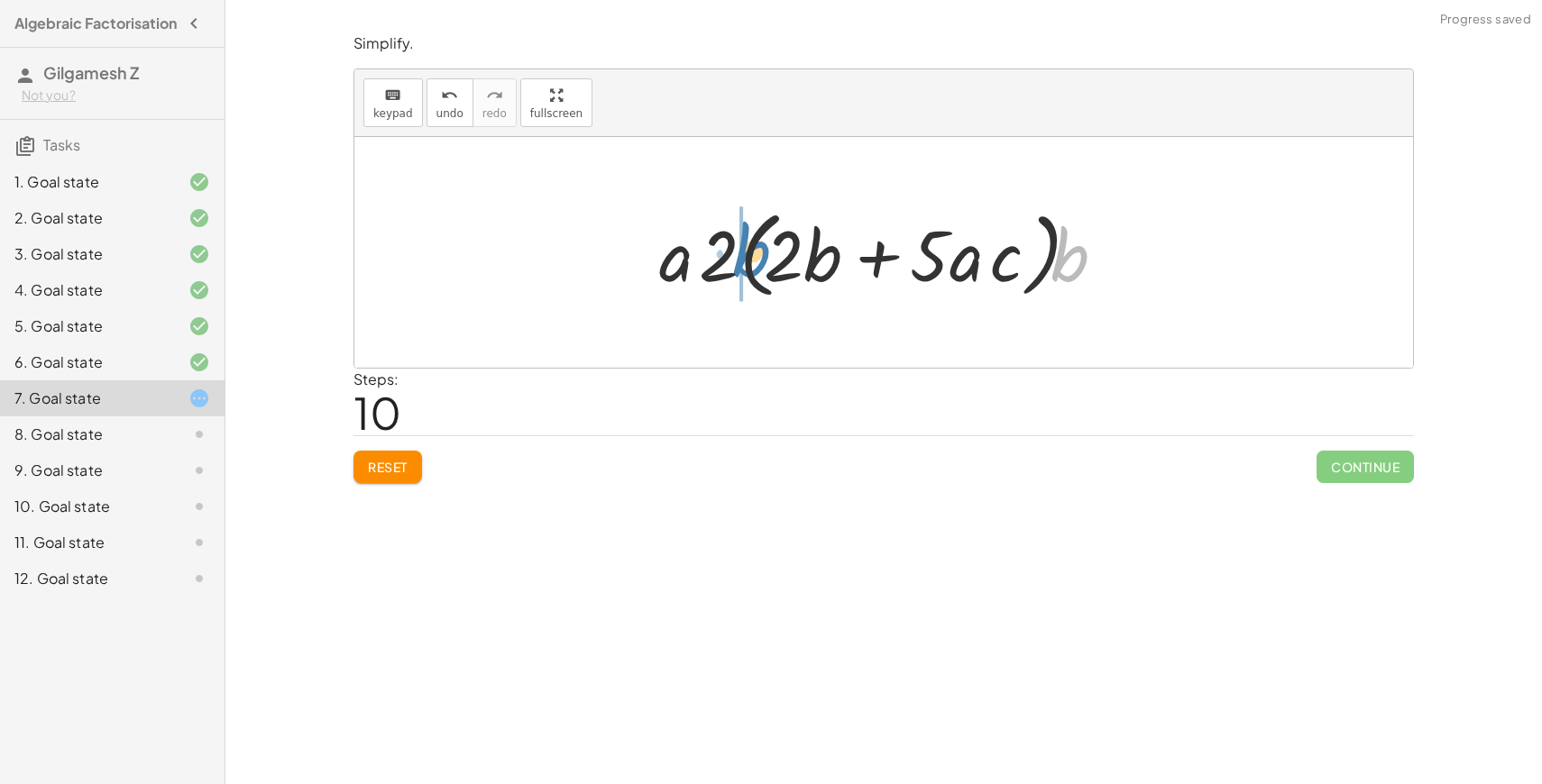
drag, startPoint x: 1072, startPoint y: 271, endPoint x: 752, endPoint y: 267, distance: 320.0
click at [752, 267] on div at bounding box center [890, 252] width 480 height 104
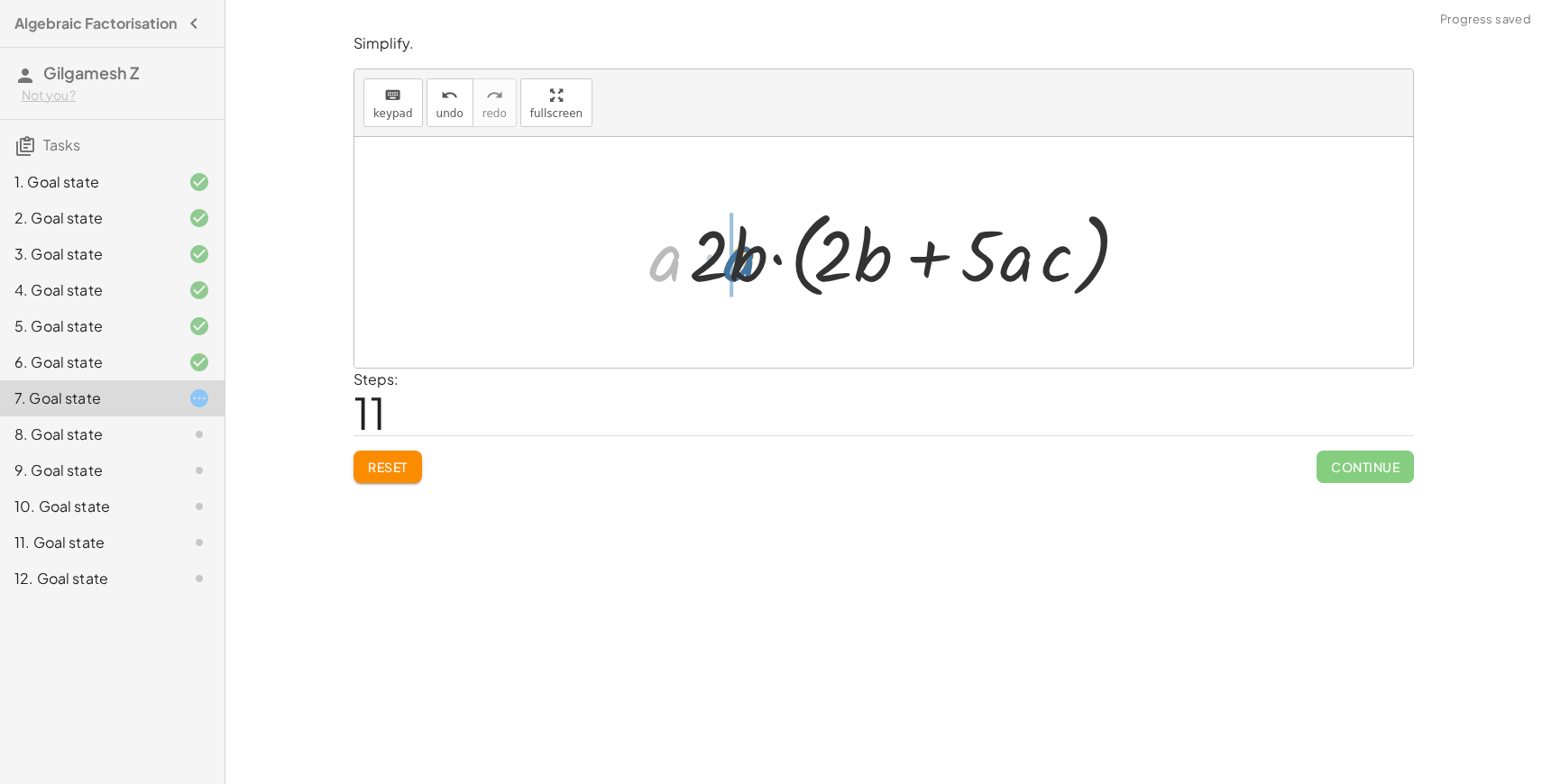
drag, startPoint x: 664, startPoint y: 267, endPoint x: 737, endPoint y: 266, distance: 73.0
click at [737, 266] on div at bounding box center [891, 252] width 501 height 104
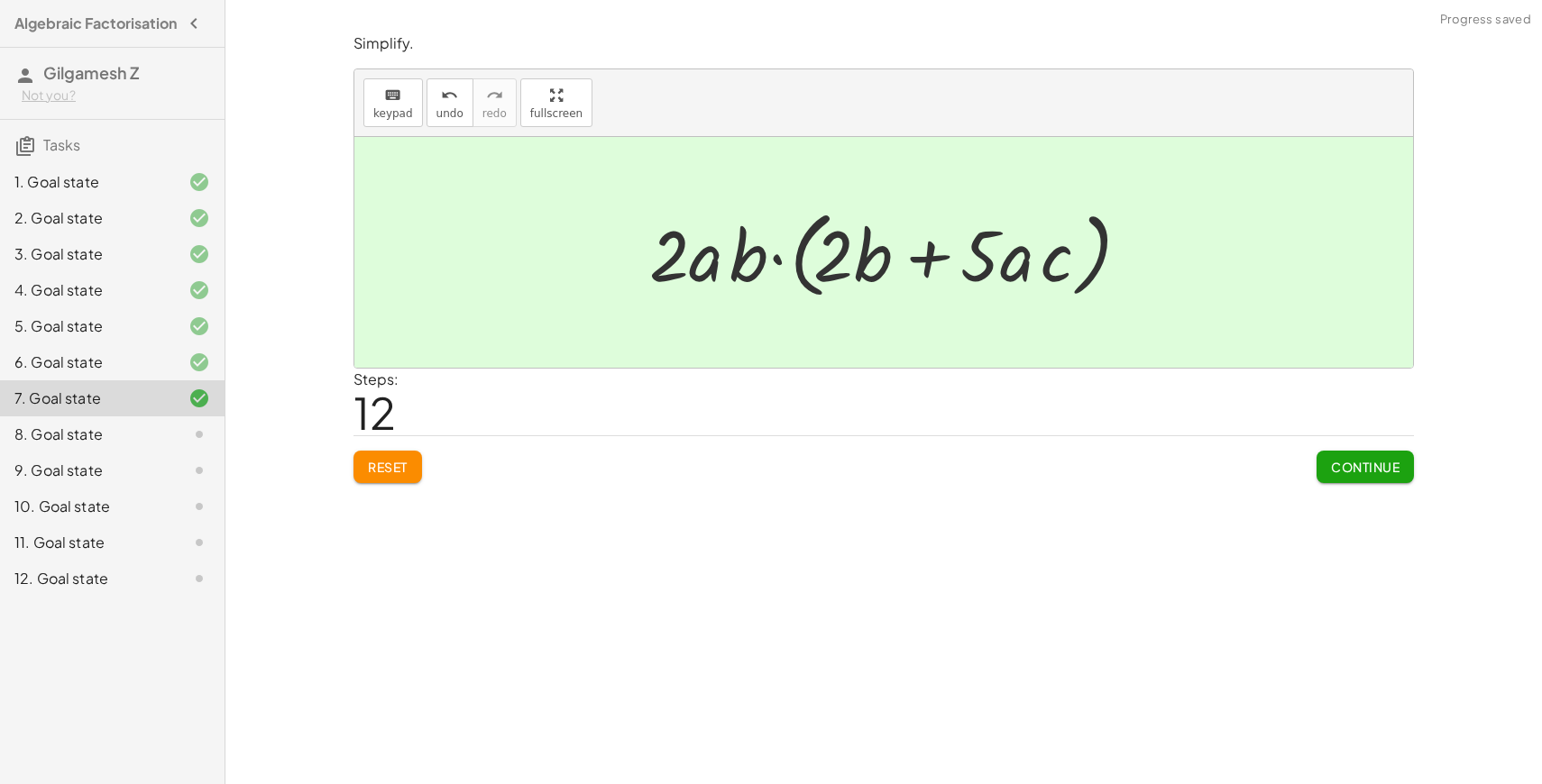
click at [0, 0] on div "Simplify. keyboard keypad undo undo redo redo fullscreen + · 4 · a · b 2 + · 10…" at bounding box center [0, 0] width 0 height 0
click at [1332, 475] on span "Continue" at bounding box center [1365, 466] width 68 height 16
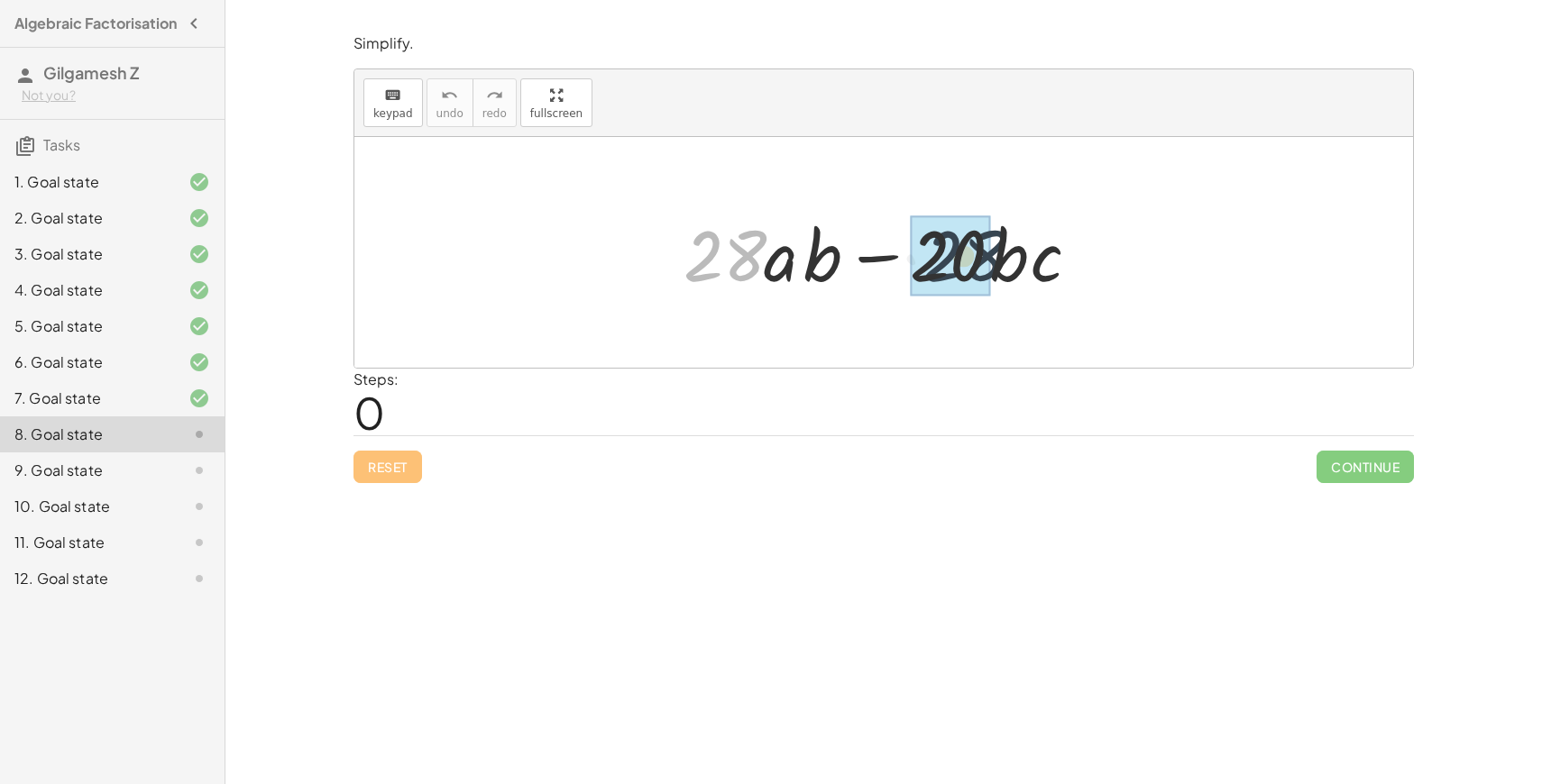
drag, startPoint x: 717, startPoint y: 261, endPoint x: 961, endPoint y: 257, distance: 244.0
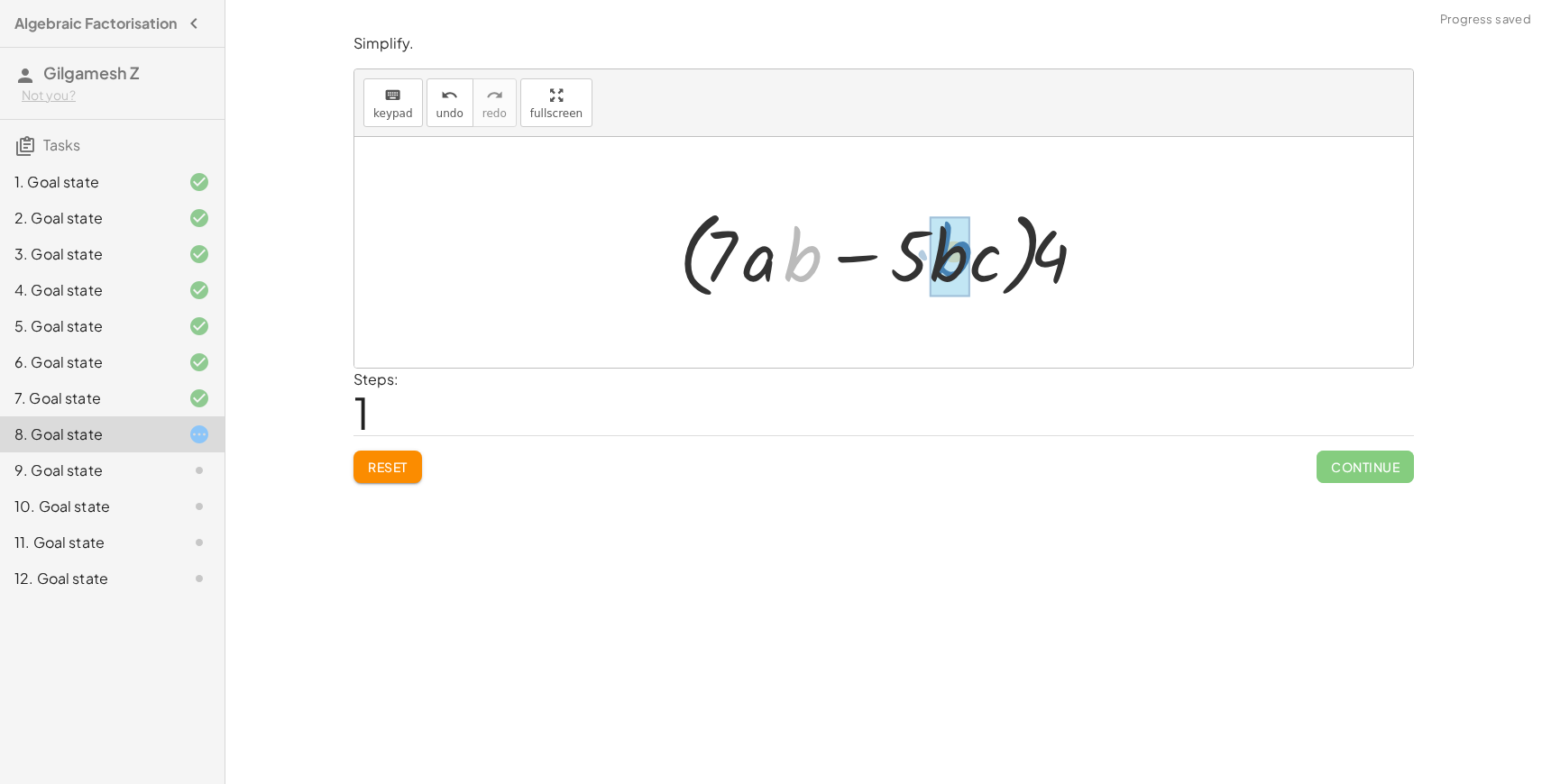
drag, startPoint x: 805, startPoint y: 266, endPoint x: 951, endPoint y: 261, distance: 146.1
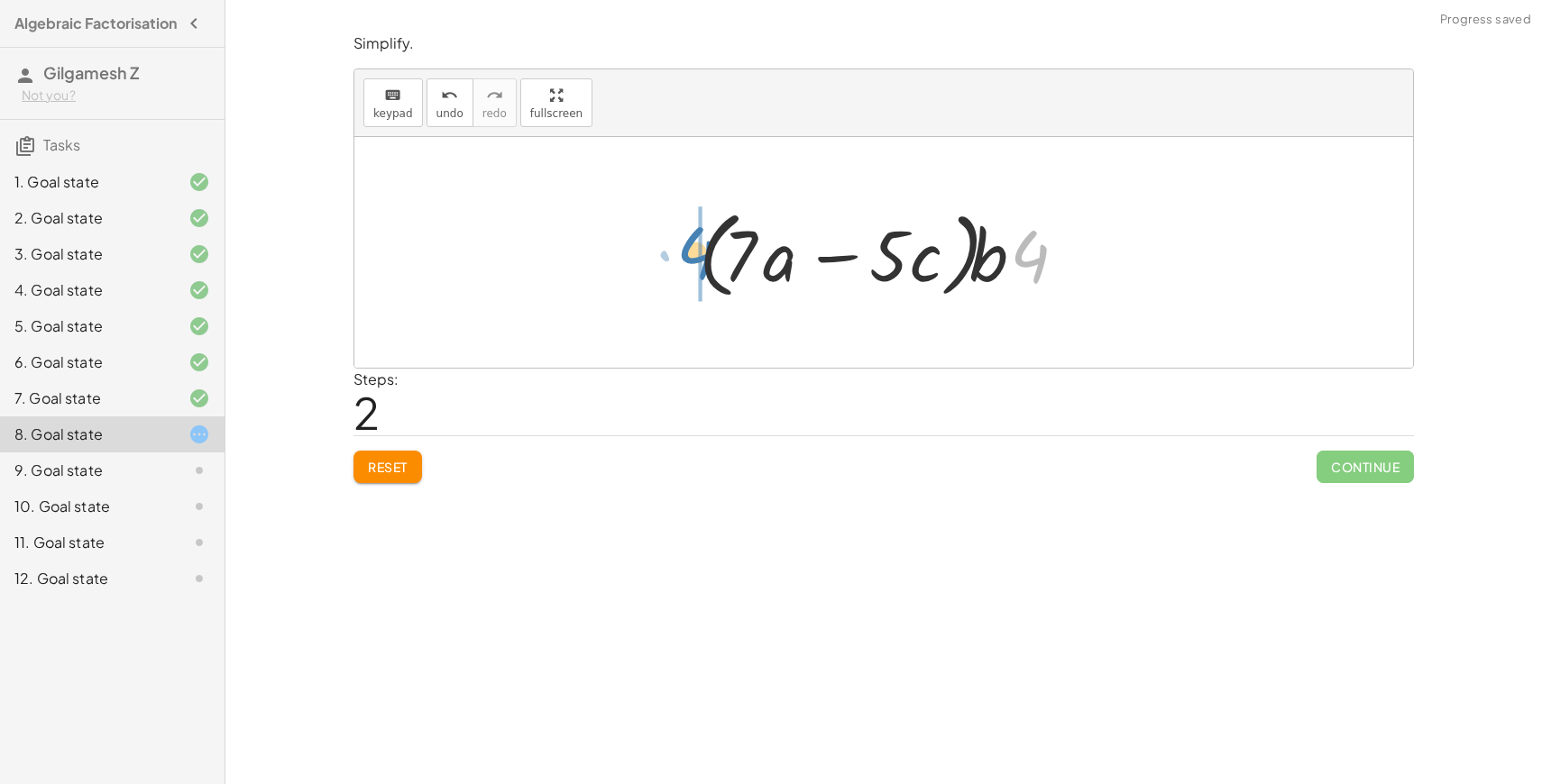
drag, startPoint x: 1039, startPoint y: 263, endPoint x: 704, endPoint y: 259, distance: 335.0
click at [704, 259] on div at bounding box center [890, 252] width 401 height 104
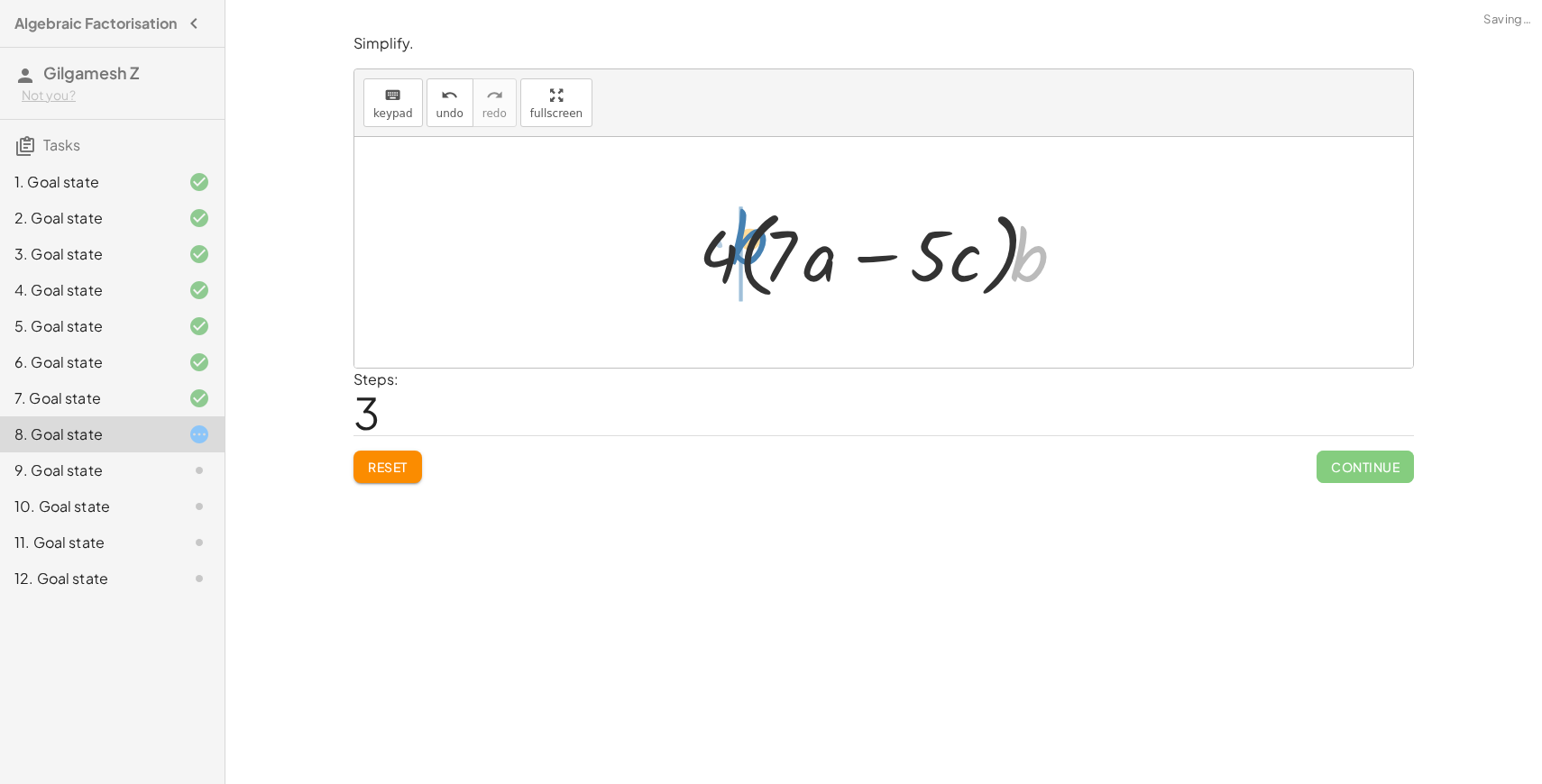
drag, startPoint x: 1019, startPoint y: 271, endPoint x: 737, endPoint y: 254, distance: 282.5
click at [737, 254] on div at bounding box center [890, 252] width 401 height 104
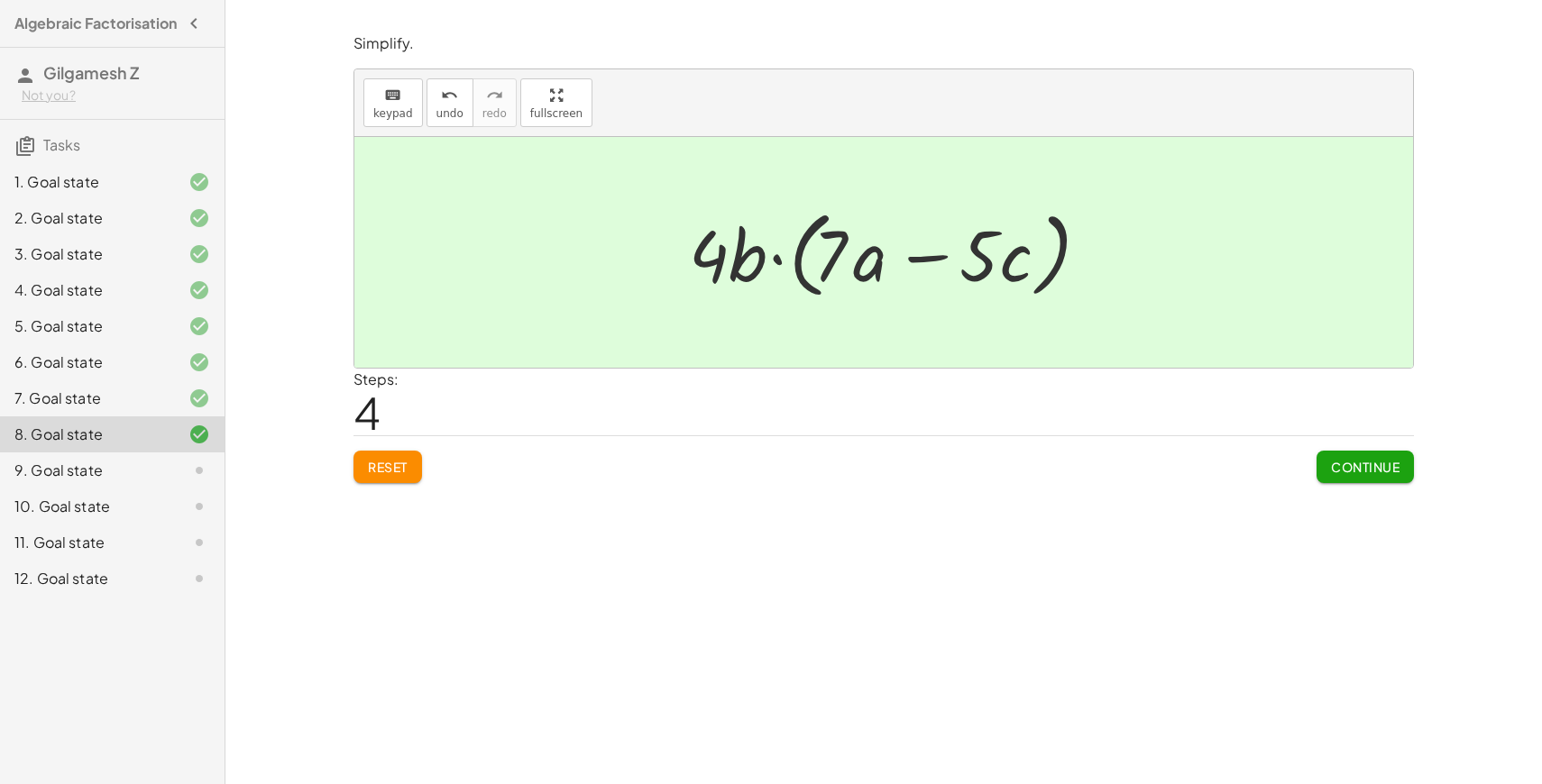
click at [1350, 500] on div "Look for where there would be a common factor and drag the terms together. The …" at bounding box center [884, 392] width 1317 height 784
click at [1350, 479] on button "Continue" at bounding box center [1366, 467] width 98 height 33
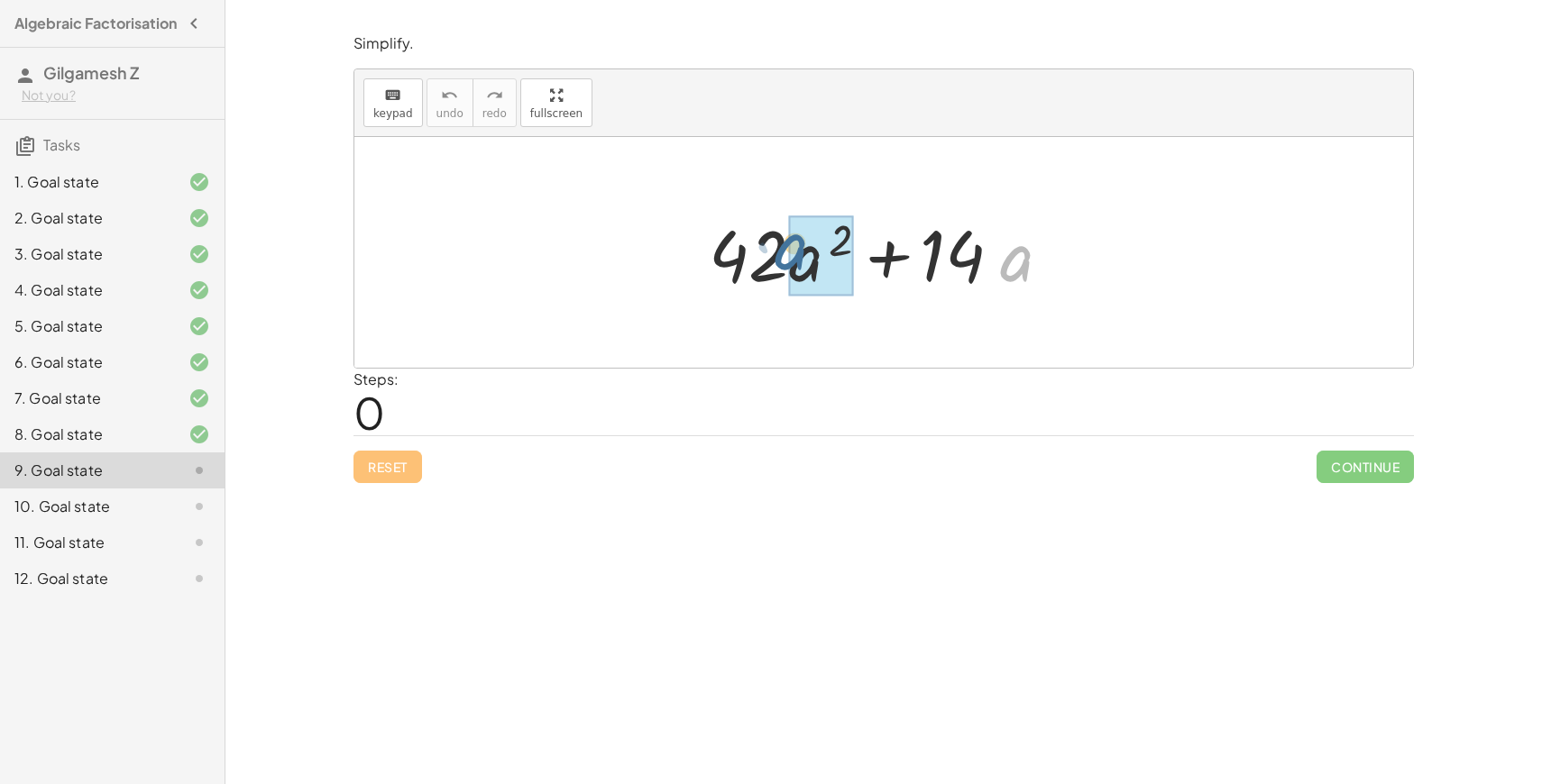
drag, startPoint x: 1009, startPoint y: 274, endPoint x: 790, endPoint y: 269, distance: 219.1
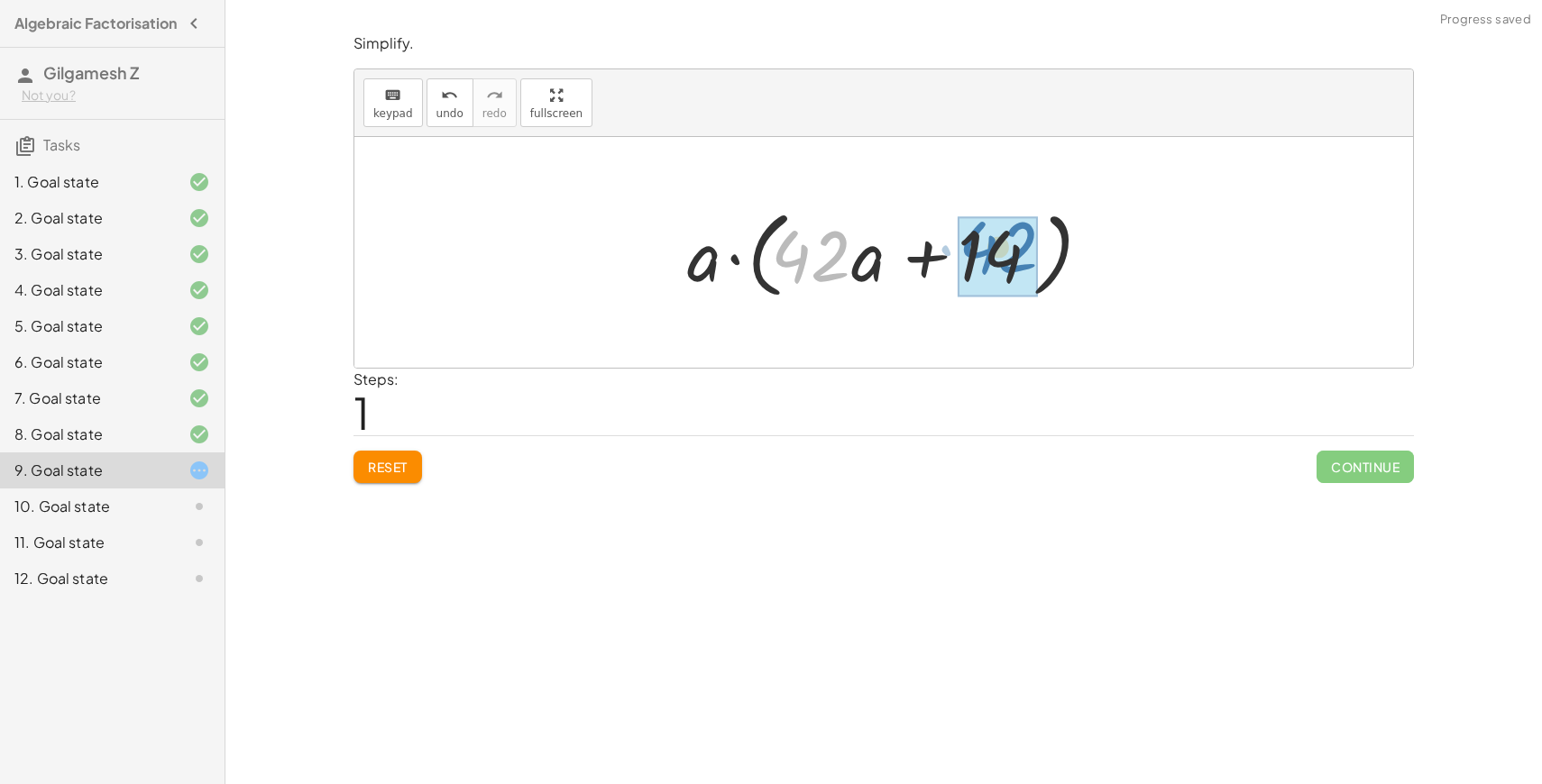
drag, startPoint x: 790, startPoint y: 269, endPoint x: 976, endPoint y: 260, distance: 186.2
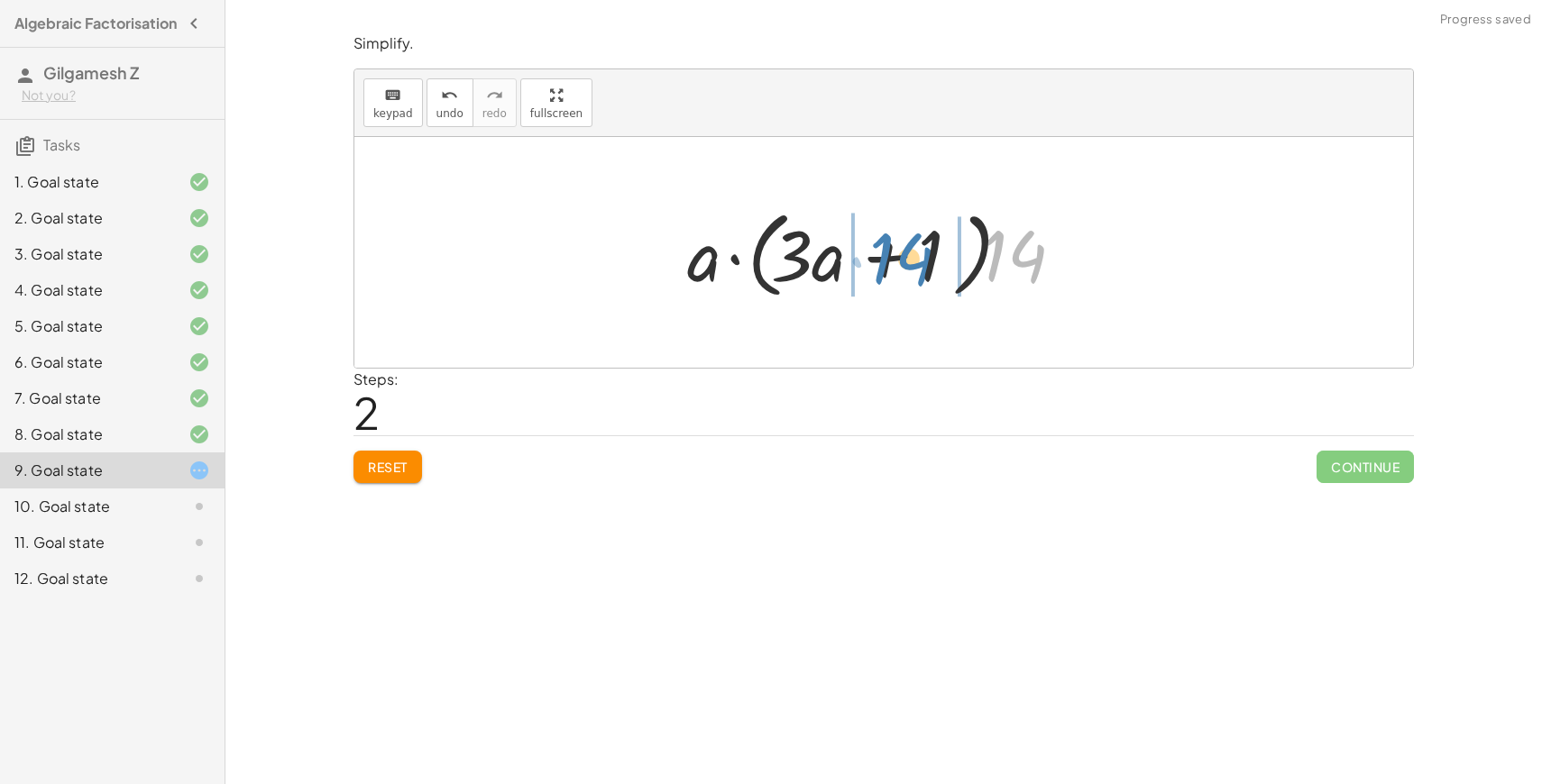
drag, startPoint x: 1021, startPoint y: 255, endPoint x: 914, endPoint y: 258, distance: 107.0
click at [912, 258] on div at bounding box center [890, 252] width 425 height 104
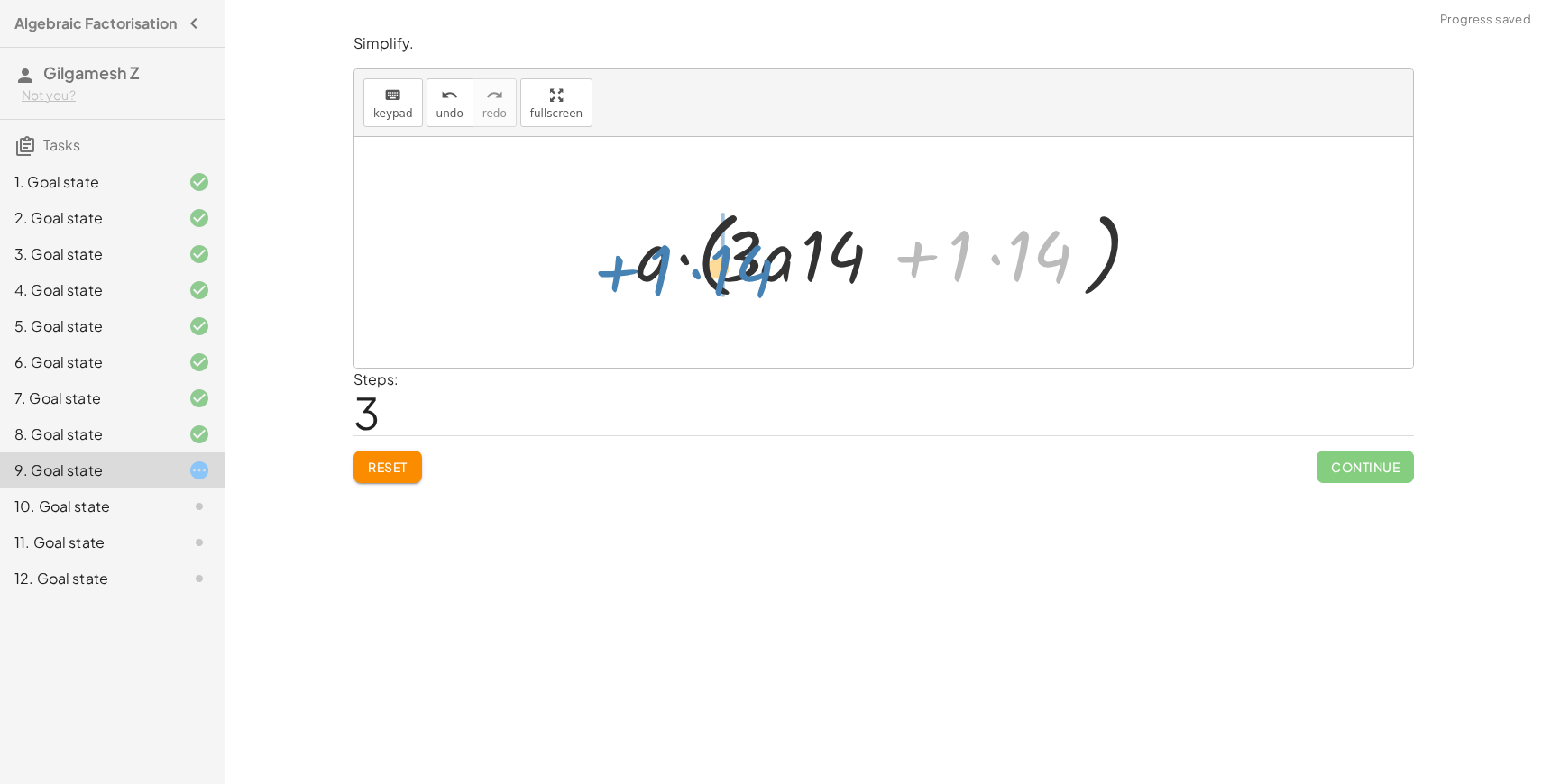
drag, startPoint x: 946, startPoint y: 257, endPoint x: 621, endPoint y: 267, distance: 325.2
click at [620, 266] on div "+ · 42 · a 2 + · 14 · a + · 42 · a · a + · 14 · a · a · ( + · 42 · a + 14 ) · a…" at bounding box center [884, 253] width 548 height 113
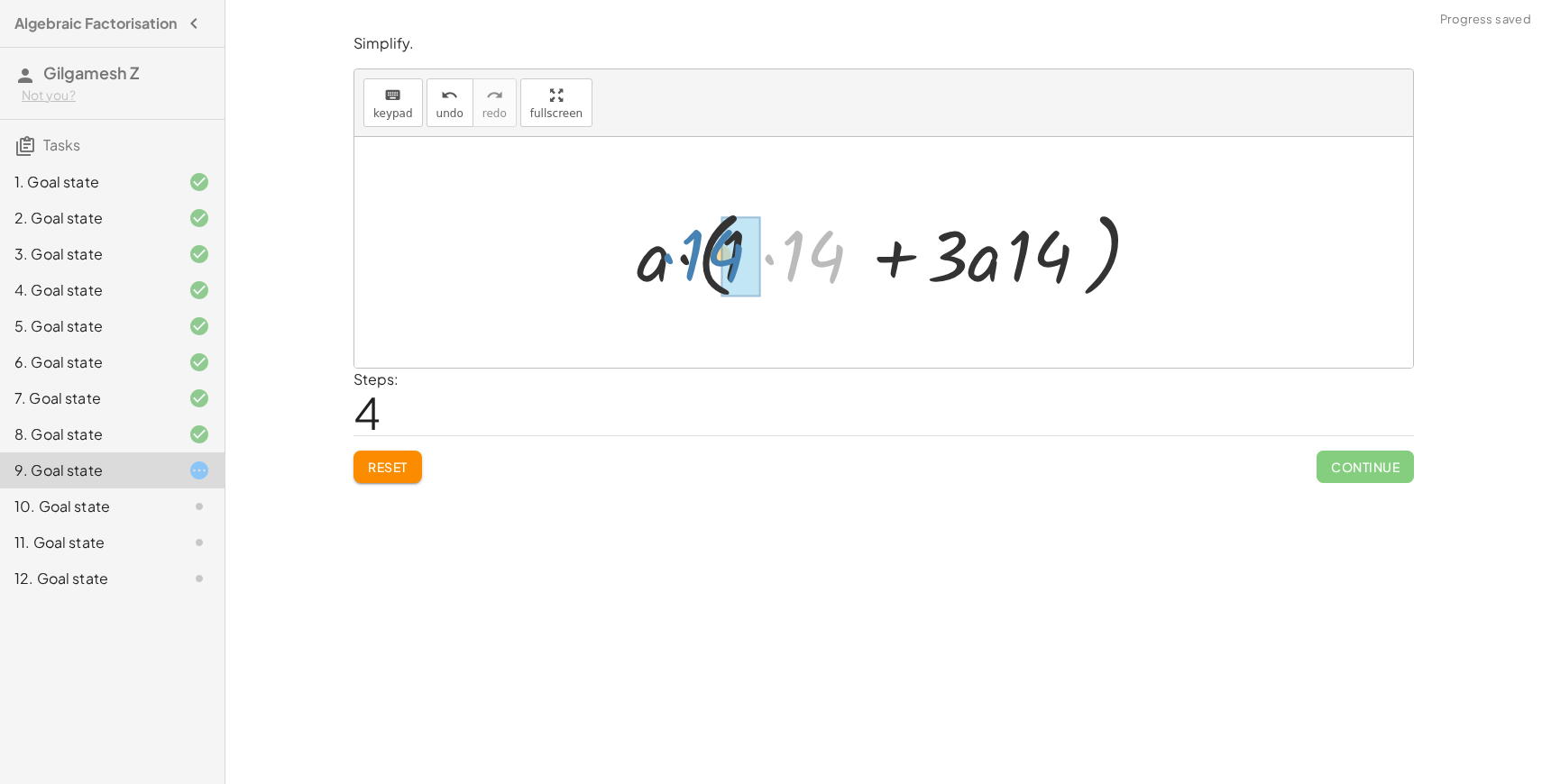
drag, startPoint x: 782, startPoint y: 261, endPoint x: 693, endPoint y: 262, distance: 89.0
click at [693, 262] on div at bounding box center [890, 252] width 525 height 104
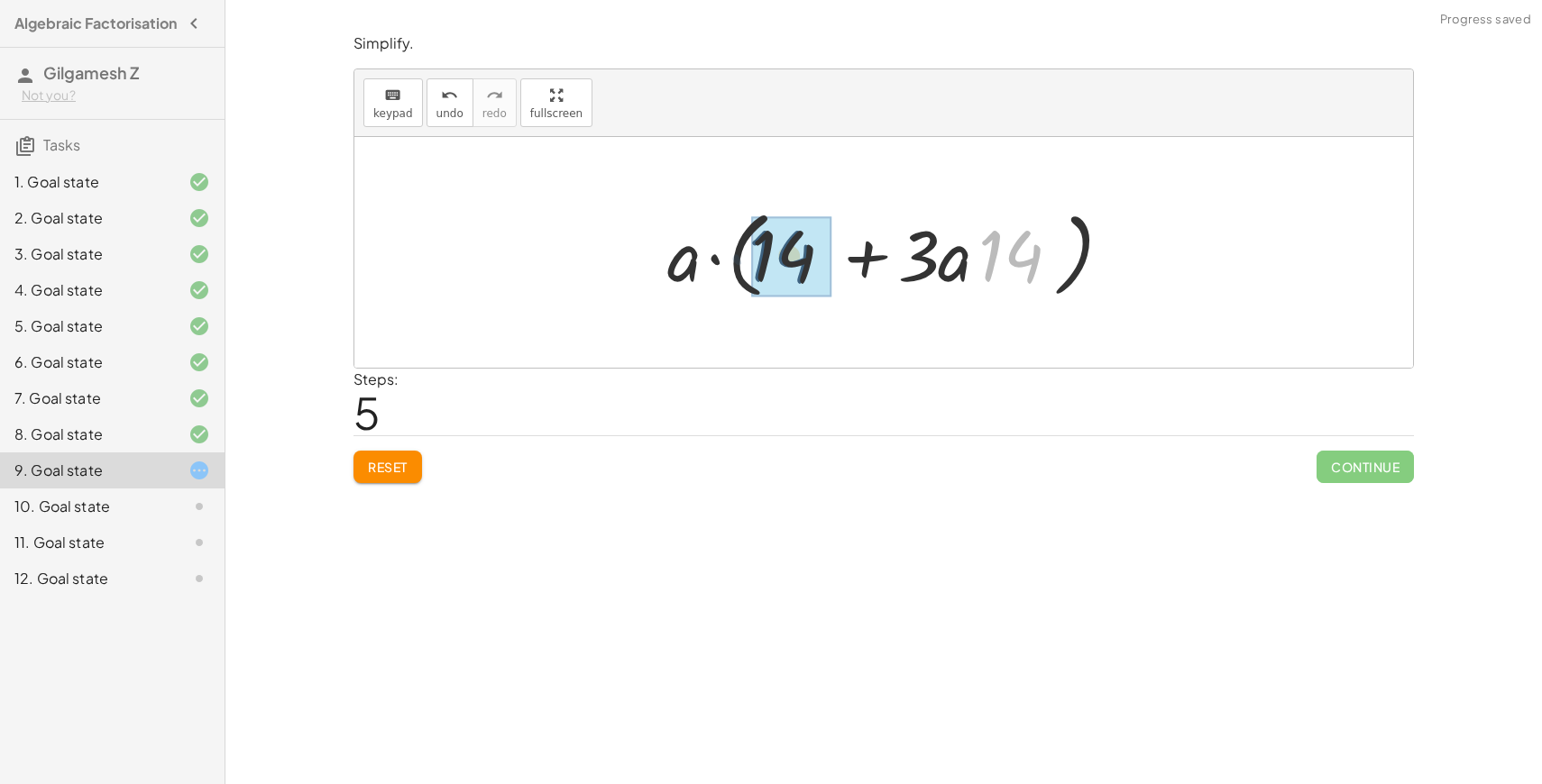
drag, startPoint x: 1024, startPoint y: 266, endPoint x: 784, endPoint y: 266, distance: 240.0
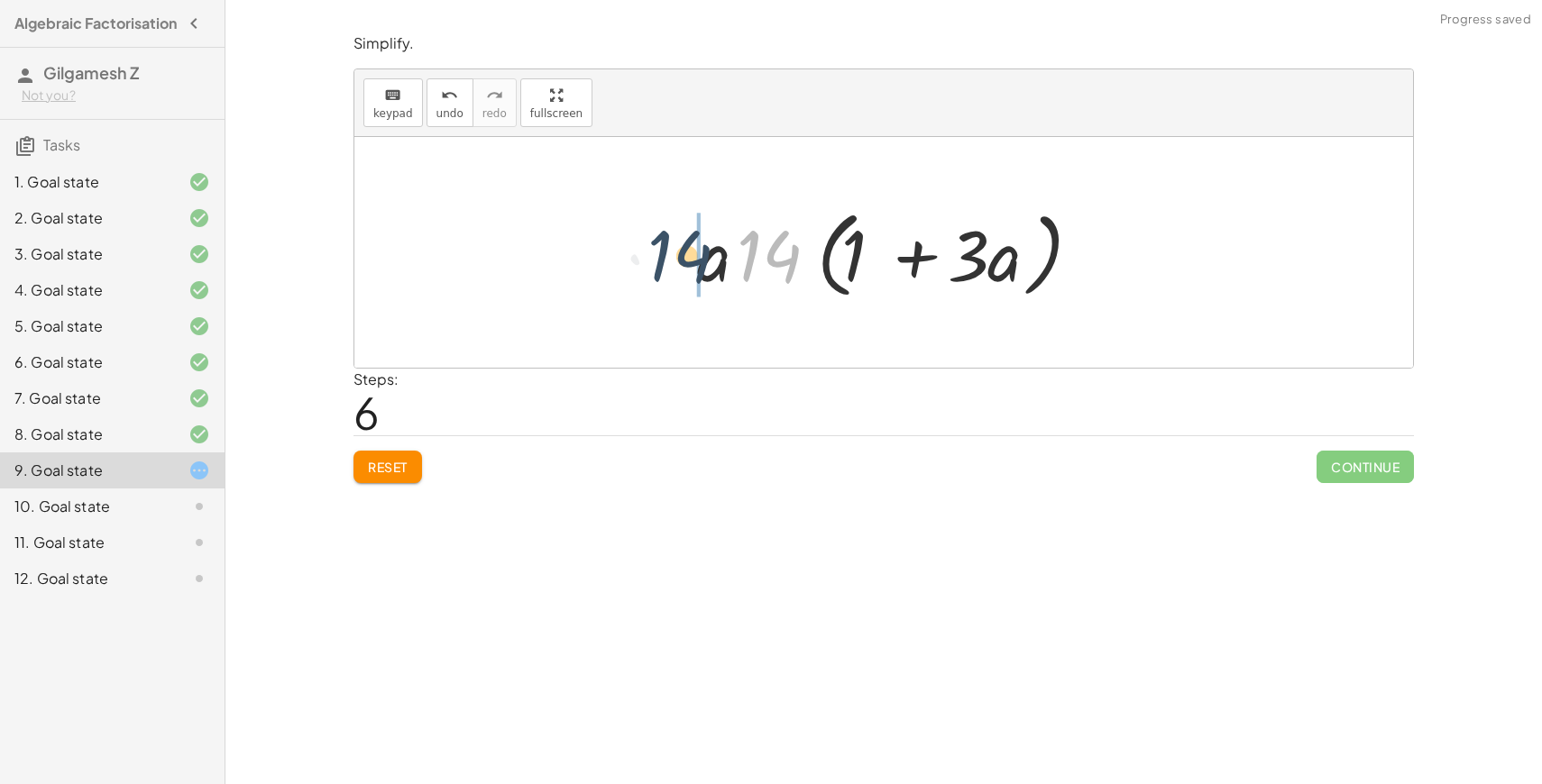
drag, startPoint x: 785, startPoint y: 260, endPoint x: 699, endPoint y: 264, distance: 86.1
click at [695, 261] on div at bounding box center [891, 252] width 405 height 104
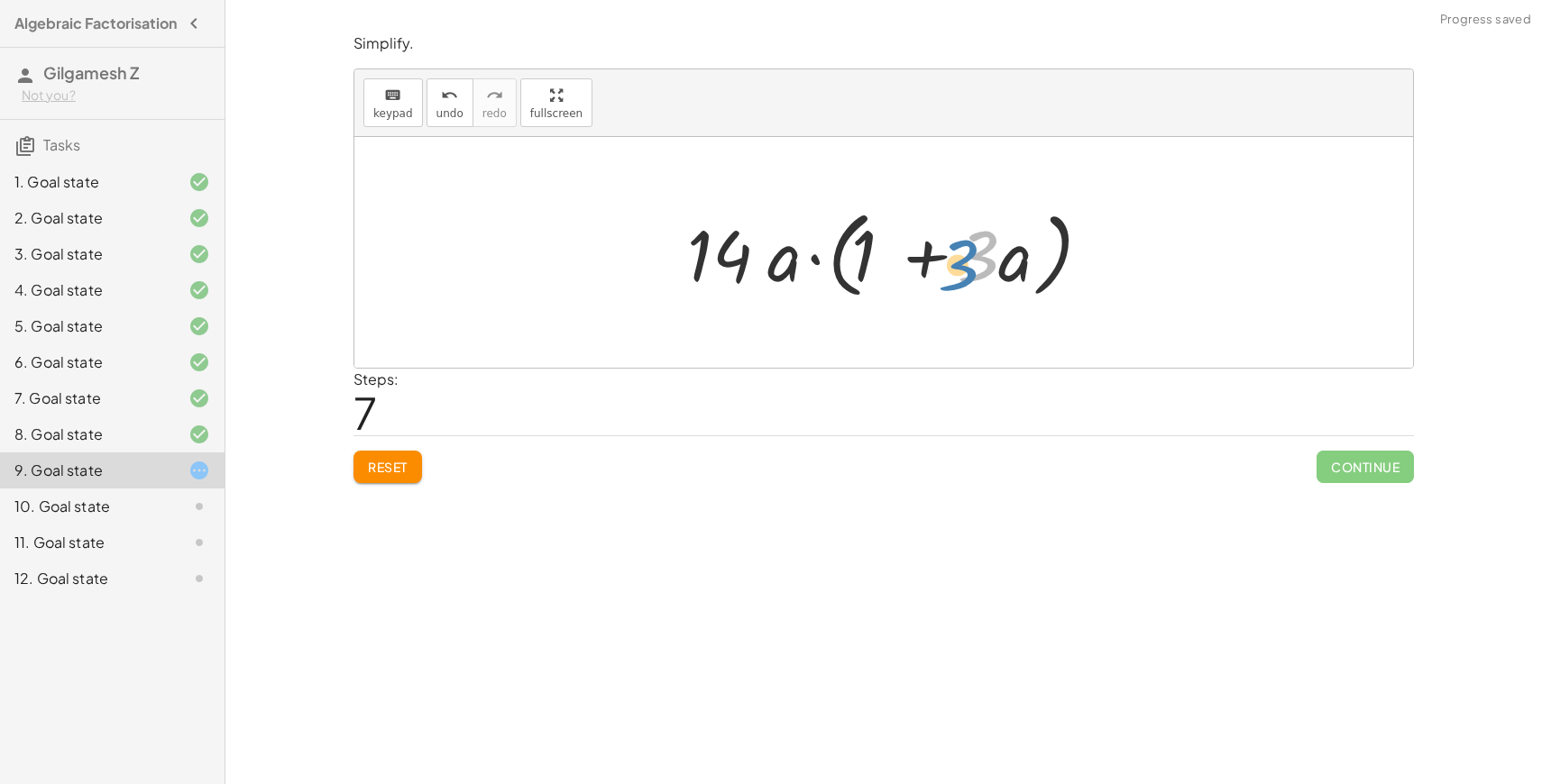
drag, startPoint x: 988, startPoint y: 276, endPoint x: 964, endPoint y: 283, distance: 25.0
click at [962, 284] on div at bounding box center [890, 252] width 425 height 104
click at [964, 283] on div at bounding box center [890, 252] width 425 height 104
drag, startPoint x: 866, startPoint y: 263, endPoint x: 1012, endPoint y: 258, distance: 146.1
click at [1012, 258] on div at bounding box center [890, 252] width 425 height 104
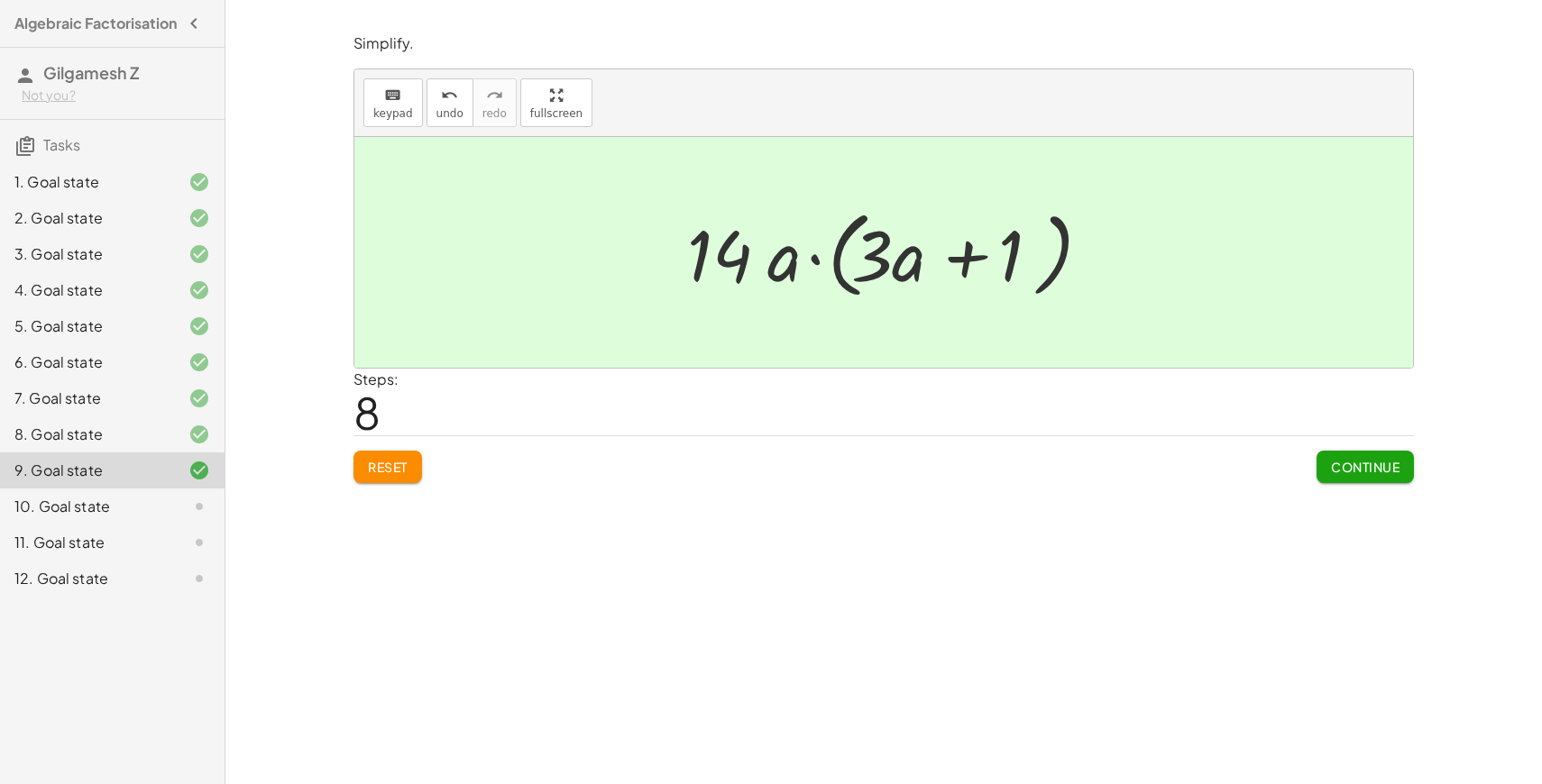
click at [1353, 461] on span "Continue" at bounding box center [1365, 466] width 68 height 16
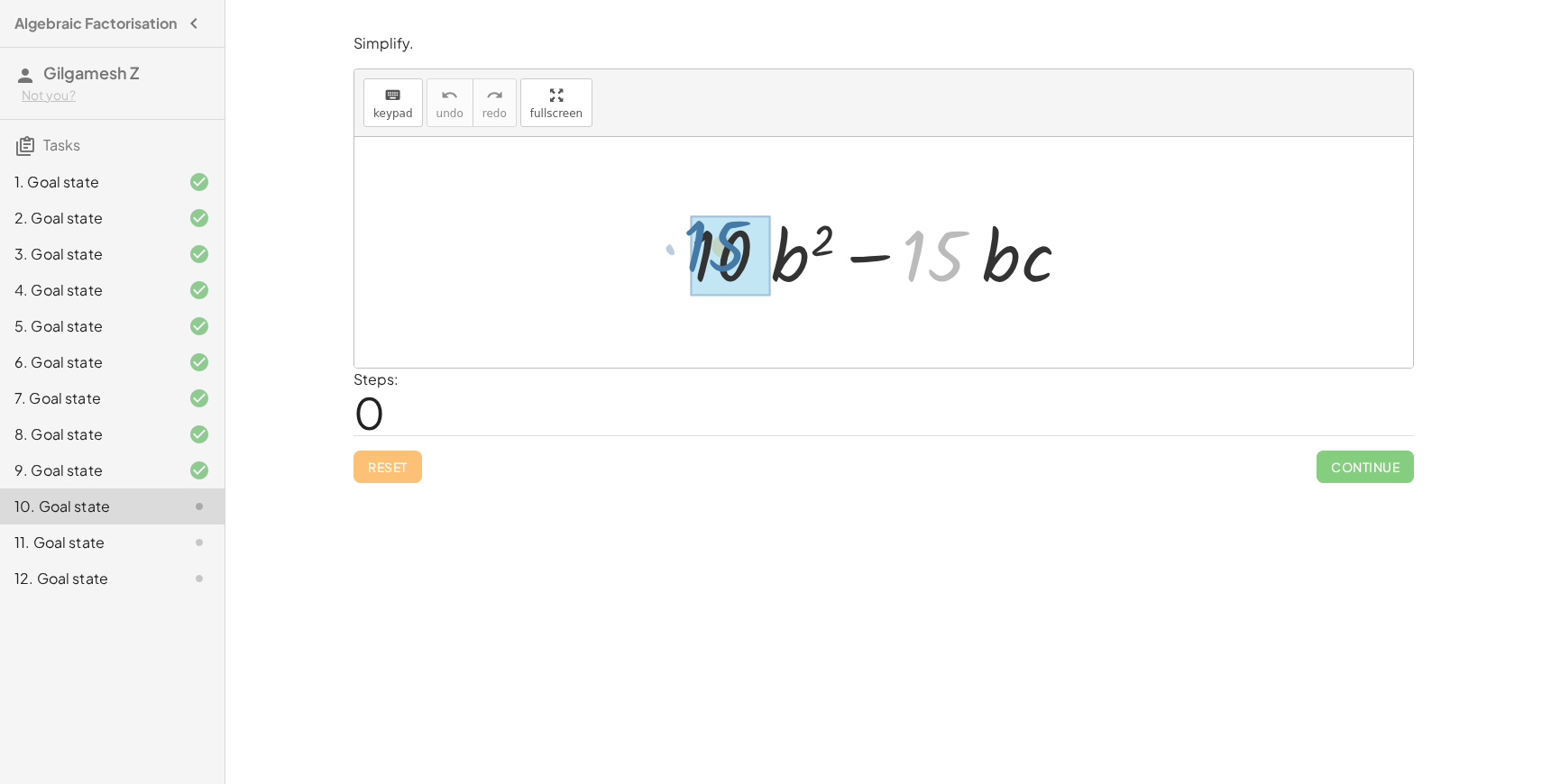
drag, startPoint x: 945, startPoint y: 259, endPoint x: 728, endPoint y: 250, distance: 217.2
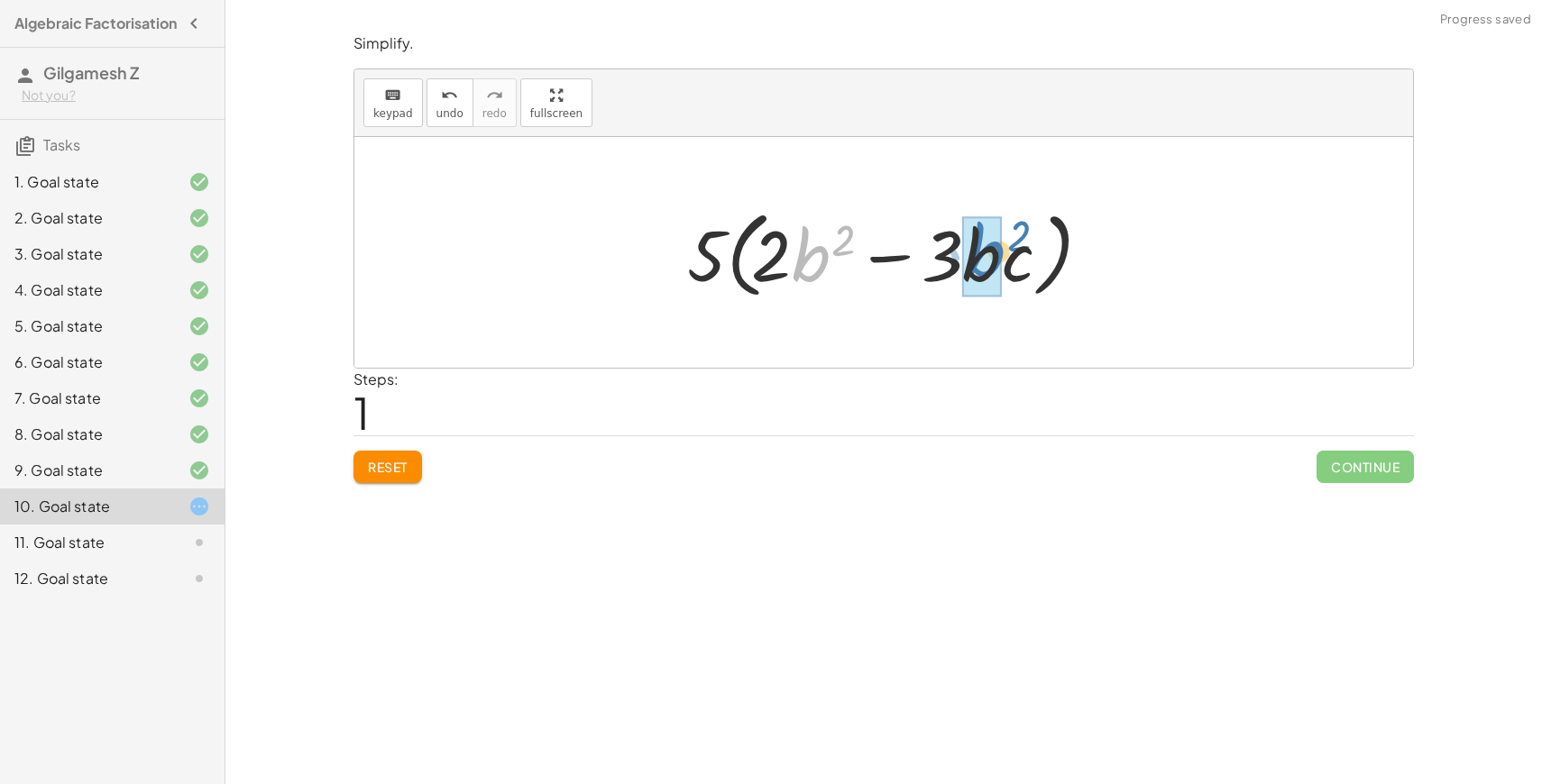
drag, startPoint x: 818, startPoint y: 268, endPoint x: 991, endPoint y: 264, distance: 173.0
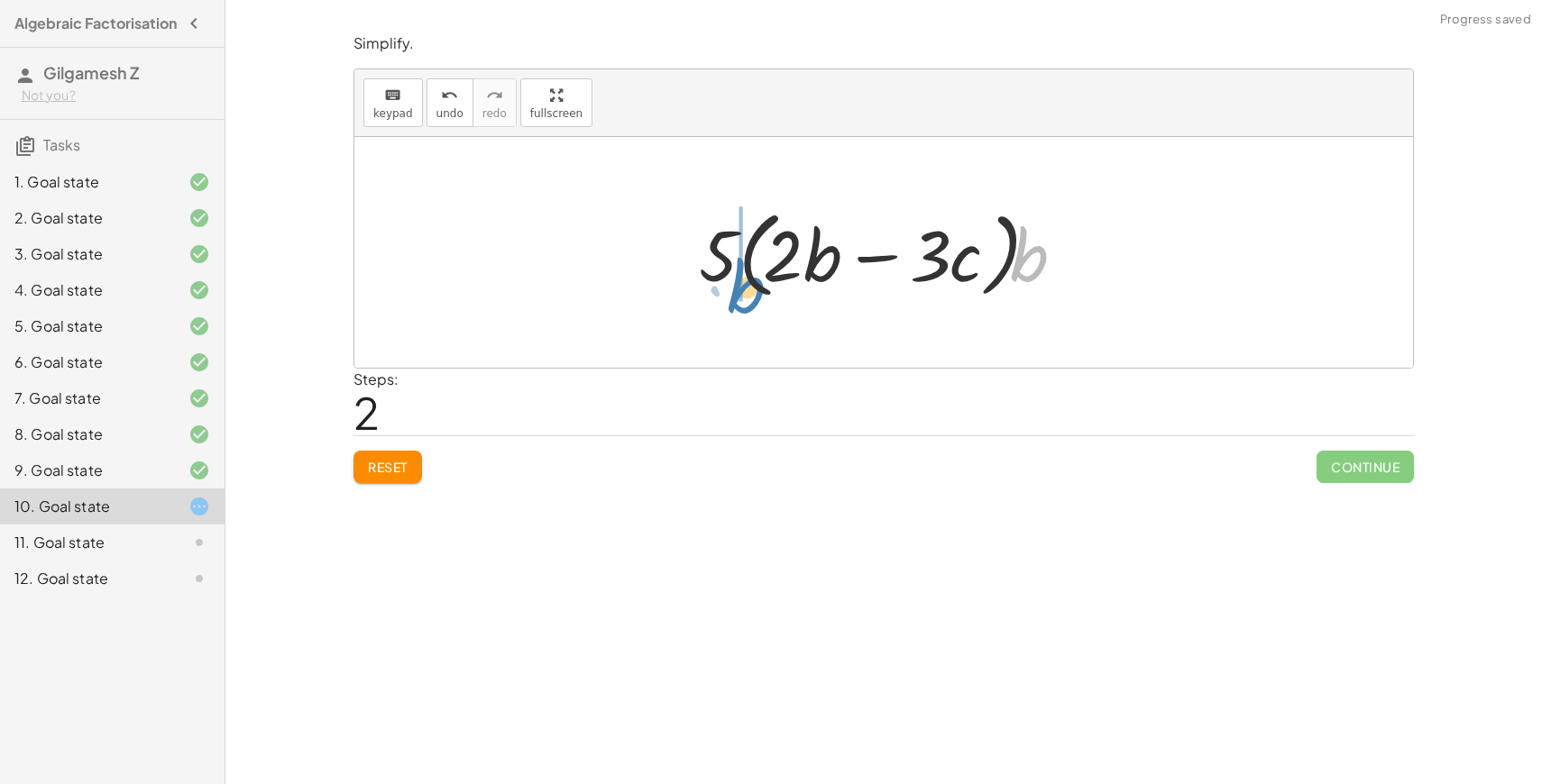
drag, startPoint x: 1038, startPoint y: 259, endPoint x: 756, endPoint y: 291, distance: 283.8
click at [756, 291] on div at bounding box center [890, 252] width 401 height 104
